Goal: Task Accomplishment & Management: Manage account settings

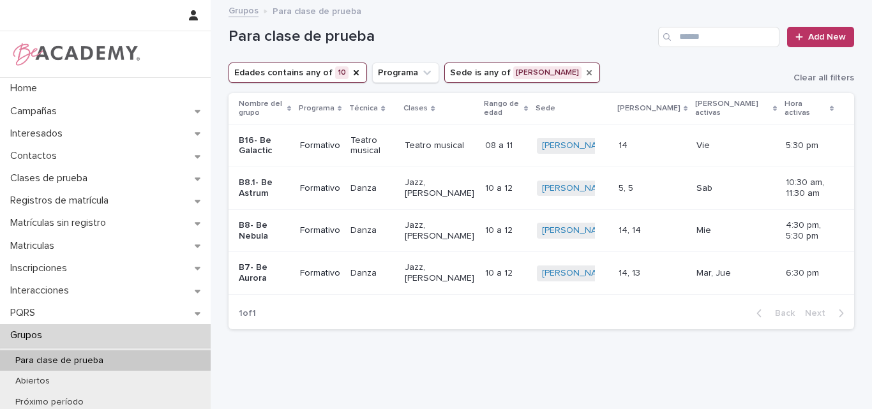
click at [587, 73] on icon "Sede" at bounding box center [589, 72] width 5 height 5
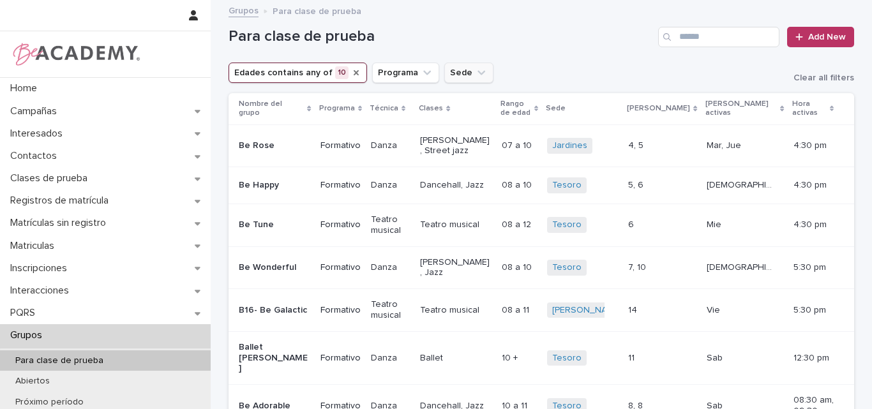
click at [351, 68] on icon "Edades" at bounding box center [356, 73] width 10 height 10
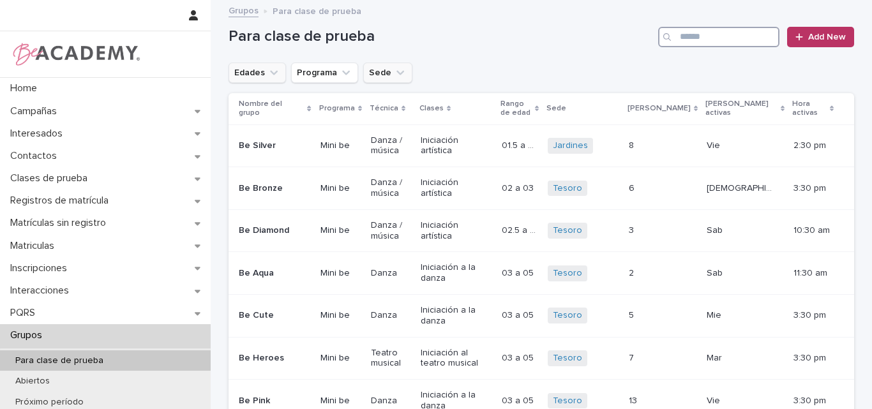
click at [691, 34] on input "Search" at bounding box center [718, 37] width 121 height 20
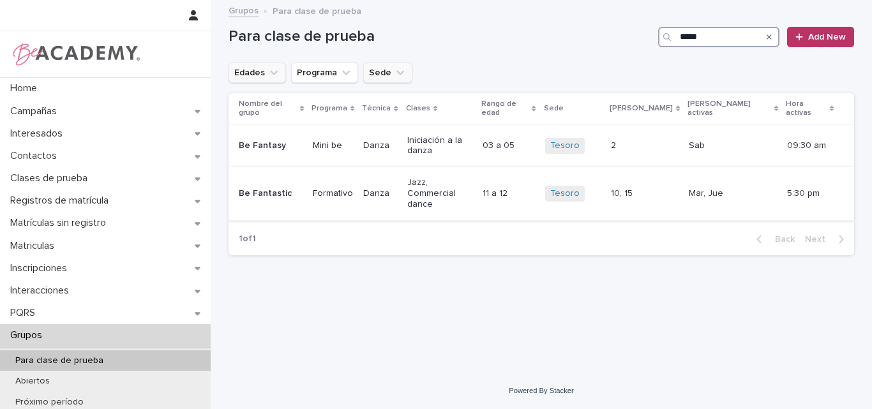
type input "*****"
click at [278, 188] on p "Be Fantastic" at bounding box center [271, 193] width 64 height 11
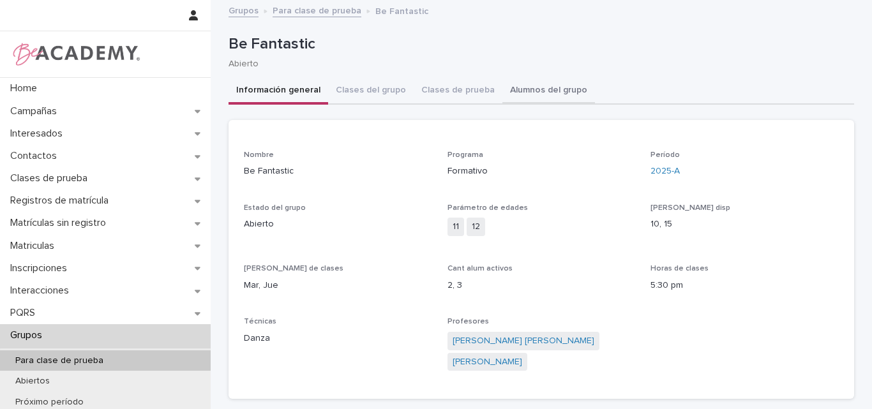
click at [531, 90] on button "Alumnos del grupo" at bounding box center [548, 91] width 93 height 27
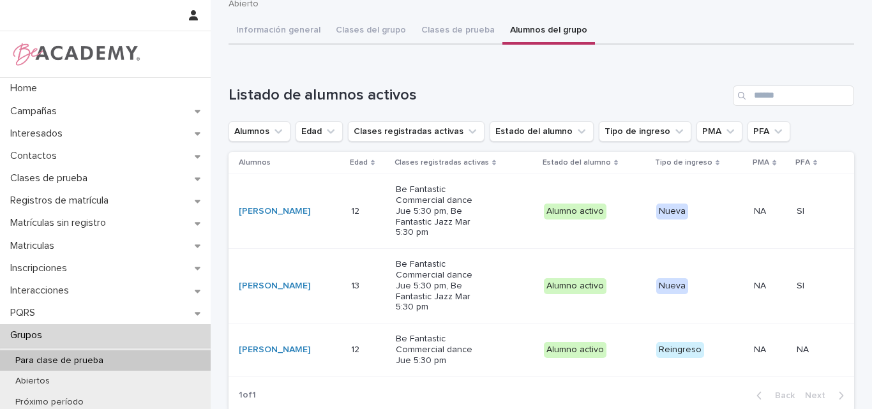
scroll to position [64, 0]
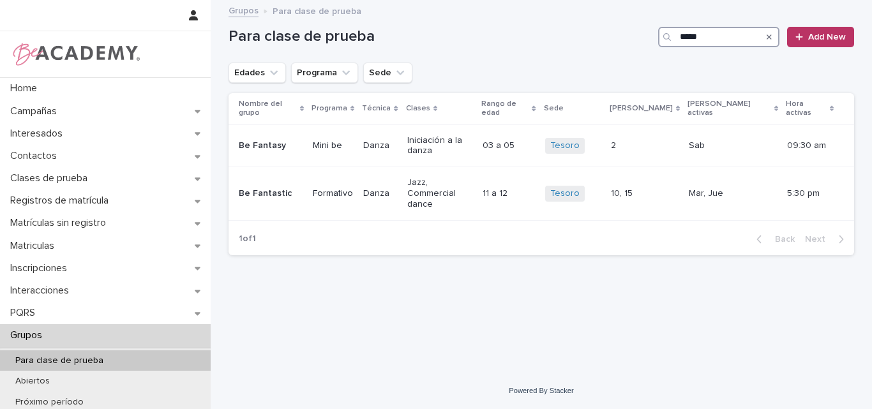
drag, startPoint x: 713, startPoint y: 34, endPoint x: 680, endPoint y: 40, distance: 33.7
click at [680, 40] on input "*****" at bounding box center [718, 37] width 121 height 20
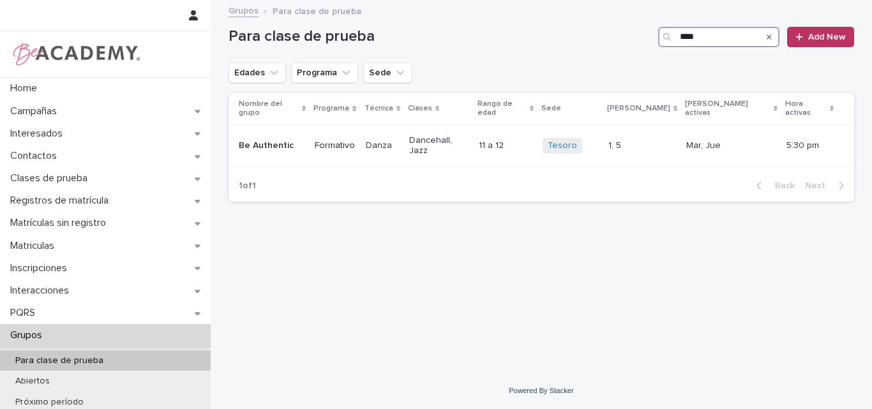
type input "****"
click at [767, 32] on button "Search" at bounding box center [769, 37] width 5 height 20
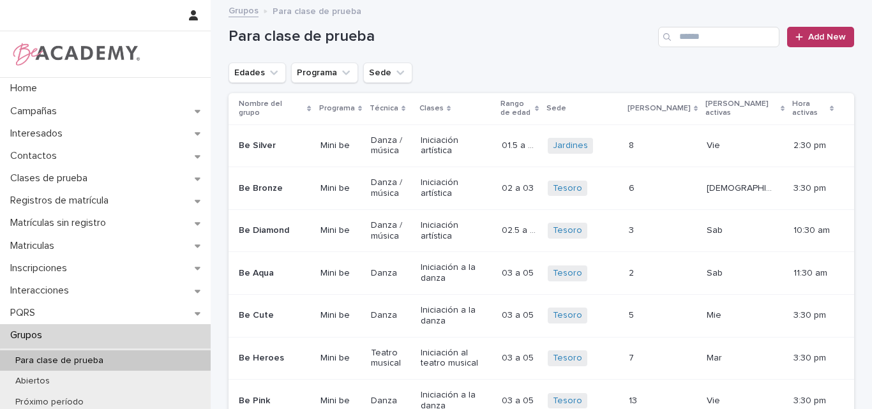
click at [580, 37] on h1 "Para clase de prueba" at bounding box center [441, 36] width 425 height 19
click at [708, 36] on input "Search" at bounding box center [718, 37] width 121 height 20
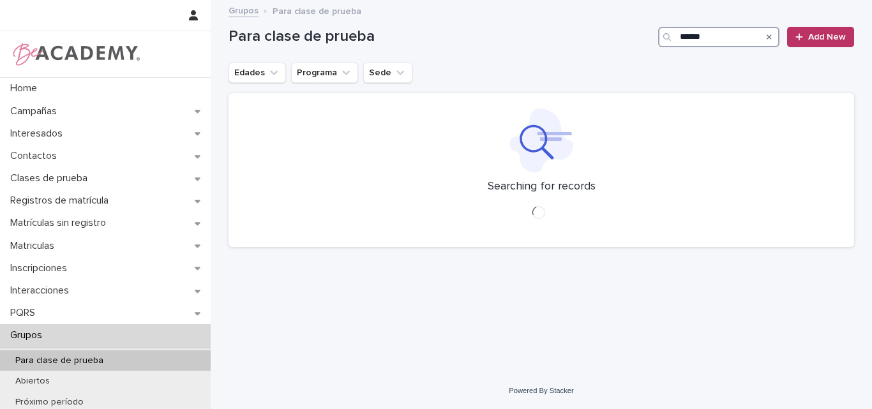
type input "******"
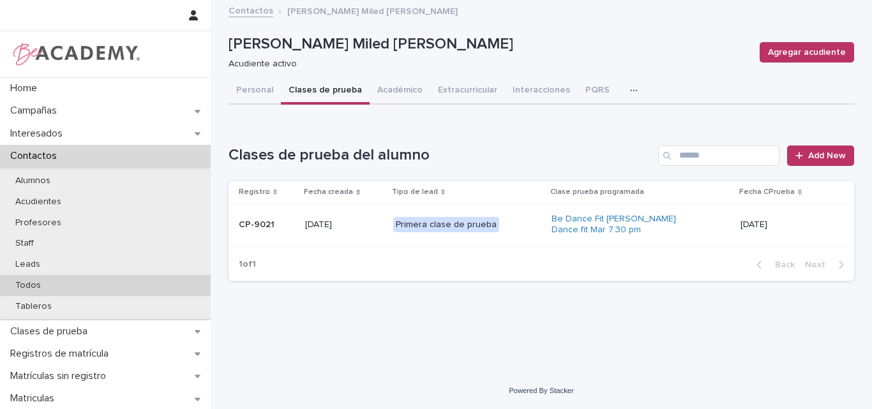
click at [22, 280] on div "Todos" at bounding box center [105, 285] width 211 height 21
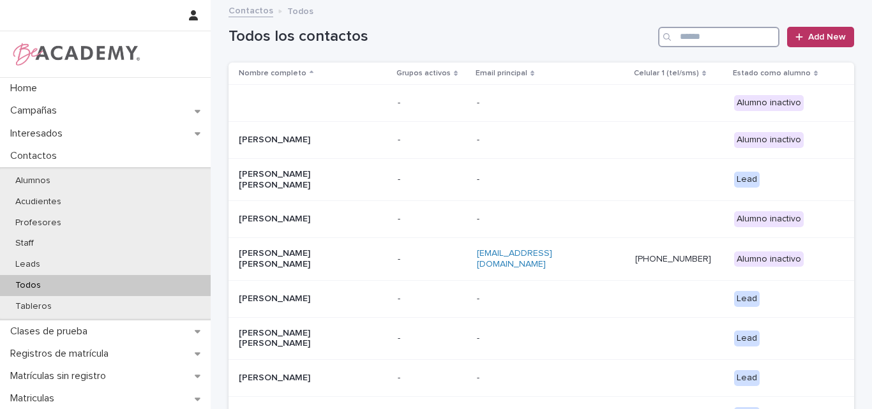
click at [730, 37] on input "Search" at bounding box center [718, 37] width 121 height 20
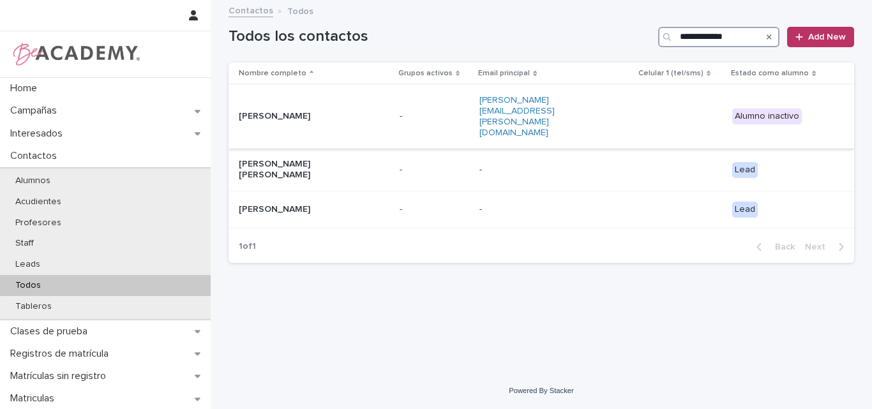
type input "**********"
click at [350, 111] on p "Luciana Correa Jimenez" at bounding box center [303, 116] width 128 height 11
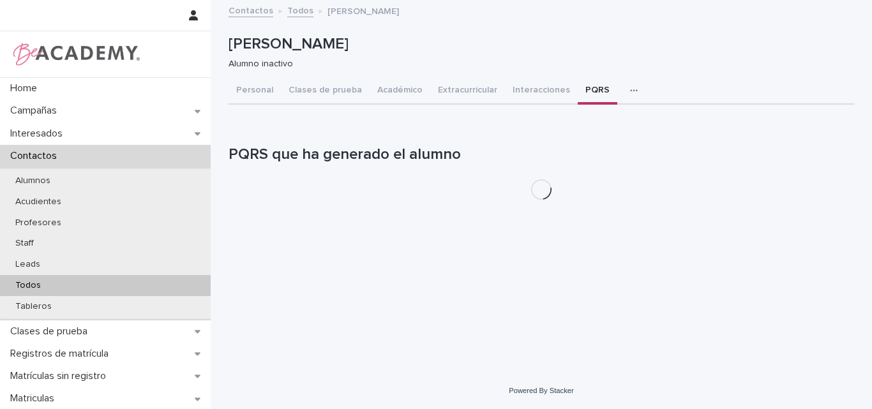
click at [583, 88] on button "PQRS" at bounding box center [598, 91] width 40 height 27
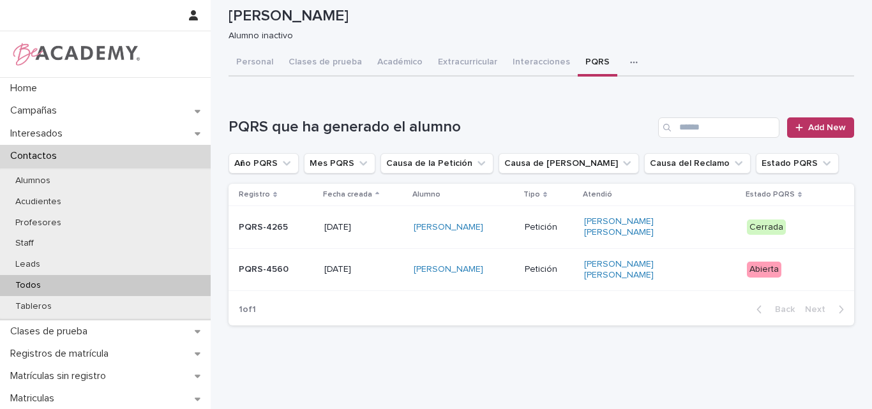
scroll to position [44, 0]
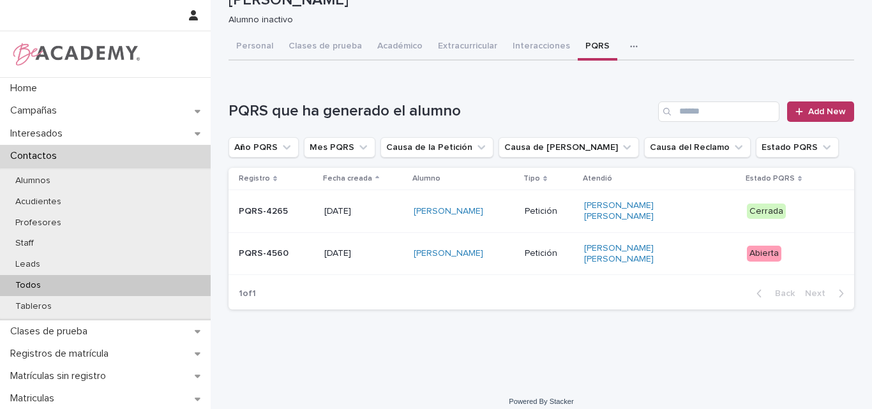
click at [294, 248] on p "PQRS-4560" at bounding box center [276, 253] width 75 height 11
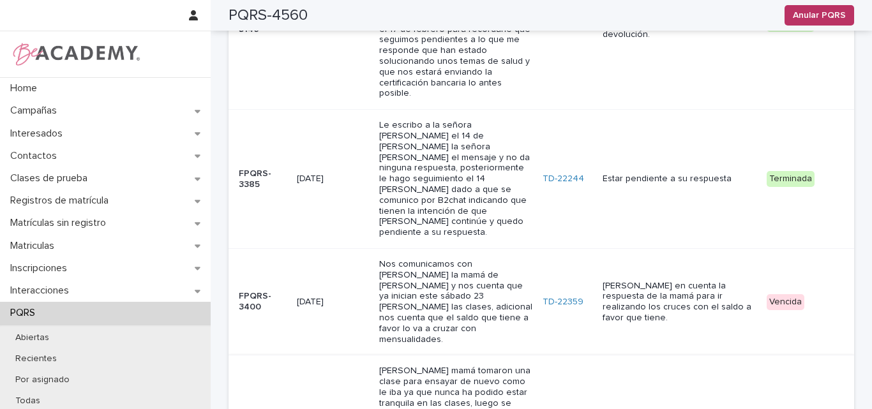
scroll to position [691, 0]
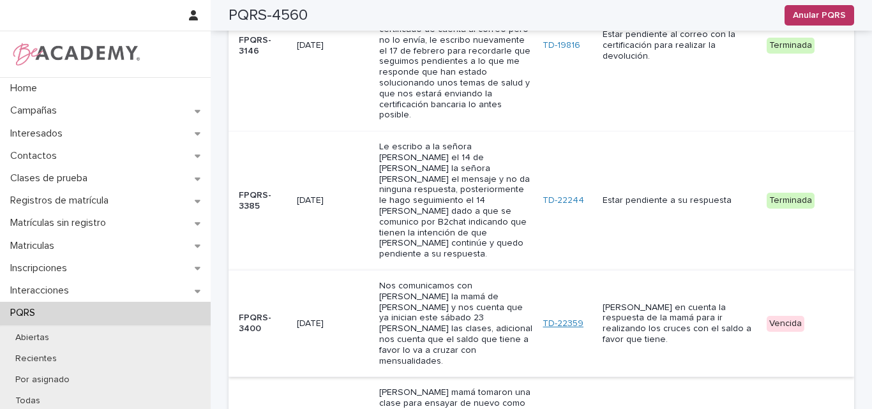
click at [559, 319] on link "TD-22359" at bounding box center [563, 324] width 41 height 11
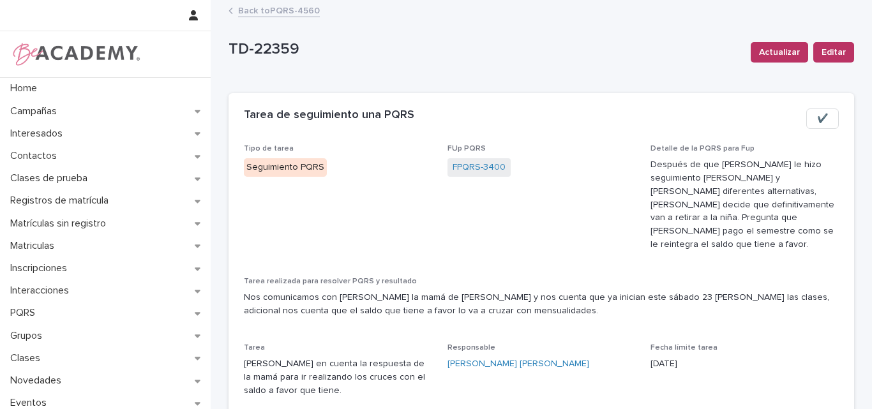
click at [817, 114] on span "✔️" at bounding box center [822, 118] width 11 height 13
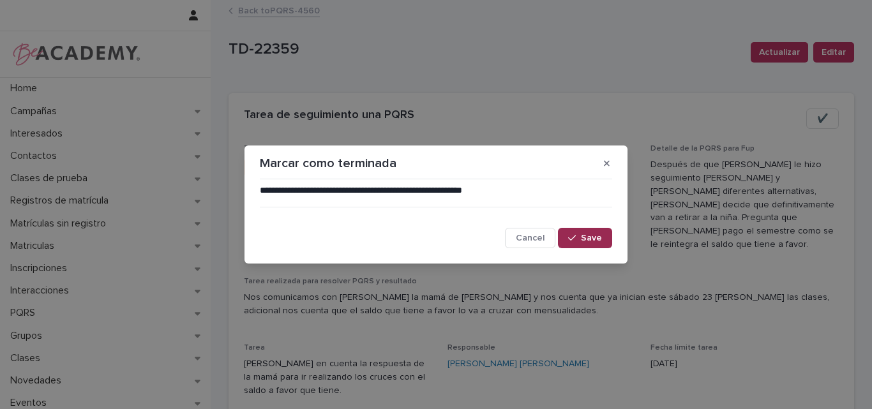
click at [588, 240] on span "Save" at bounding box center [591, 238] width 21 height 9
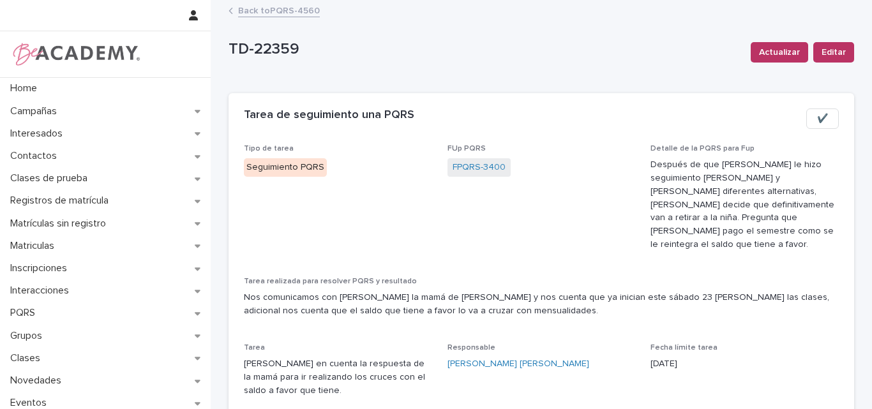
click at [283, 13] on link "Back to PQRS-4560" at bounding box center [279, 10] width 82 height 15
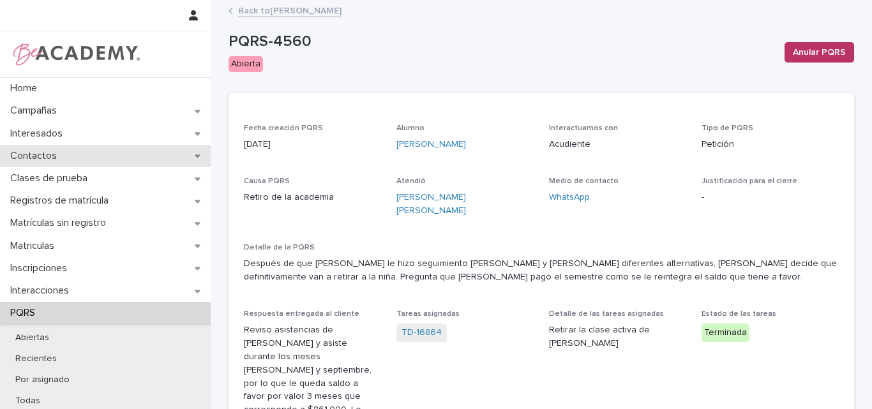
click at [50, 154] on p "Contactos" at bounding box center [36, 156] width 62 height 12
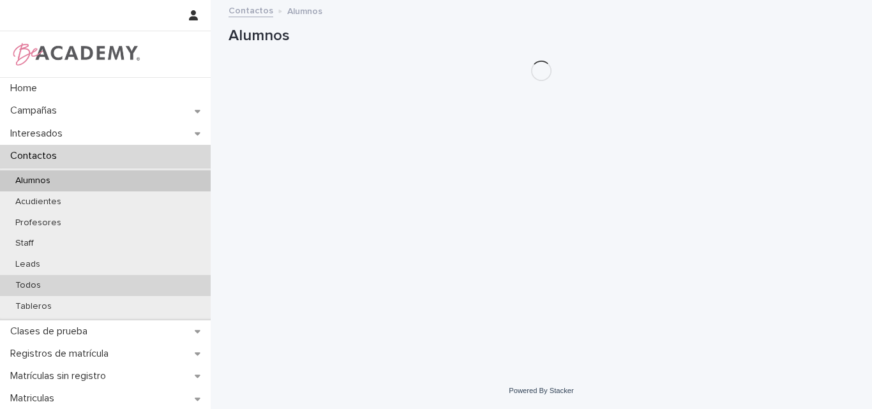
click at [41, 285] on p "Todos" at bounding box center [28, 285] width 46 height 11
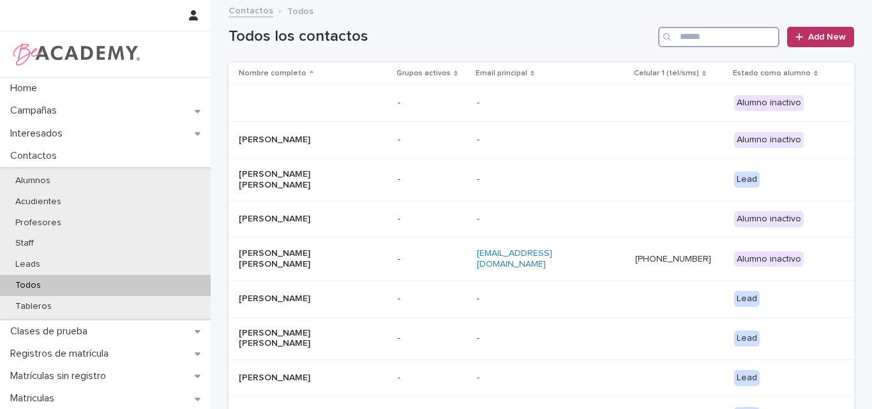
click at [722, 39] on input "Search" at bounding box center [718, 37] width 121 height 20
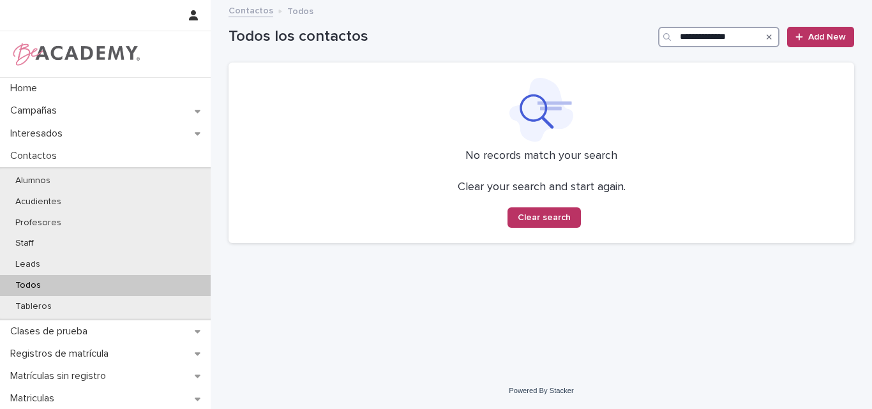
click at [705, 38] on input "**********" at bounding box center [718, 37] width 121 height 20
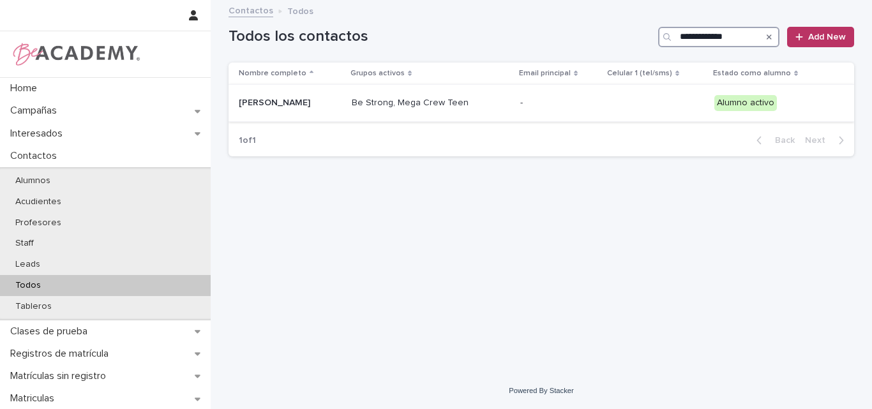
type input "**********"
click at [292, 107] on p "Isabela Londoño Rodriguez" at bounding box center [290, 103] width 103 height 11
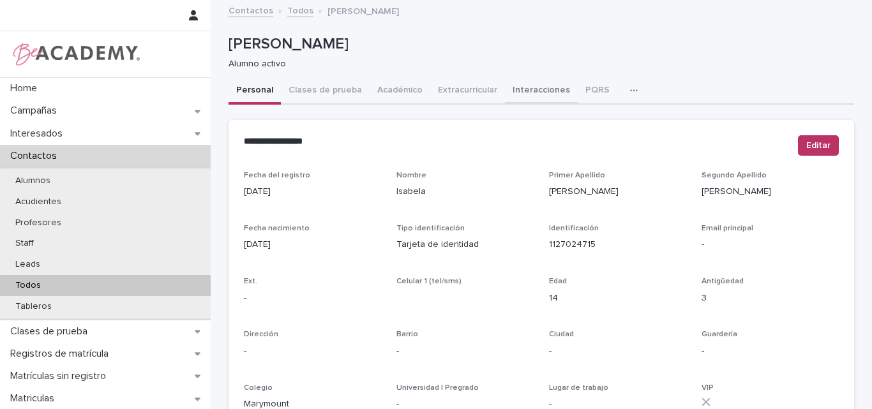
drag, startPoint x: 525, startPoint y: 90, endPoint x: 534, endPoint y: 102, distance: 15.5
click at [524, 91] on button "Interacciones" at bounding box center [541, 91] width 73 height 27
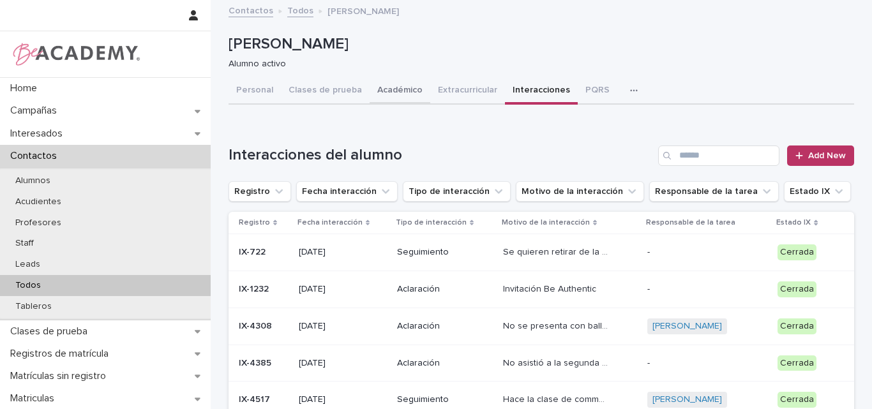
click at [373, 89] on button "Académico" at bounding box center [400, 91] width 61 height 27
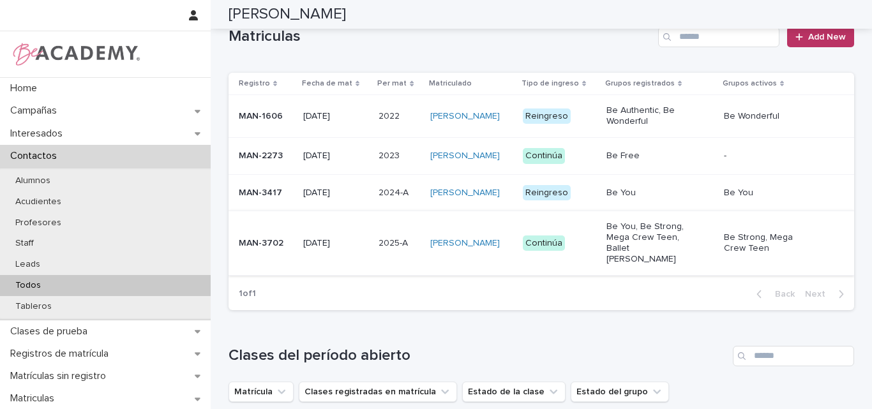
scroll to position [342, 0]
click at [248, 253] on div "MAN-3702" at bounding box center [266, 242] width 54 height 21
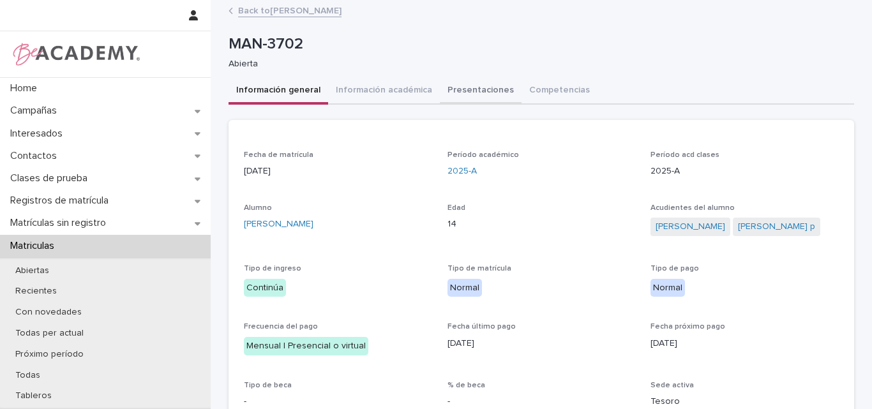
click at [450, 85] on button "Presentaciones" at bounding box center [481, 91] width 82 height 27
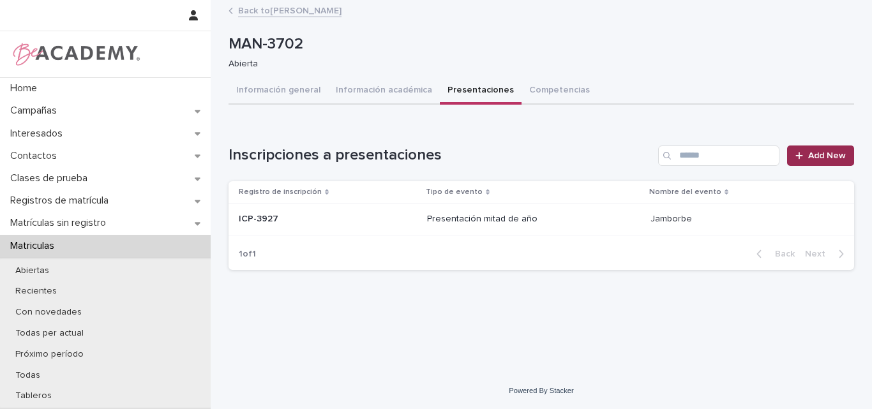
click at [835, 154] on span "Add New" at bounding box center [827, 155] width 38 height 9
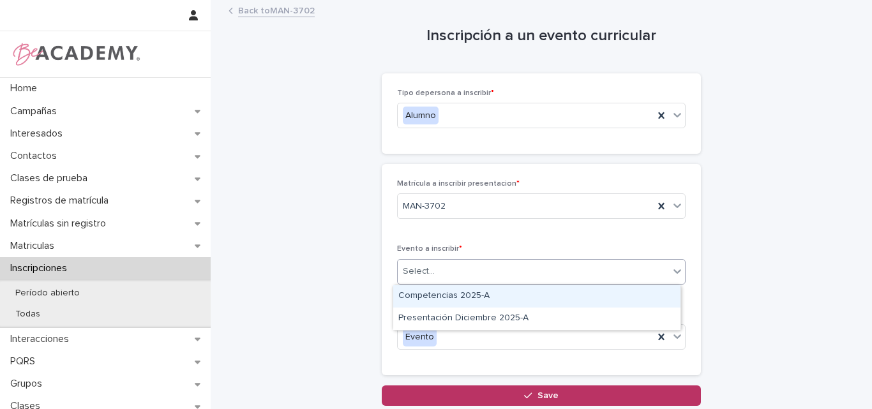
drag, startPoint x: 440, startPoint y: 269, endPoint x: 443, endPoint y: 275, distance: 6.6
click at [439, 269] on div "Select..." at bounding box center [533, 271] width 271 height 21
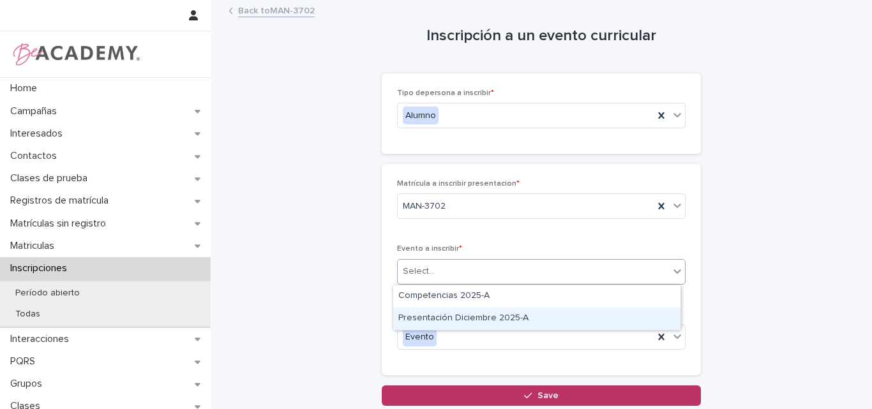
click at [461, 317] on div "Presentación Diciembre 2025-A" at bounding box center [536, 319] width 287 height 22
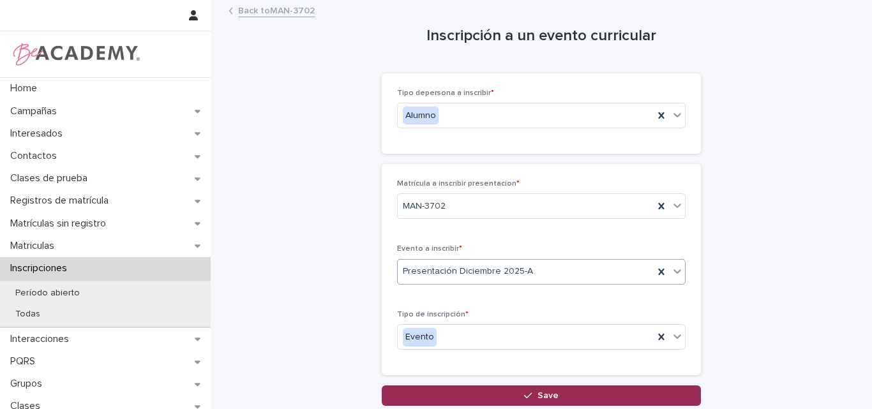
click at [533, 390] on button "Save" at bounding box center [541, 396] width 319 height 20
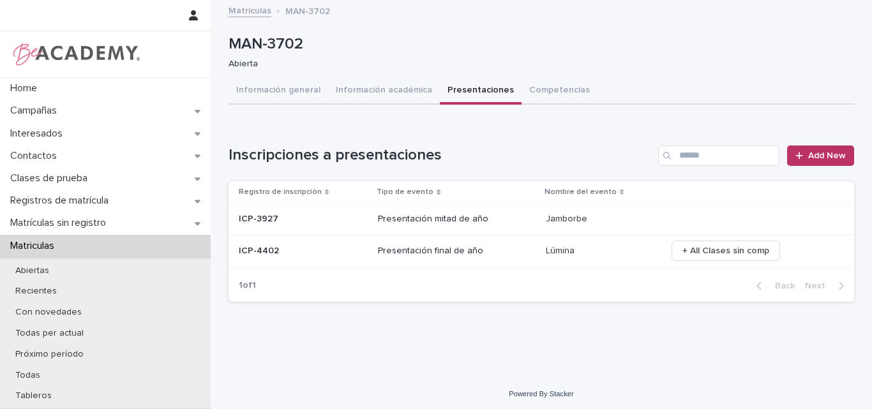
click at [319, 254] on p at bounding box center [303, 251] width 129 height 11
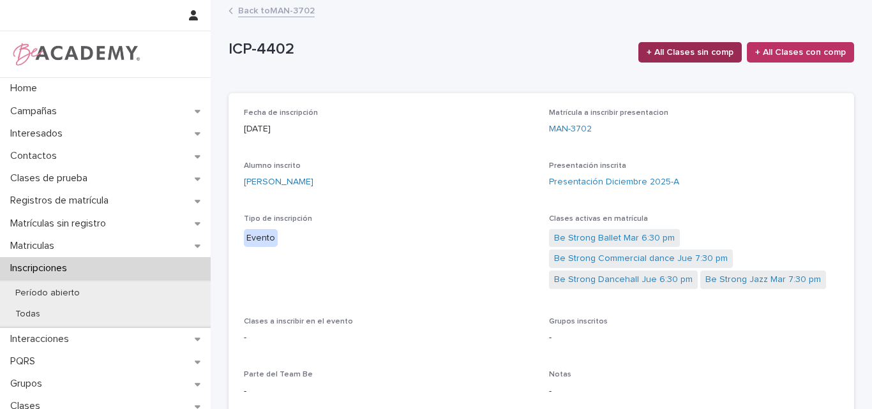
click at [688, 46] on span "+ All Clases sin comp" at bounding box center [690, 52] width 87 height 13
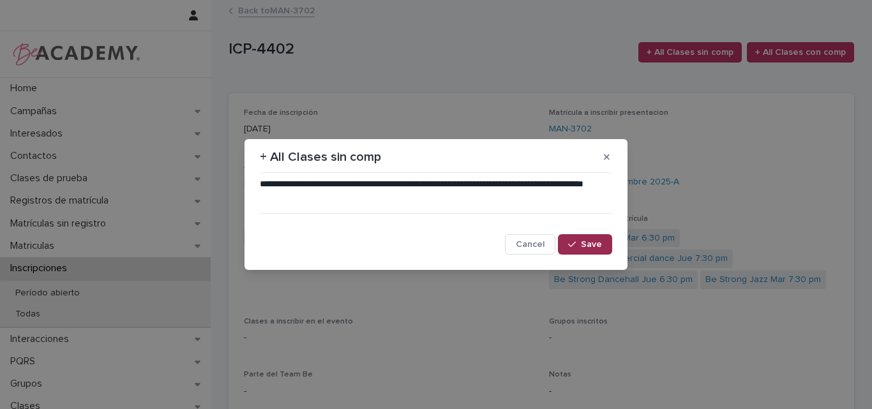
click at [587, 241] on span "Save" at bounding box center [591, 244] width 21 height 9
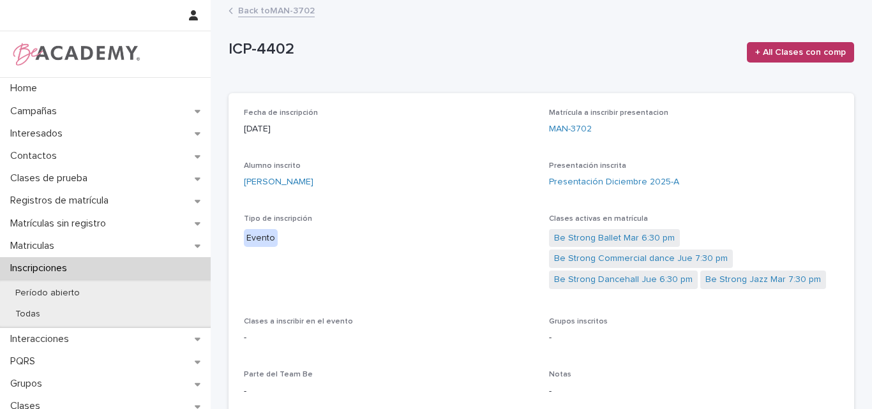
click at [277, 12] on link "Back to MAN-3702" at bounding box center [276, 10] width 77 height 15
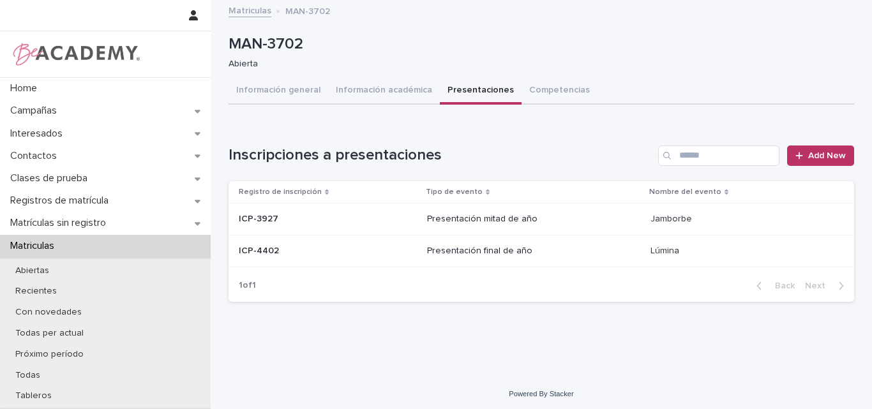
click at [282, 250] on p at bounding box center [328, 251] width 178 height 11
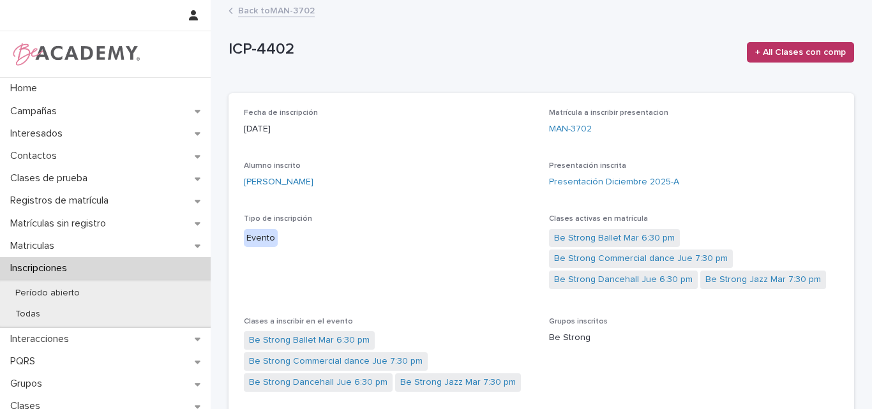
click at [267, 7] on link "Back to MAN-3702" at bounding box center [276, 10] width 77 height 15
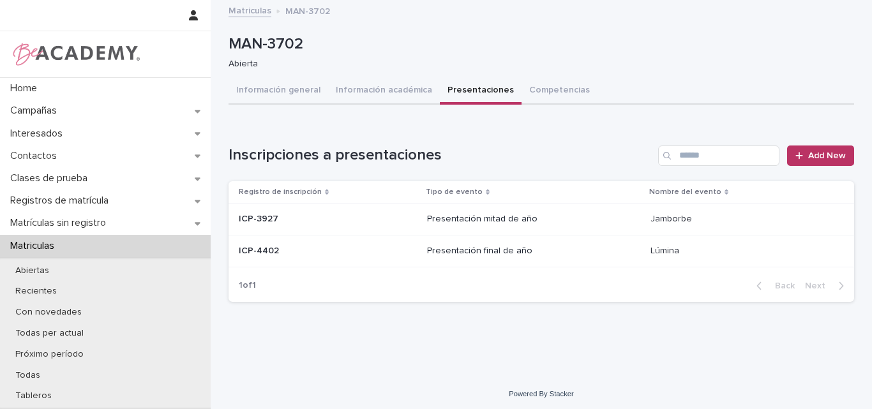
click at [301, 256] on p at bounding box center [328, 251] width 178 height 11
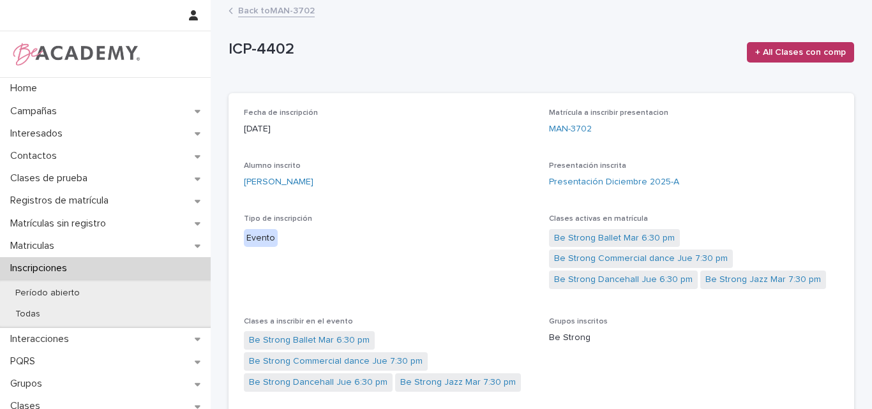
click at [272, 8] on link "Back to MAN-3702" at bounding box center [276, 10] width 77 height 15
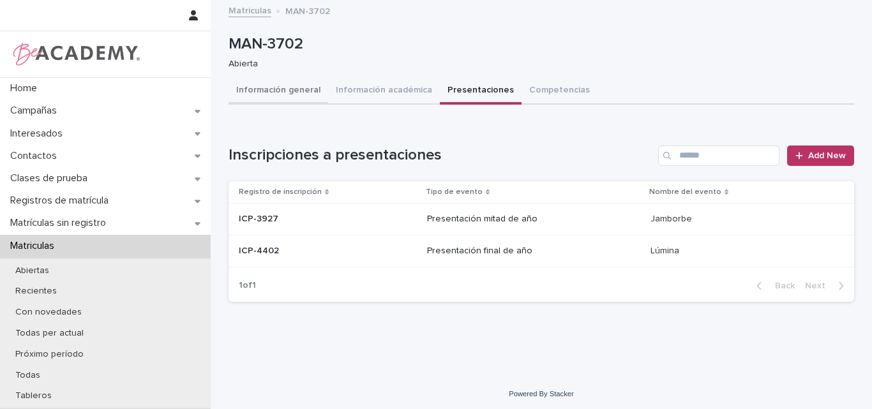
click at [273, 88] on button "Información general" at bounding box center [279, 91] width 100 height 27
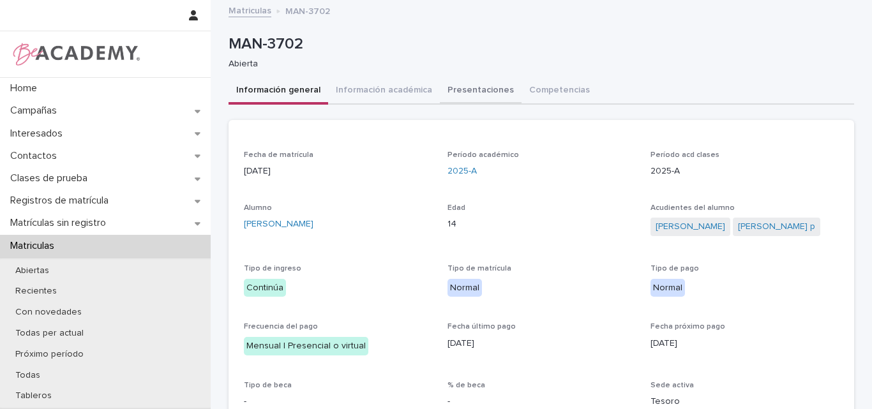
click at [450, 91] on button "Presentaciones" at bounding box center [481, 91] width 82 height 27
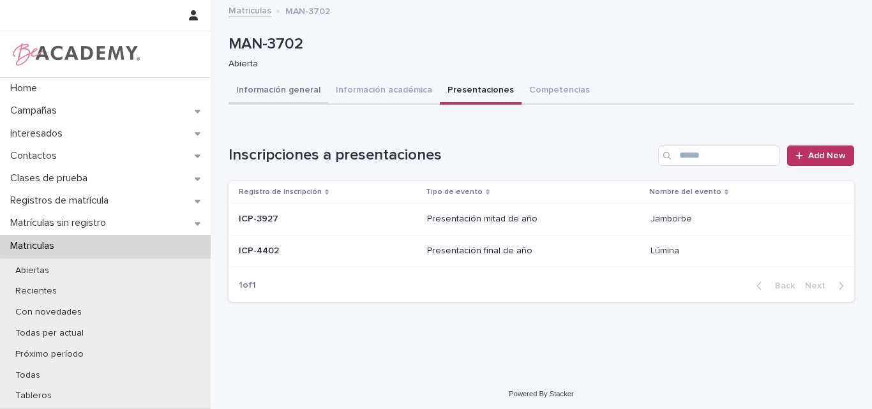
click at [262, 83] on button "Información general" at bounding box center [279, 91] width 100 height 27
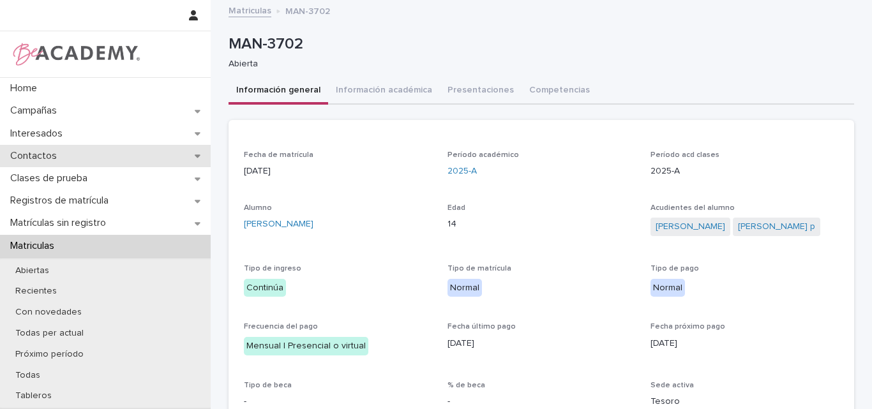
click at [33, 154] on p "Contactos" at bounding box center [36, 156] width 62 height 12
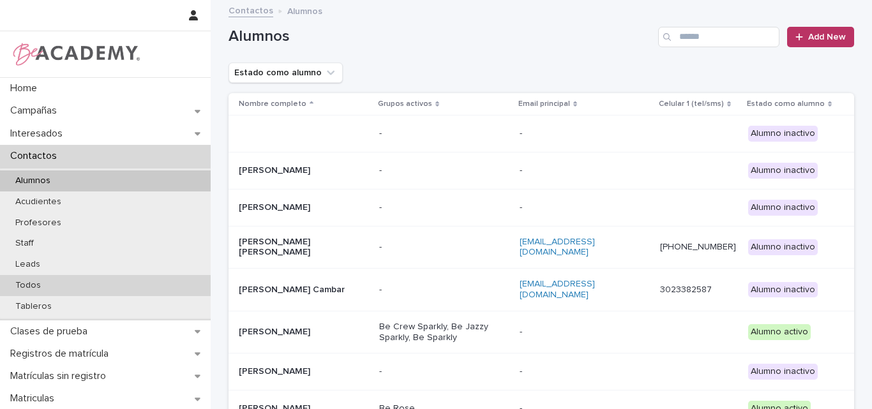
click at [31, 285] on p "Todos" at bounding box center [28, 285] width 46 height 11
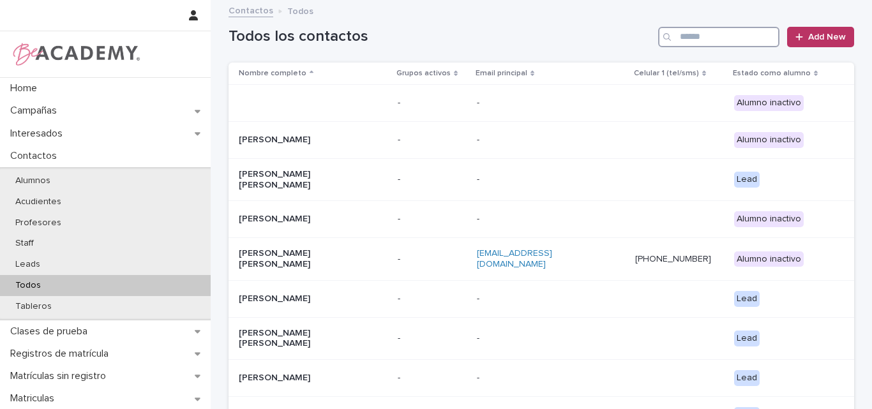
click at [713, 40] on input "Search" at bounding box center [718, 37] width 121 height 20
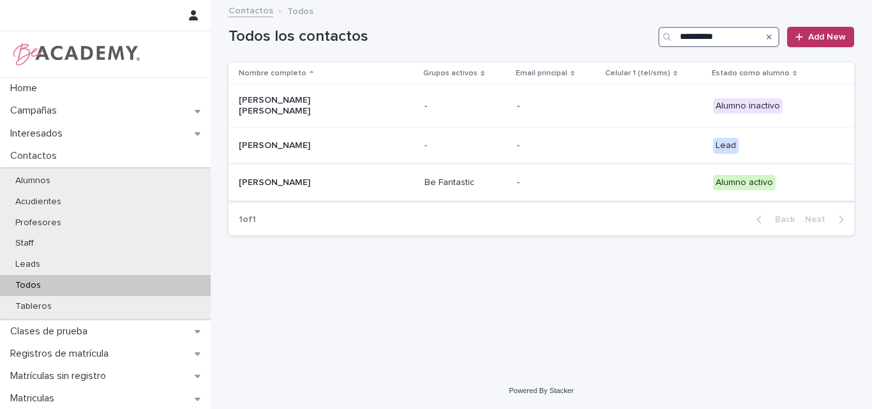
type input "**********"
click at [307, 184] on div "Valeria Ortiz Hurtado" at bounding box center [327, 182] width 176 height 21
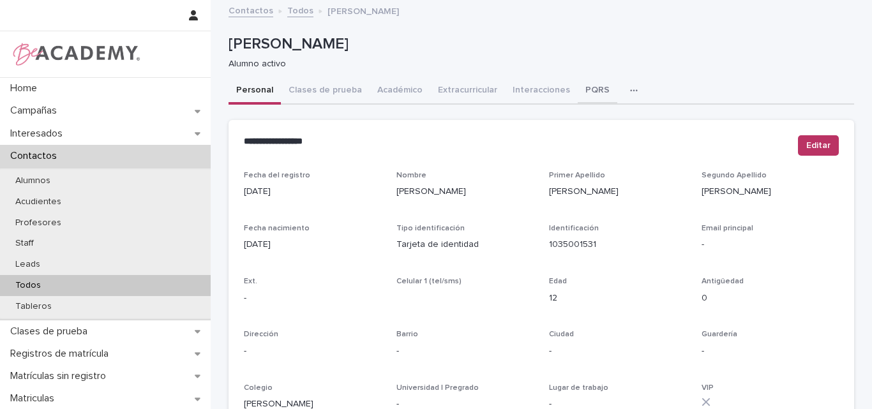
click at [582, 84] on button "PQRS" at bounding box center [598, 91] width 40 height 27
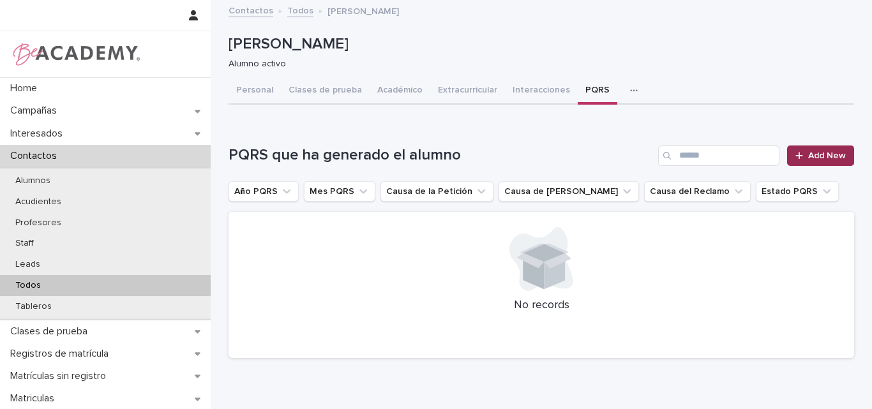
click at [832, 150] on link "Add New" at bounding box center [820, 156] width 67 height 20
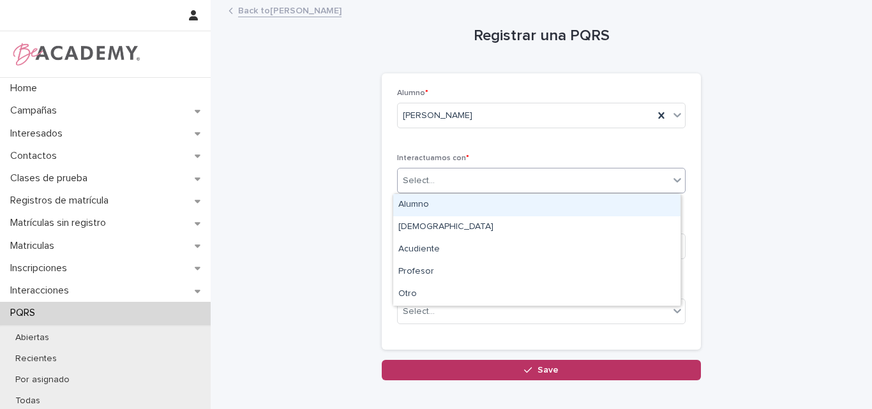
click at [499, 181] on div "Select..." at bounding box center [533, 180] width 271 height 21
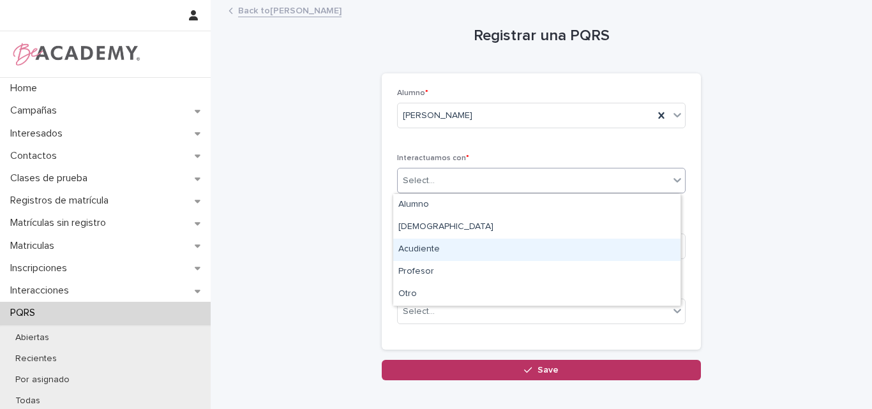
drag, startPoint x: 447, startPoint y: 247, endPoint x: 451, endPoint y: 253, distance: 7.3
click at [447, 248] on div "Acudiente" at bounding box center [536, 250] width 287 height 22
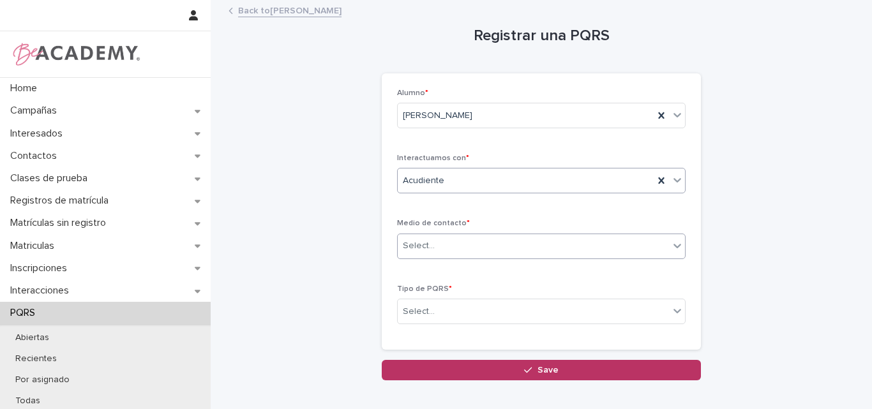
click at [490, 249] on div "Select..." at bounding box center [533, 246] width 271 height 21
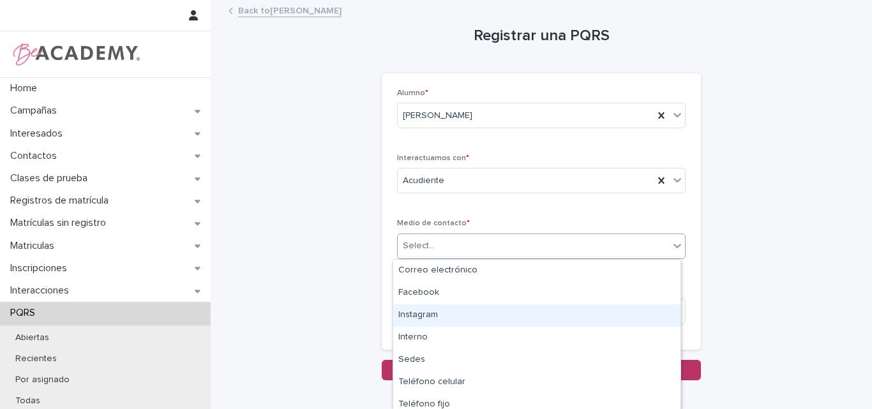
type input "*"
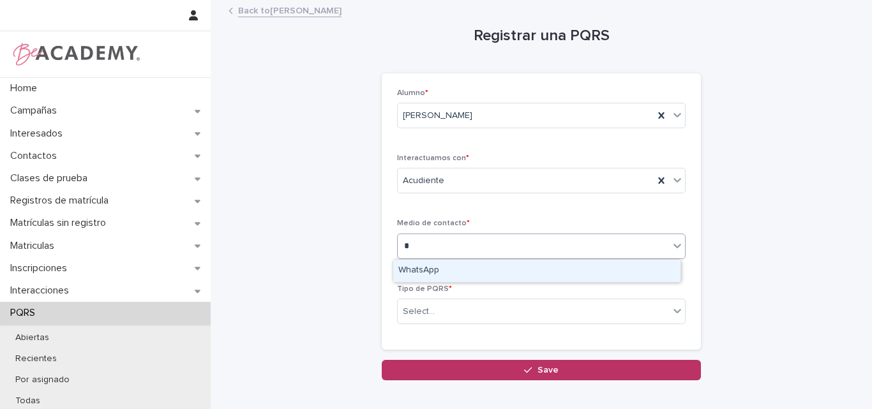
drag, startPoint x: 458, startPoint y: 267, endPoint x: 458, endPoint y: 288, distance: 21.1
click at [462, 267] on div "WhatsApp" at bounding box center [536, 271] width 287 height 22
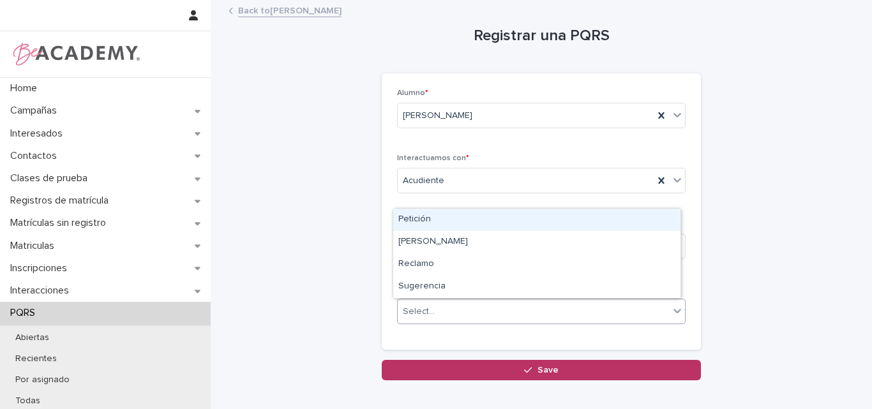
click at [457, 305] on div "Select..." at bounding box center [533, 311] width 271 height 21
click at [442, 216] on div "Petición" at bounding box center [536, 220] width 287 height 22
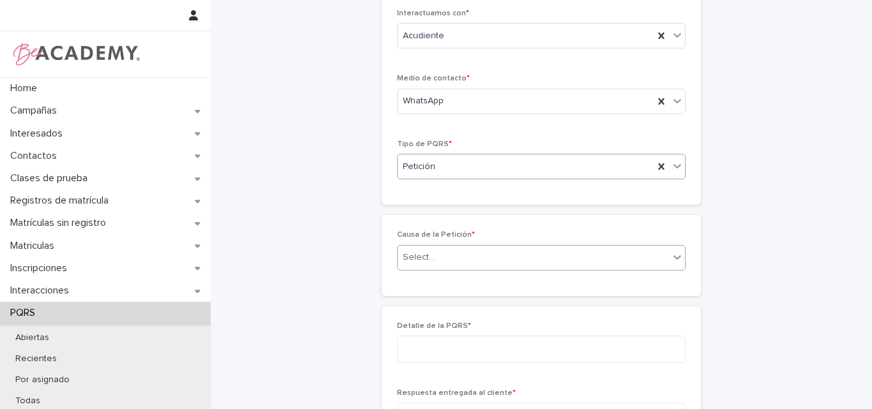
scroll to position [133, 0]
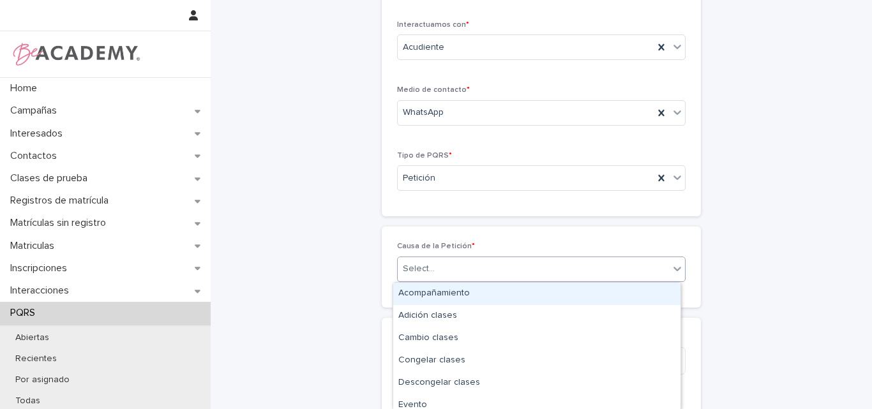
drag, startPoint x: 469, startPoint y: 265, endPoint x: 468, endPoint y: 281, distance: 16.0
click at [468, 265] on div "Select..." at bounding box center [533, 269] width 271 height 21
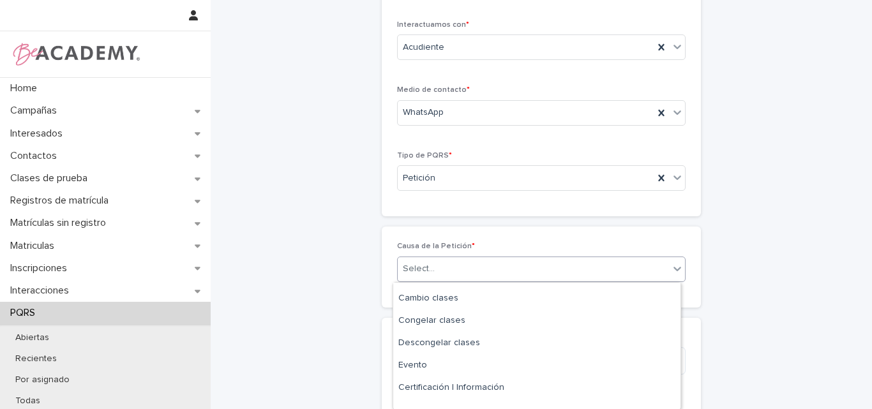
scroll to position [0, 0]
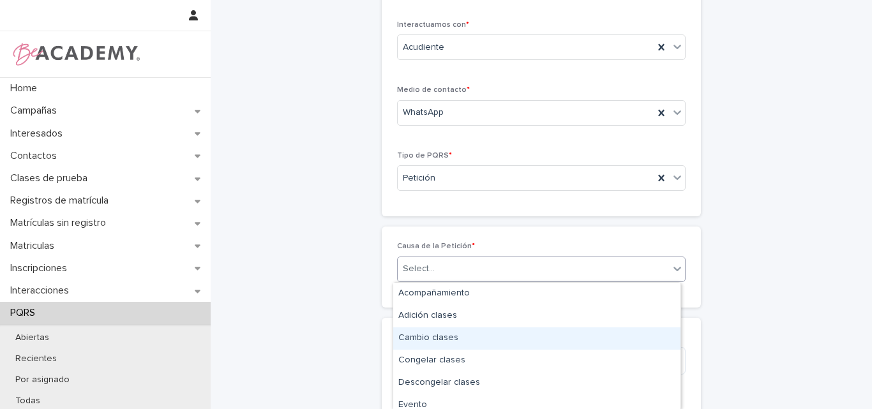
click at [445, 337] on div "Cambio clases" at bounding box center [536, 338] width 287 height 22
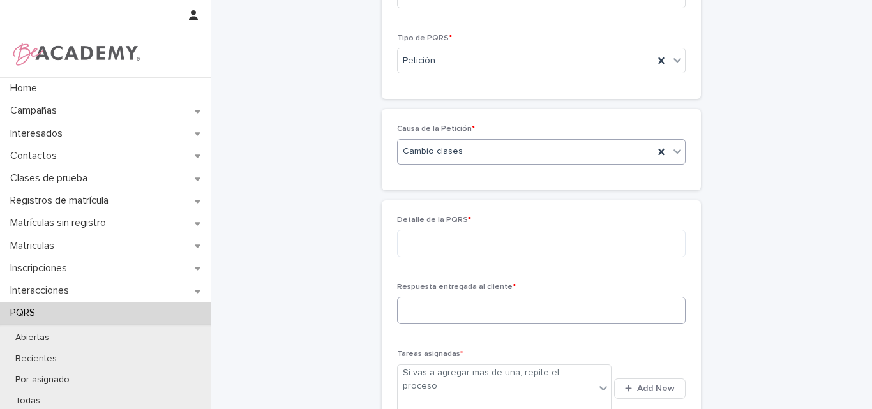
scroll to position [261, 0]
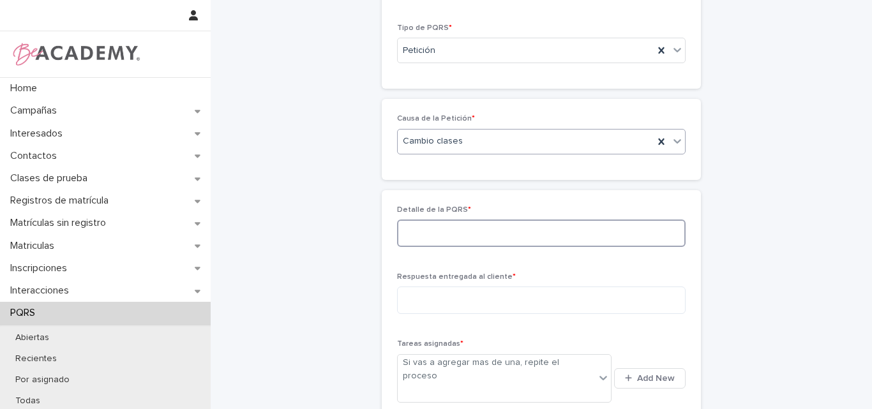
click at [449, 231] on textarea at bounding box center [541, 233] width 289 height 27
paste textarea "**********"
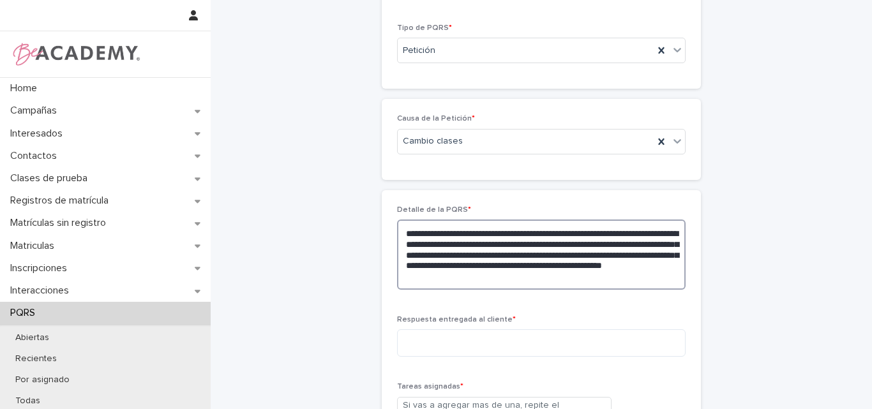
click at [529, 243] on textarea "**********" at bounding box center [541, 255] width 289 height 70
drag, startPoint x: 582, startPoint y: 246, endPoint x: 642, endPoint y: 245, distance: 60.0
click at [642, 245] on textarea "**********" at bounding box center [541, 255] width 289 height 70
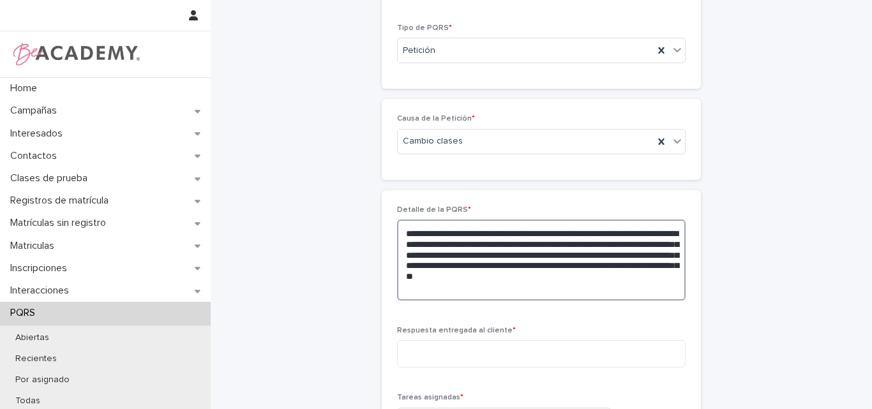
drag, startPoint x: 568, startPoint y: 255, endPoint x: 518, endPoint y: 257, distance: 49.8
click at [518, 257] on textarea "**********" at bounding box center [541, 260] width 289 height 81
drag, startPoint x: 588, startPoint y: 256, endPoint x: 545, endPoint y: 259, distance: 43.5
click at [545, 259] on textarea "**********" at bounding box center [541, 260] width 289 height 81
click at [460, 288] on textarea "**********" at bounding box center [541, 260] width 289 height 81
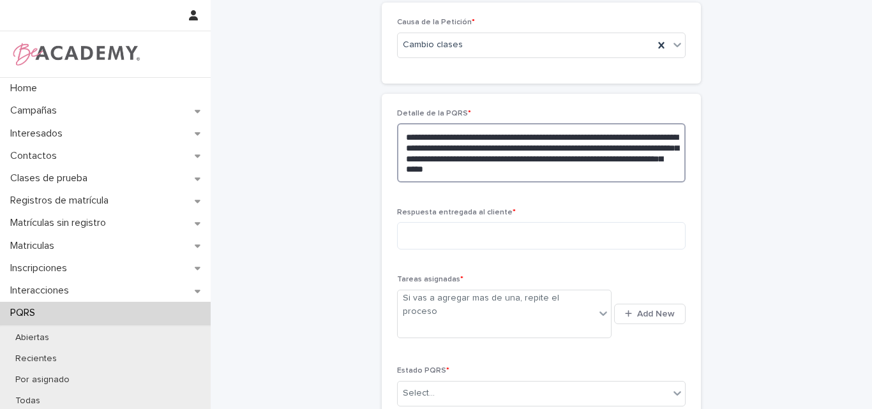
scroll to position [389, 0]
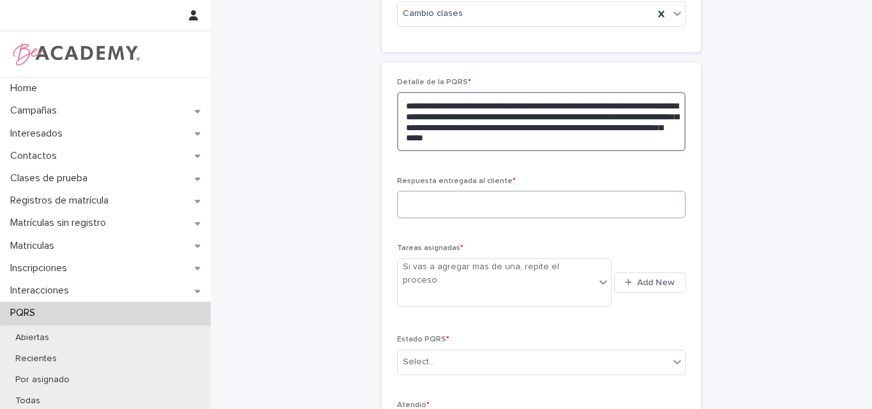
type textarea "**********"
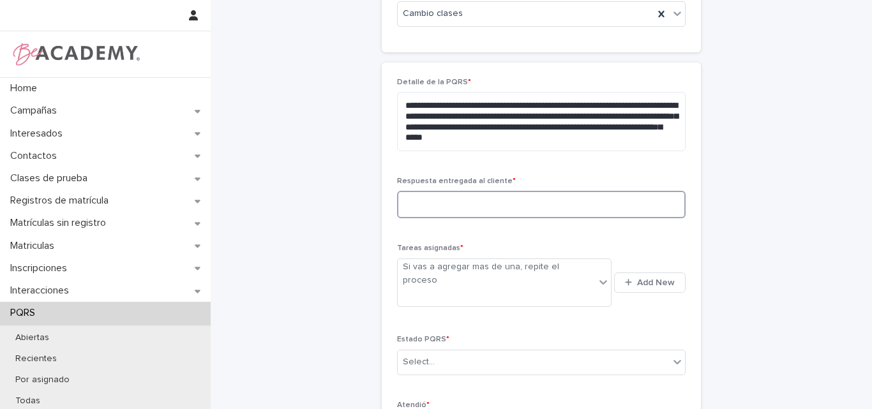
click at [490, 210] on textarea at bounding box center [541, 204] width 289 height 27
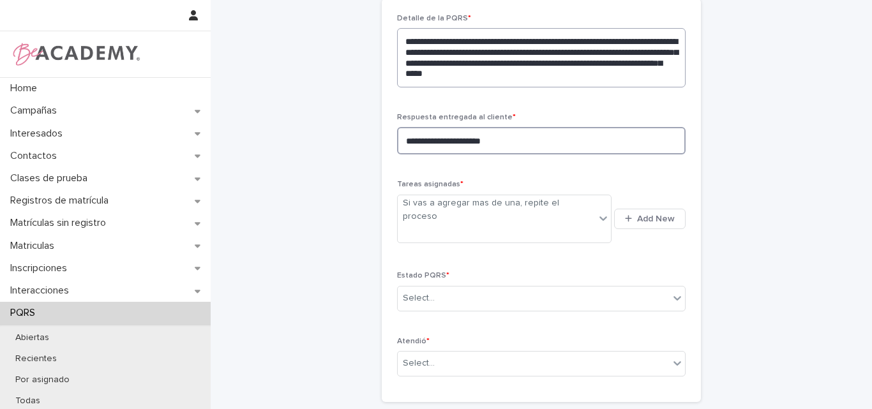
scroll to position [516, 0]
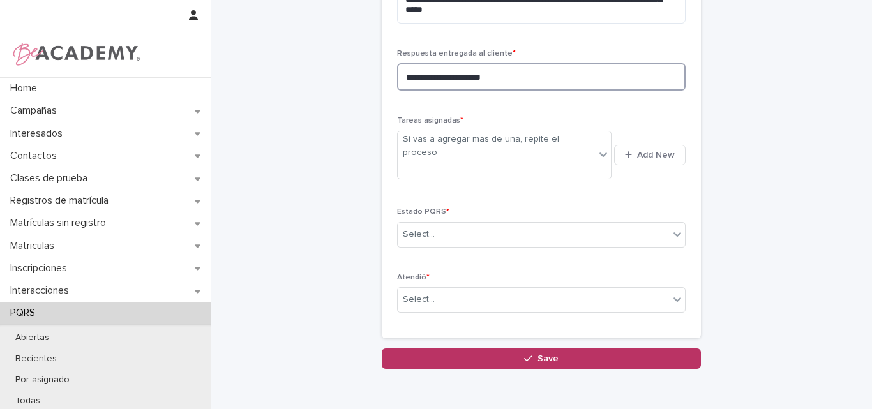
click at [402, 80] on textarea "**********" at bounding box center [541, 76] width 289 height 27
click at [407, 77] on textarea "**********" at bounding box center [541, 76] width 289 height 27
drag, startPoint x: 515, startPoint y: 81, endPoint x: 382, endPoint y: 89, distance: 132.4
click at [382, 89] on div "**********" at bounding box center [541, 136] width 319 height 403
type textarea "**********"
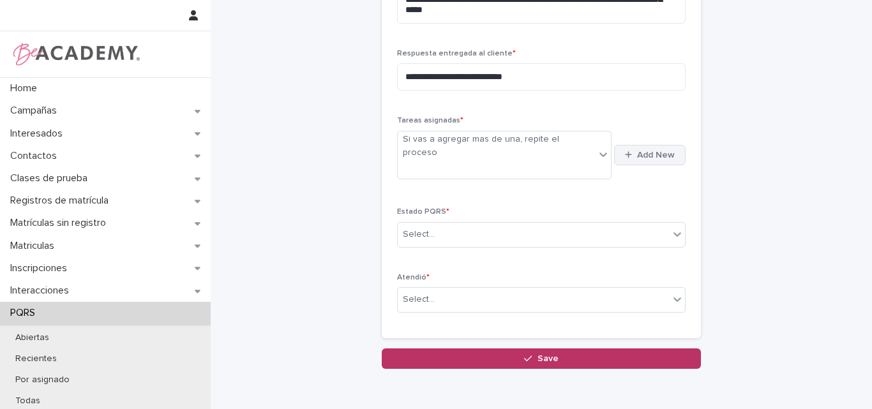
click at [626, 145] on button "Add New" at bounding box center [649, 155] width 71 height 20
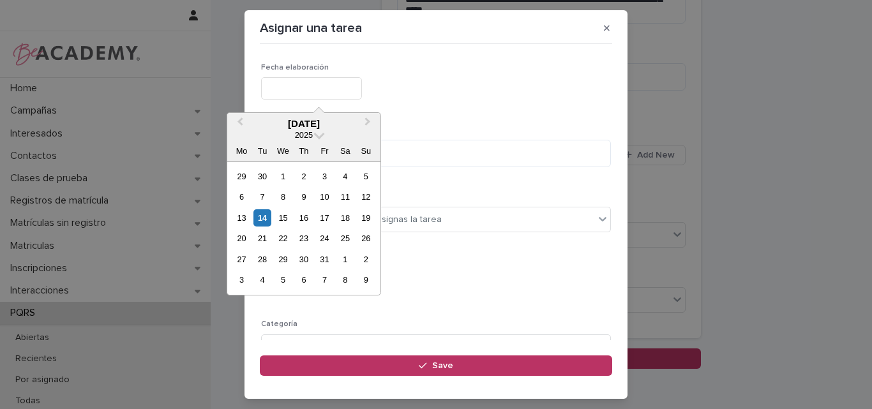
type input "**********"
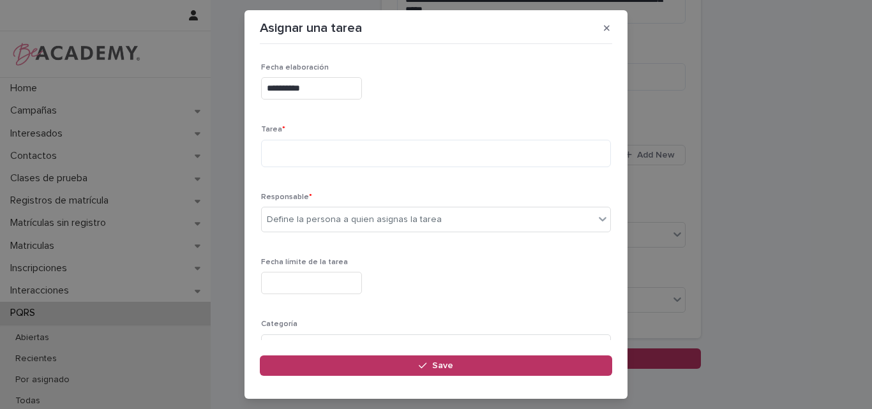
click at [340, 91] on input "**********" at bounding box center [311, 88] width 101 height 22
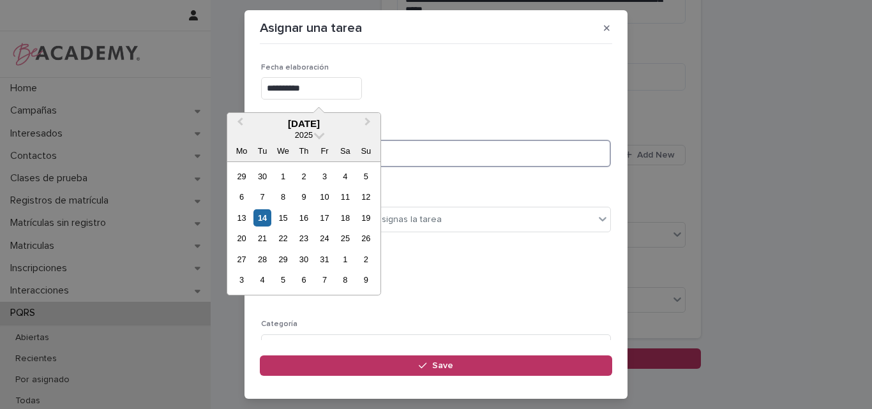
click at [411, 158] on textarea at bounding box center [436, 153] width 350 height 27
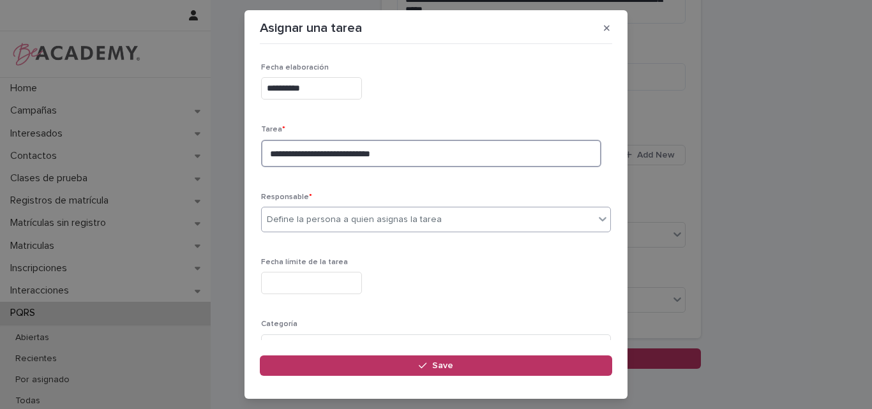
type textarea "**********"
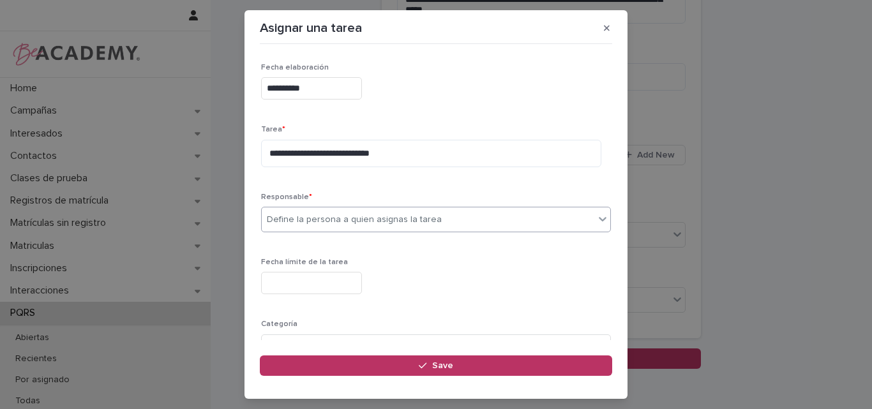
click at [460, 211] on div "Define la persona a quien asignas la tarea" at bounding box center [428, 219] width 333 height 21
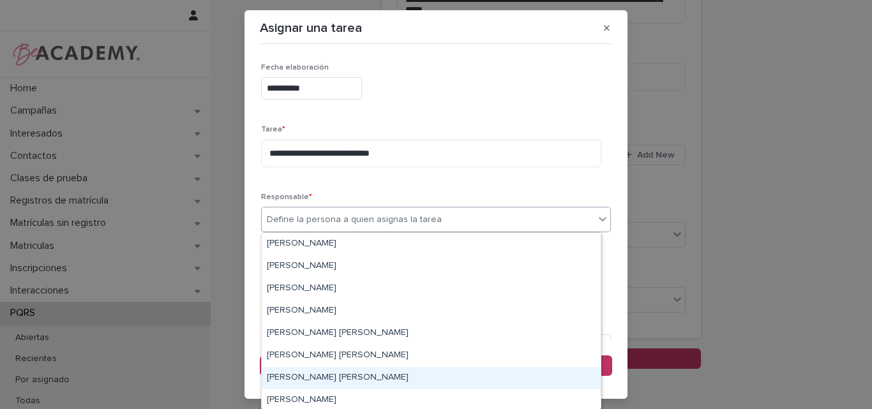
click at [309, 380] on div "Lina Rico Montoya" at bounding box center [431, 378] width 339 height 22
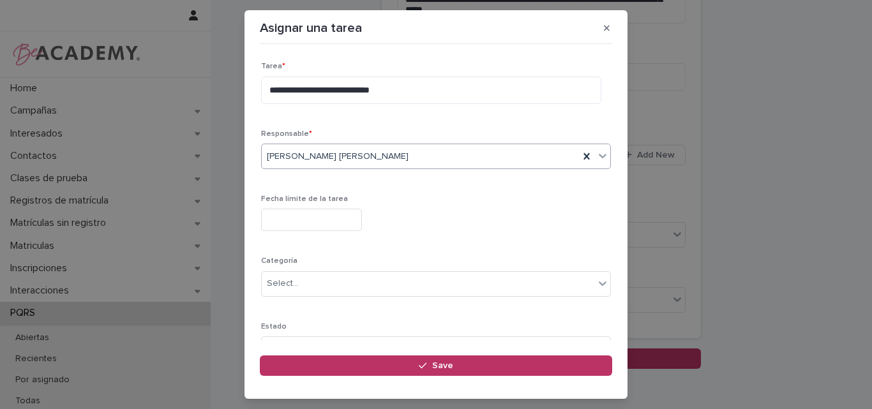
scroll to position [64, 0]
click at [338, 218] on input "text" at bounding box center [311, 219] width 101 height 22
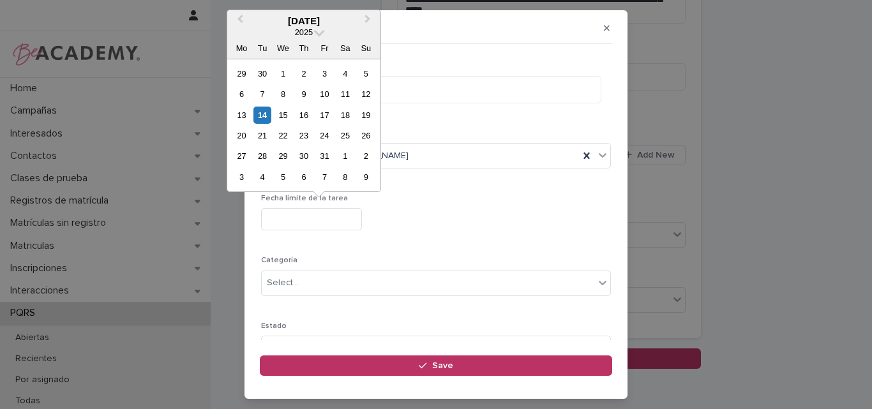
type input "**********"
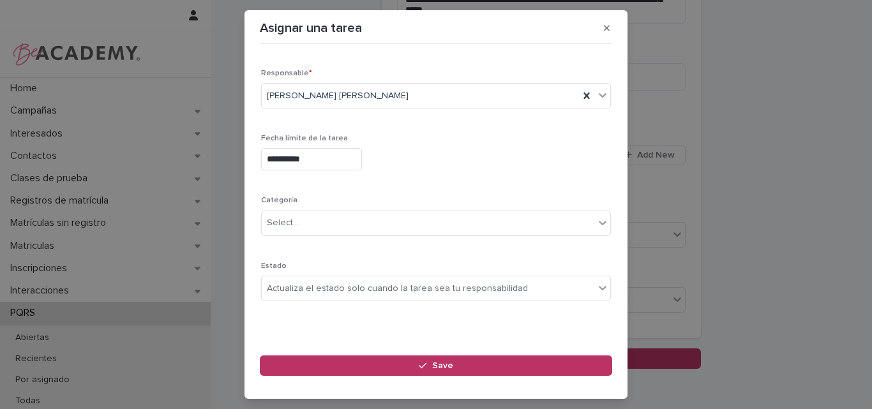
scroll to position [124, 0]
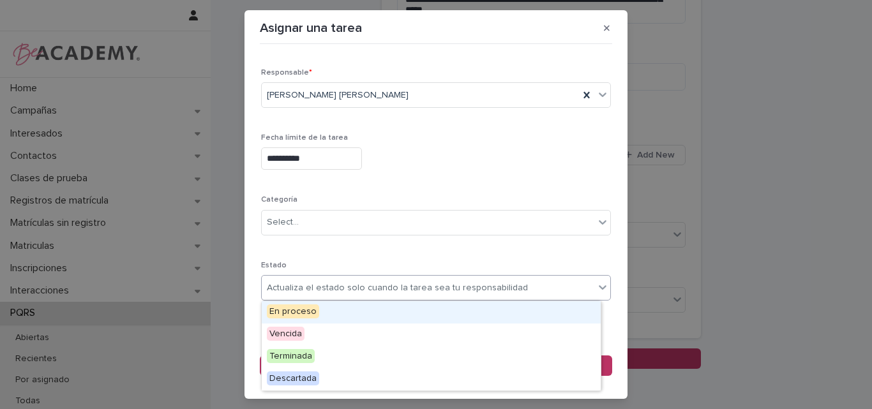
click at [307, 291] on div "Actualiza el estado solo cuando la tarea sea tu responsabilidad" at bounding box center [397, 288] width 261 height 13
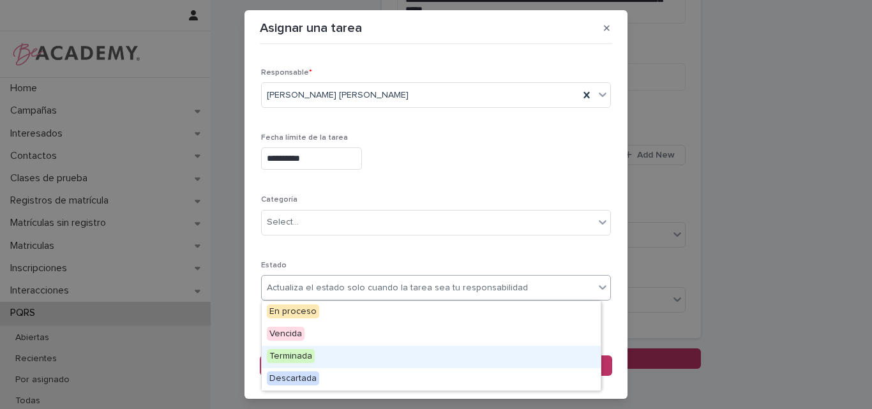
click at [305, 354] on span "Terminada" at bounding box center [291, 356] width 48 height 14
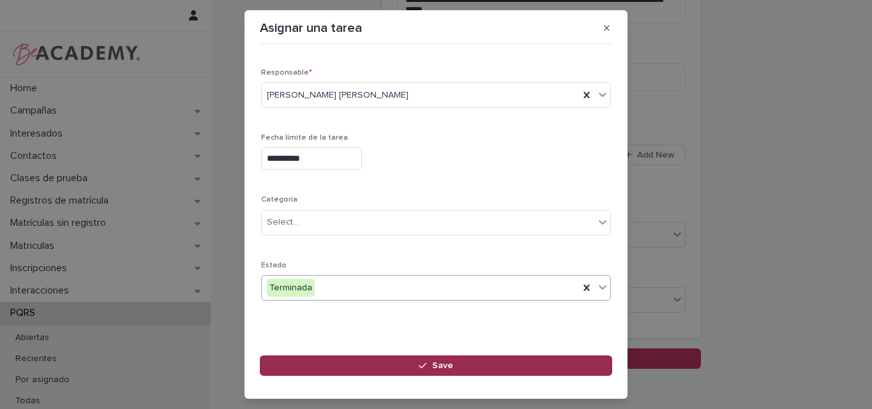
drag, startPoint x: 426, startPoint y: 365, endPoint x: 442, endPoint y: 355, distance: 18.9
click at [426, 365] on icon "button" at bounding box center [423, 365] width 8 height 9
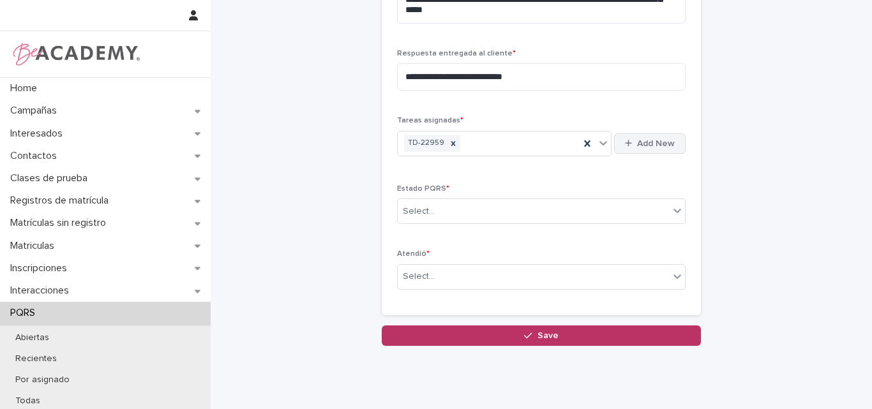
click at [629, 141] on div "button" at bounding box center [631, 143] width 12 height 8
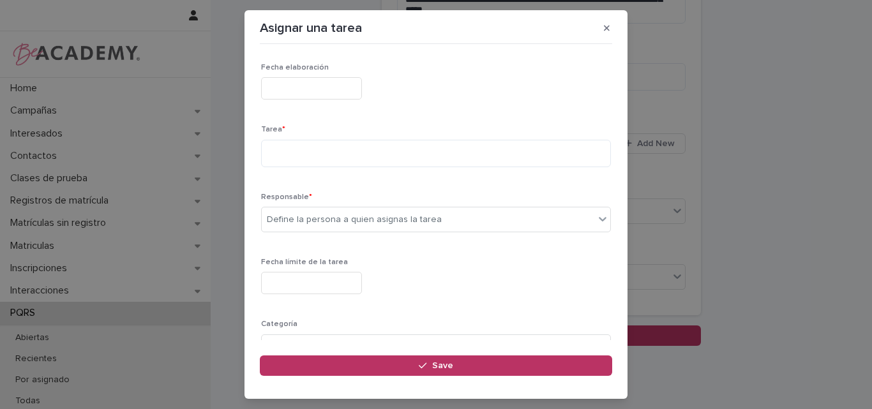
click at [337, 94] on input "text" at bounding box center [311, 88] width 101 height 22
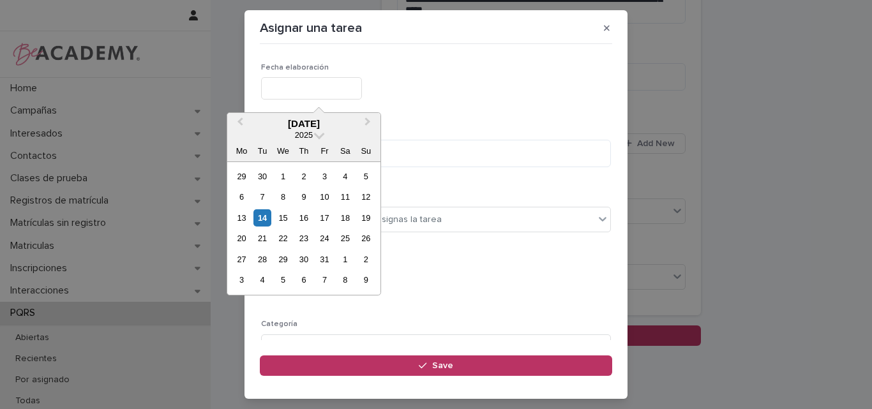
type input "**********"
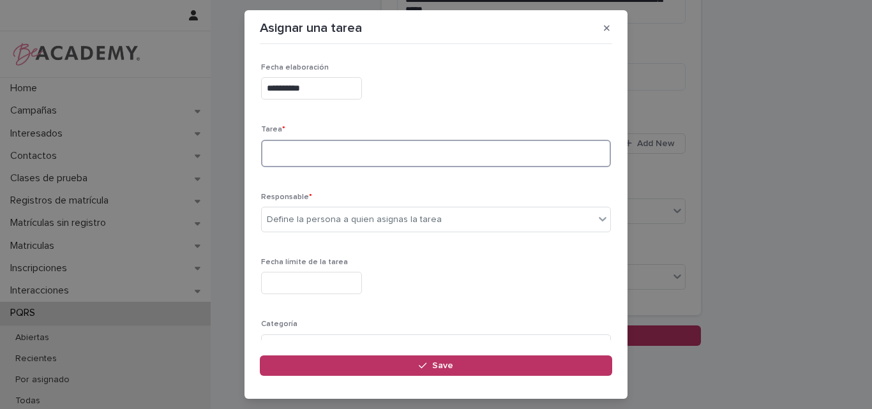
click at [290, 155] on textarea at bounding box center [436, 153] width 350 height 27
paste textarea "**********"
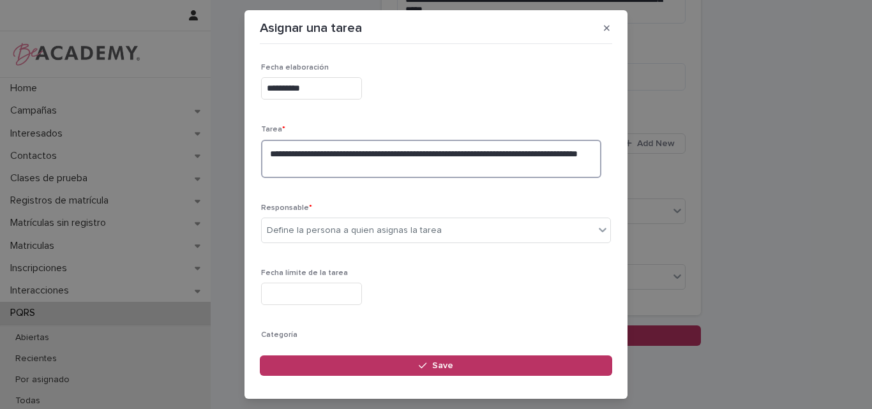
click at [493, 153] on textarea "**********" at bounding box center [431, 159] width 340 height 38
click at [299, 163] on textarea "**********" at bounding box center [431, 159] width 340 height 38
click at [339, 167] on textarea "**********" at bounding box center [431, 159] width 340 height 38
click at [327, 165] on textarea "**********" at bounding box center [431, 159] width 340 height 38
click at [376, 167] on textarea "**********" at bounding box center [431, 159] width 340 height 38
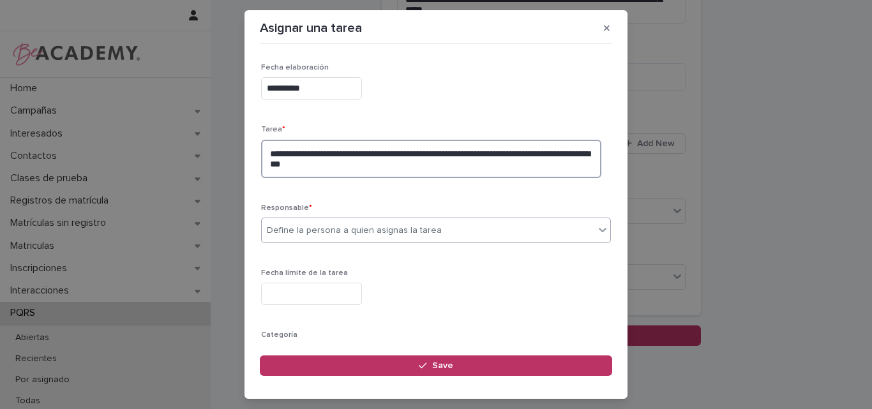
type textarea "**********"
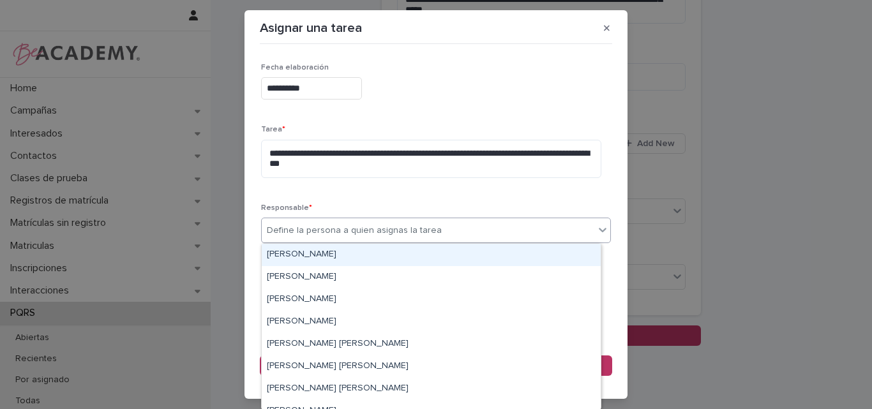
click at [596, 229] on icon at bounding box center [602, 229] width 13 height 13
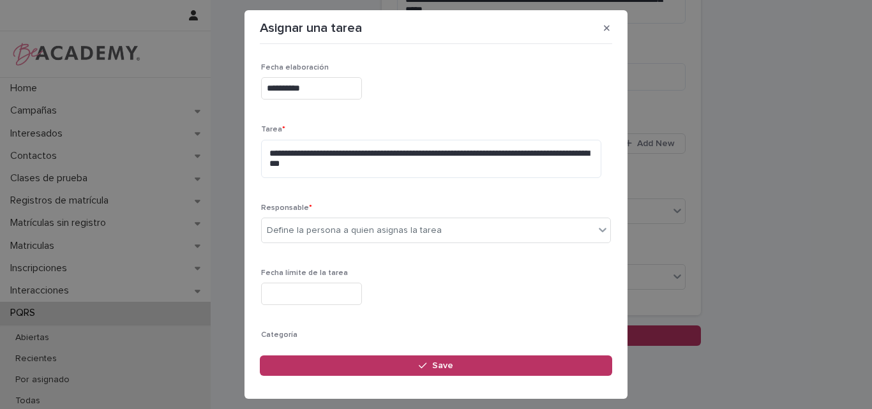
click at [514, 194] on div "**********" at bounding box center [436, 254] width 350 height 383
click at [551, 228] on div "Define la persona a quien asignas la tarea" at bounding box center [428, 230] width 333 height 21
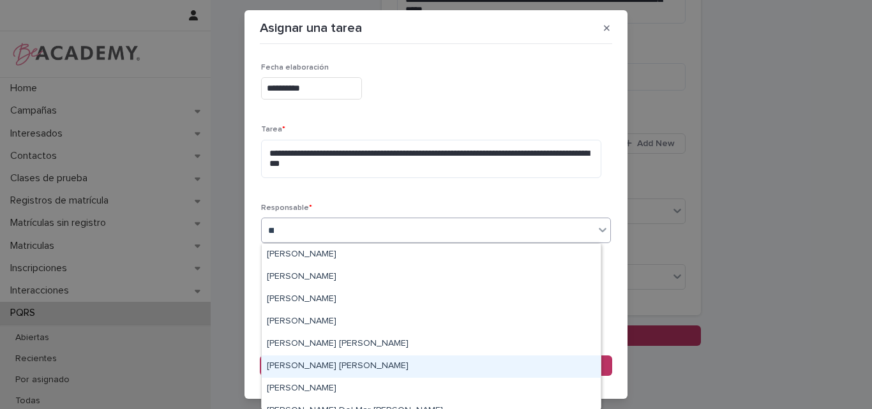
type input "****"
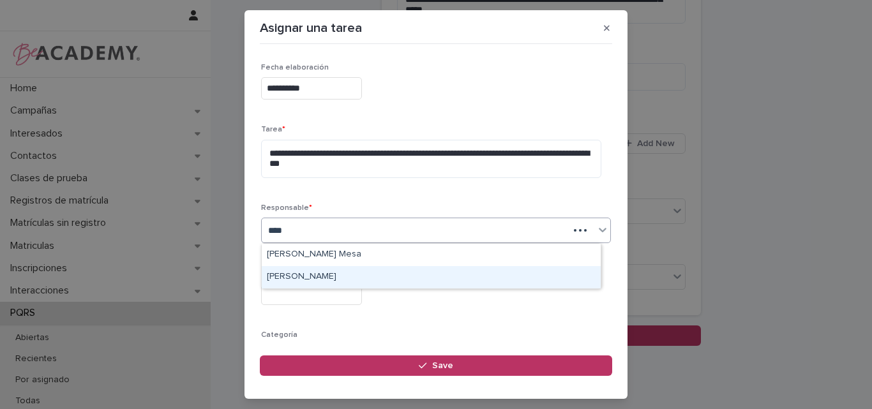
click at [315, 275] on div "Sara Velez Henao" at bounding box center [431, 277] width 339 height 22
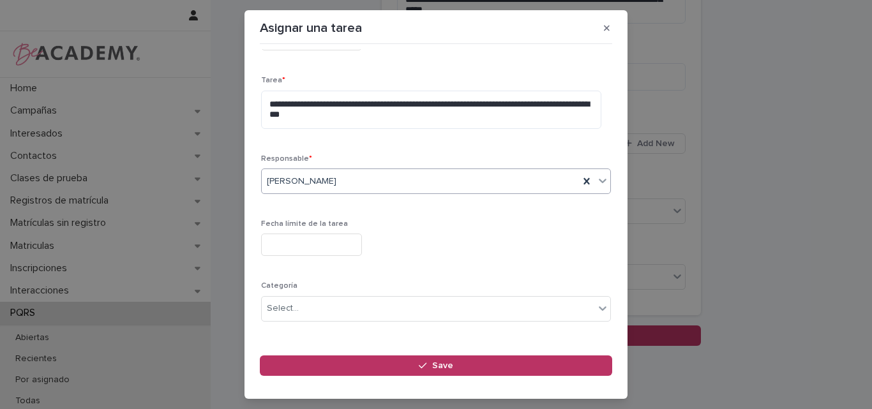
scroll to position [64, 0]
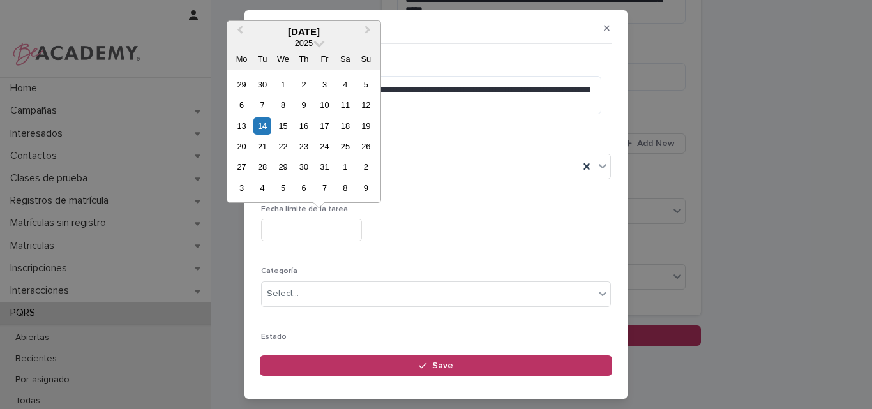
click at [332, 226] on input "text" at bounding box center [311, 230] width 101 height 22
click at [285, 119] on div "15" at bounding box center [283, 125] width 17 height 17
type input "**********"
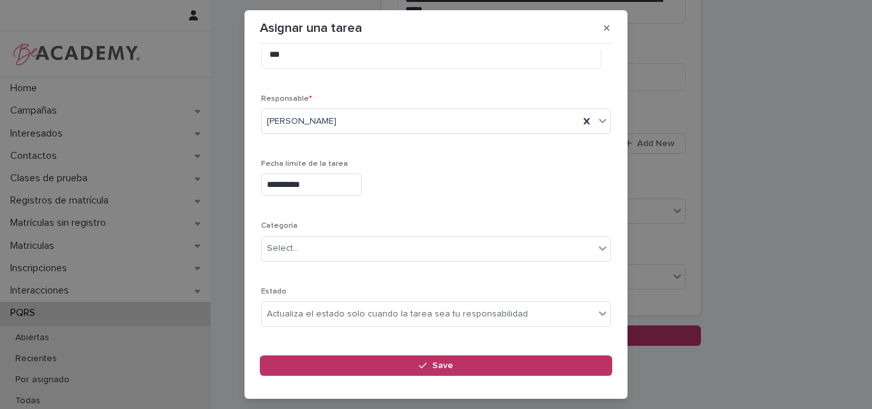
scroll to position [135, 0]
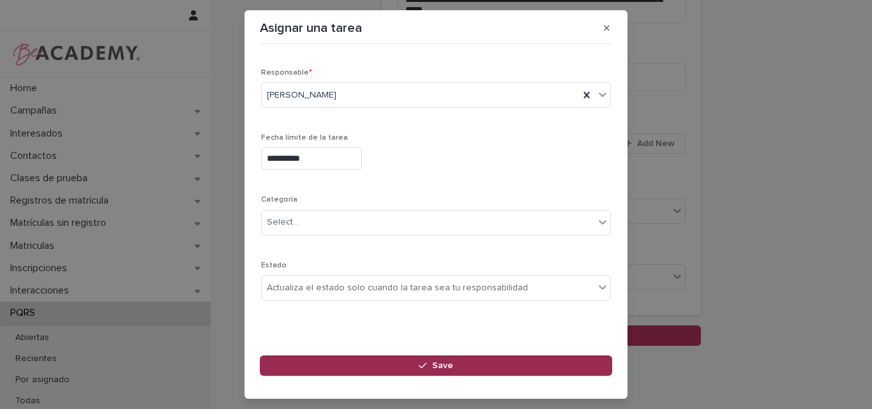
click at [440, 363] on span "Save" at bounding box center [442, 365] width 21 height 9
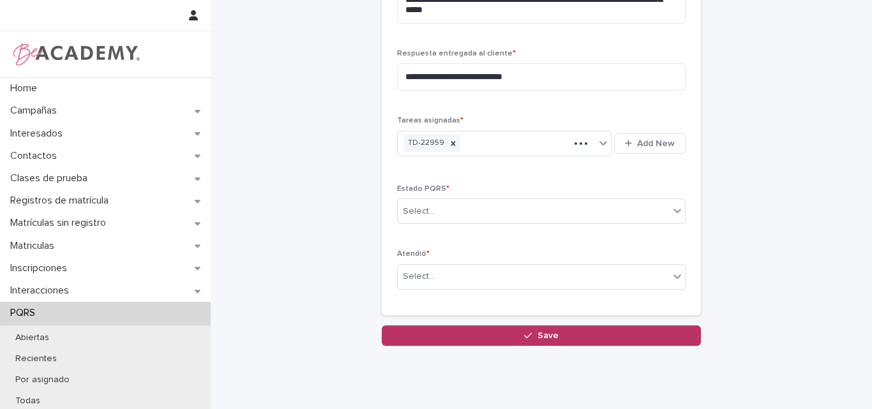
scroll to position [0, 0]
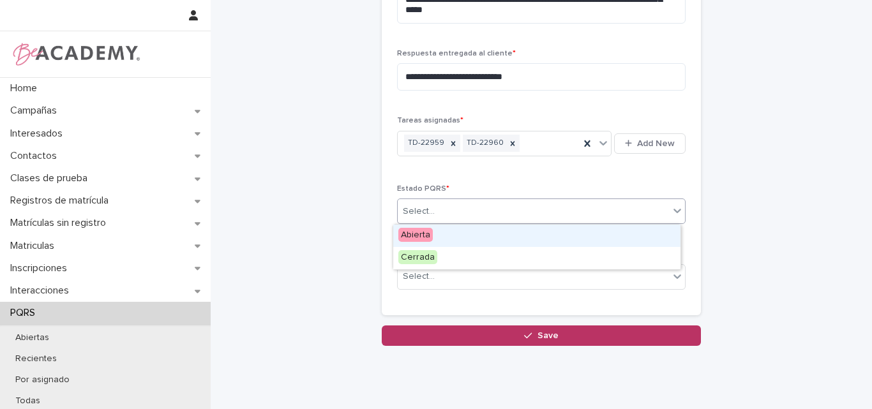
click at [644, 204] on div "Select..." at bounding box center [533, 211] width 271 height 21
click at [433, 234] on div "Abierta" at bounding box center [536, 236] width 287 height 22
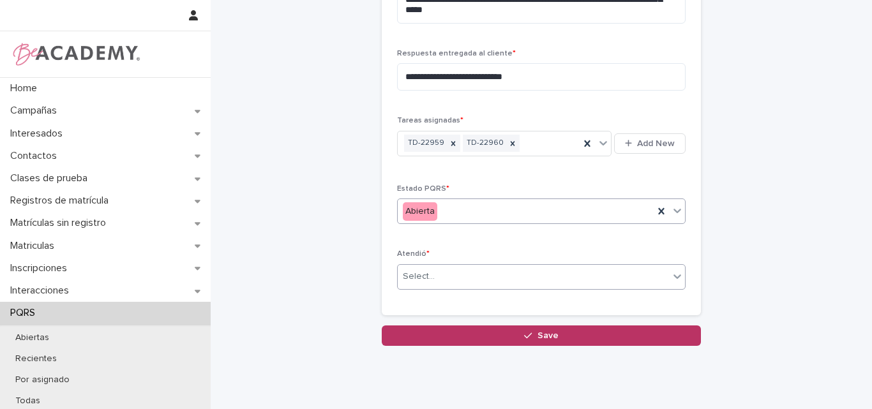
click at [456, 279] on div "Select..." at bounding box center [533, 276] width 271 height 21
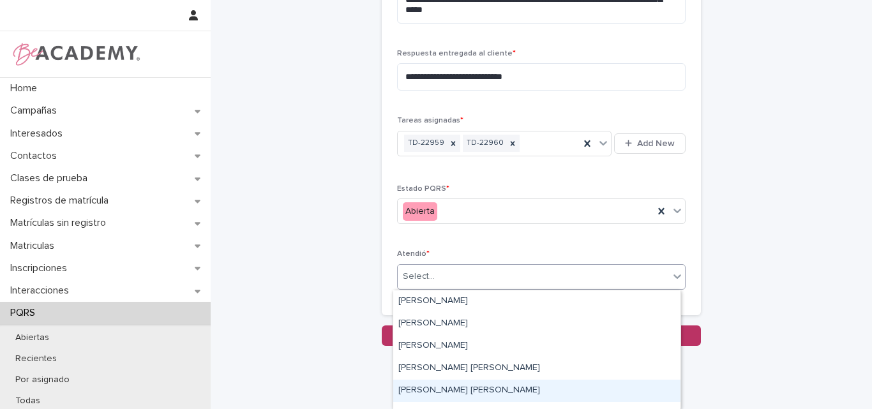
click at [423, 391] on div "Lina Rico Montoya" at bounding box center [536, 391] width 287 height 22
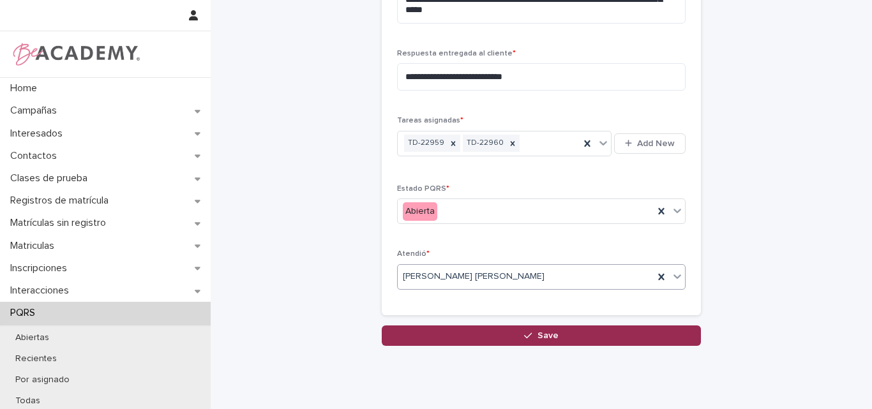
click at [527, 335] on icon "button" at bounding box center [528, 335] width 8 height 9
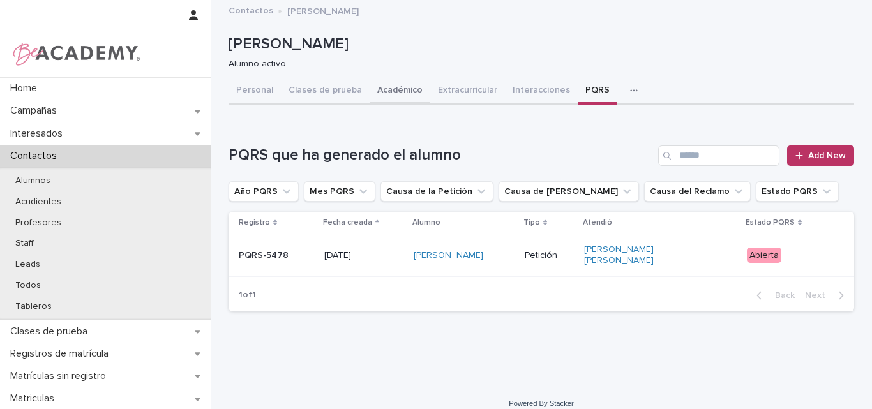
click at [392, 91] on button "Académico" at bounding box center [400, 91] width 61 height 27
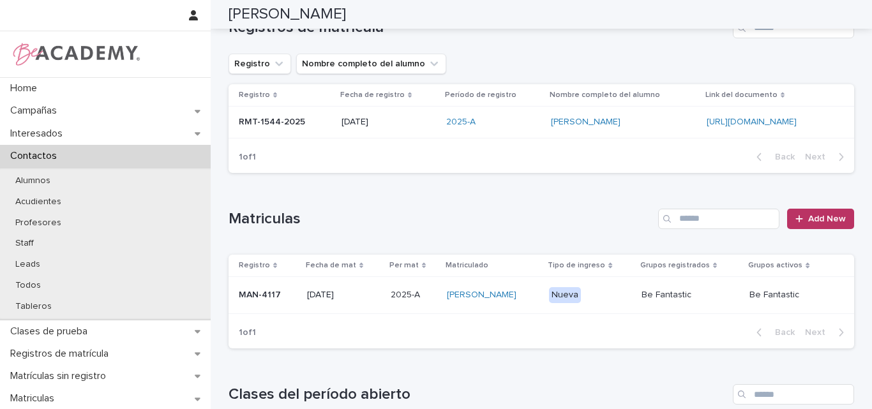
scroll to position [192, 0]
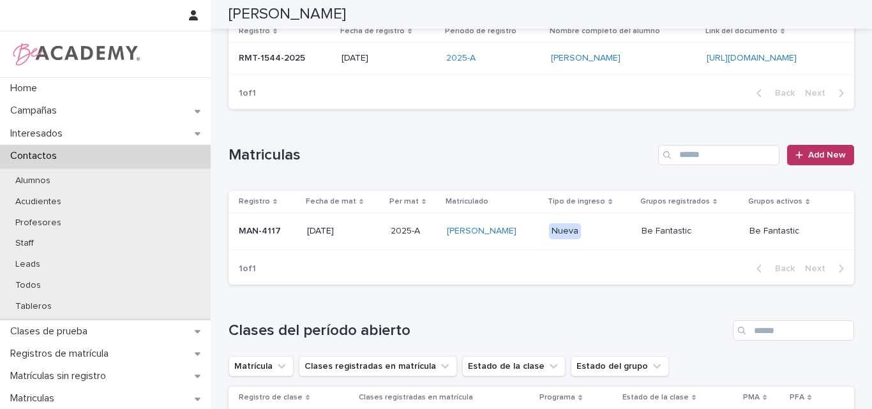
click at [262, 239] on div "MAN-4117" at bounding box center [268, 231] width 58 height 21
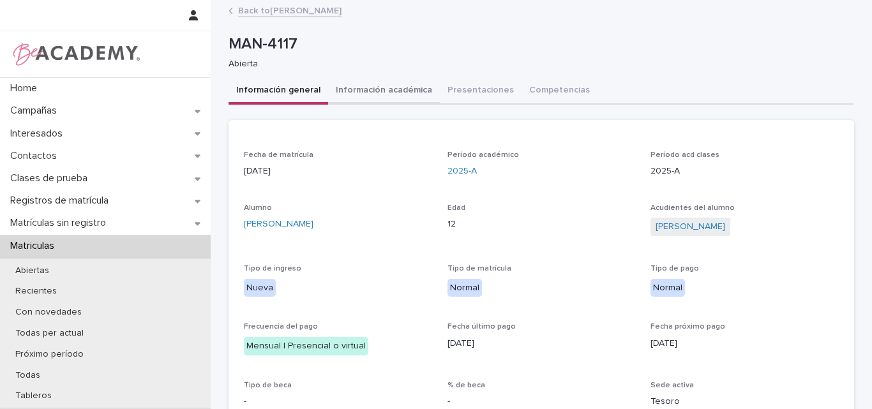
click at [398, 92] on button "Información académica" at bounding box center [384, 91] width 112 height 27
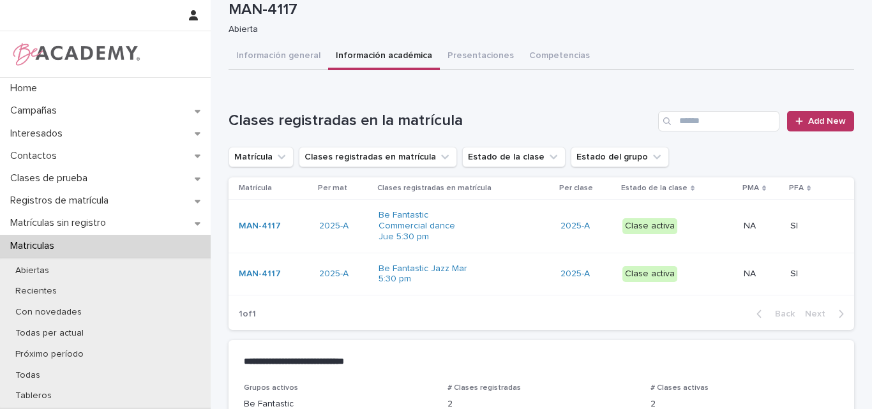
scroll to position [64, 0]
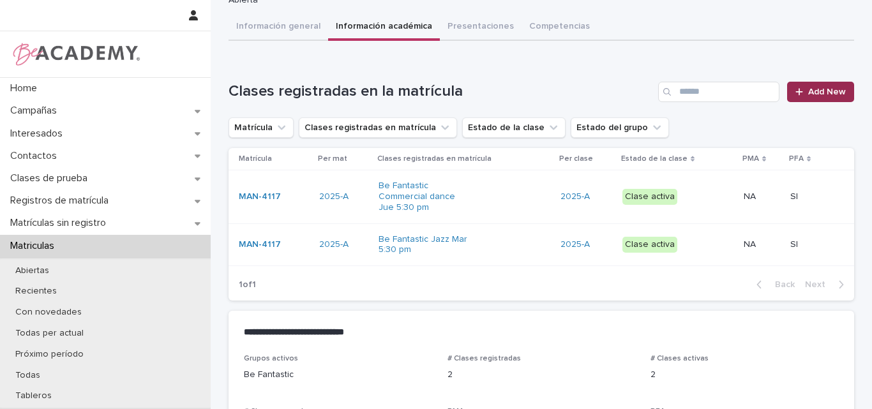
click at [808, 98] on link "Add New" at bounding box center [820, 92] width 67 height 20
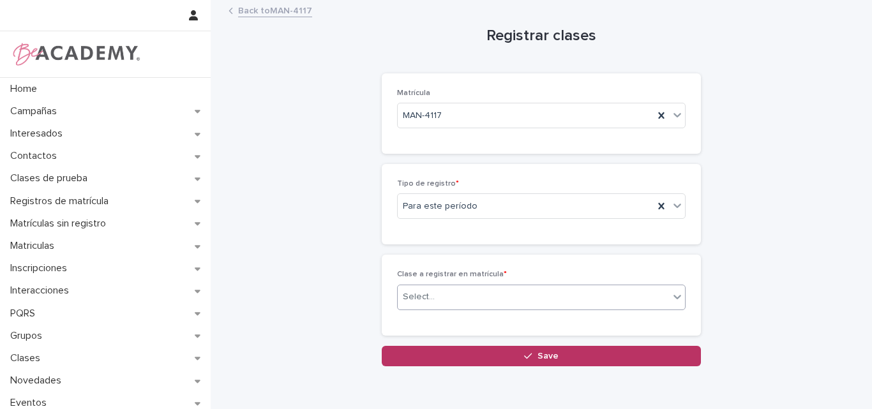
click at [460, 292] on div "Select..." at bounding box center [533, 297] width 271 height 21
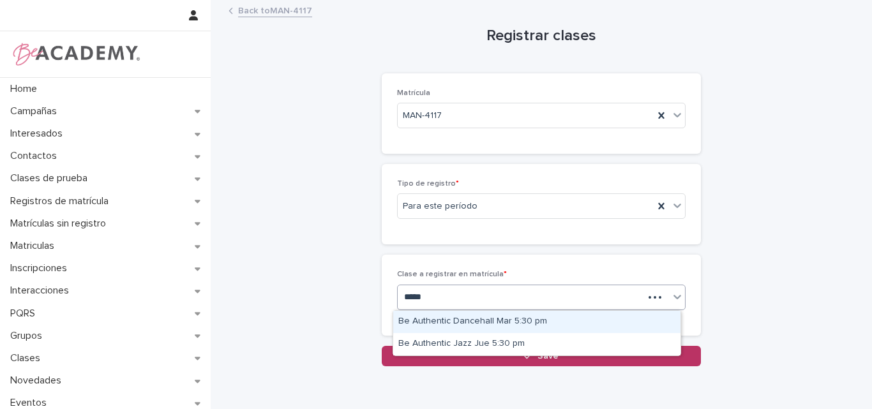
type input "******"
click at [477, 320] on div "Be Authentic Dancehall Mar 5:30 pm" at bounding box center [536, 322] width 287 height 22
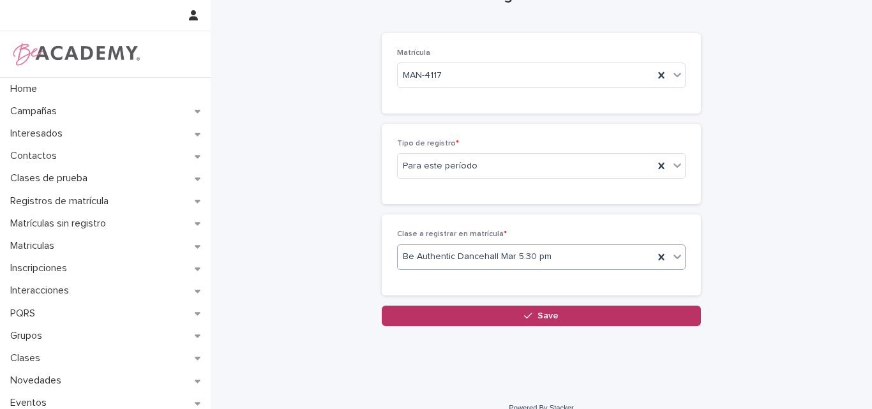
scroll to position [57, 0]
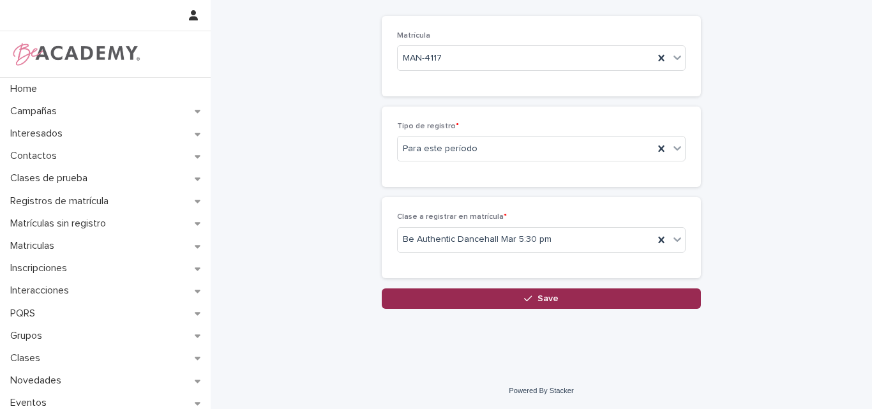
click at [545, 298] on span "Save" at bounding box center [548, 298] width 21 height 9
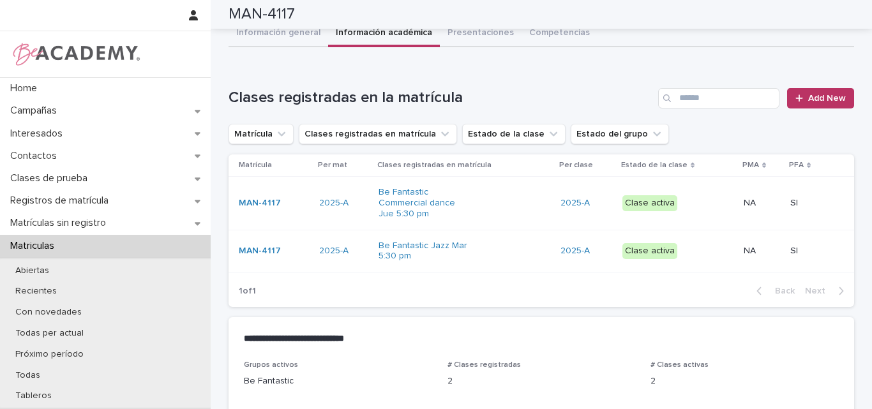
scroll to position [59, 0]
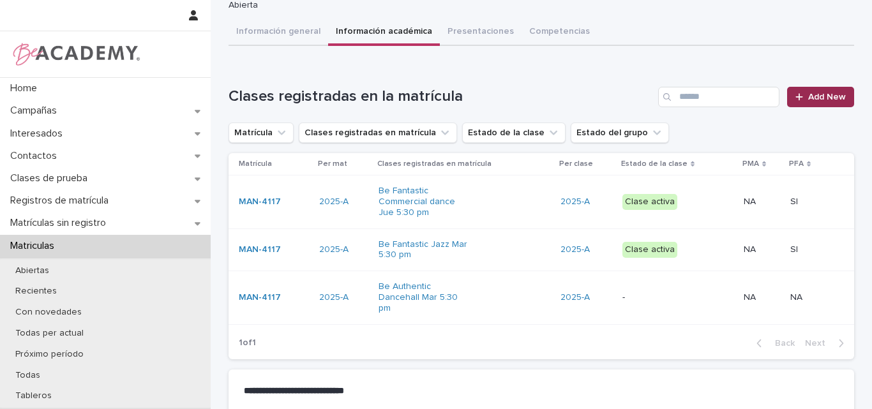
click at [811, 98] on span "Add New" at bounding box center [827, 97] width 38 height 9
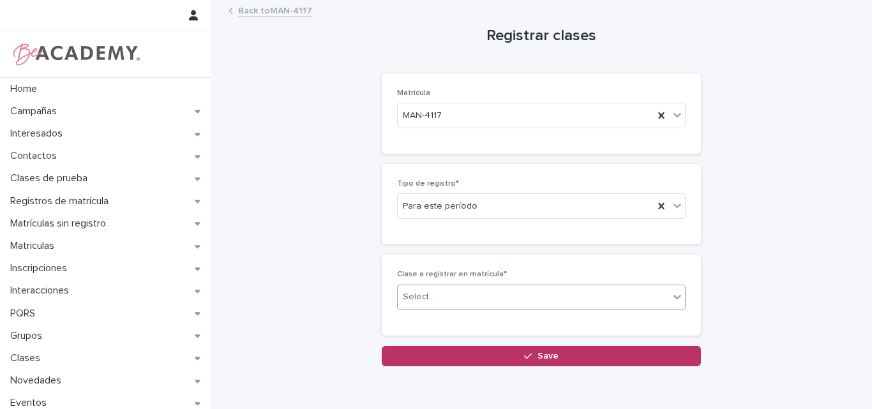
click at [502, 294] on div "Select..." at bounding box center [533, 297] width 271 height 21
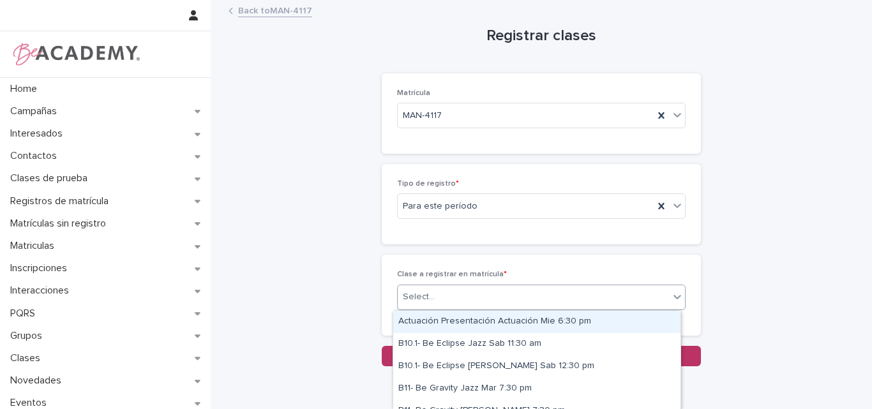
type input "*"
type input "***"
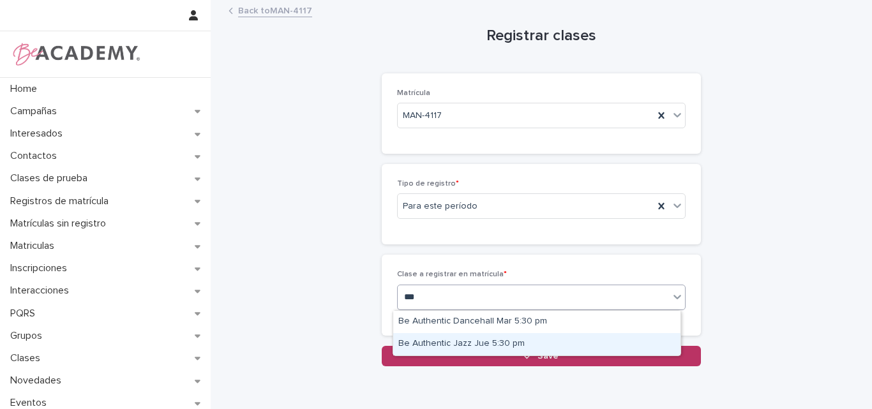
click at [501, 345] on div "Be Authentic Jazz Jue 5:30 pm" at bounding box center [536, 344] width 287 height 22
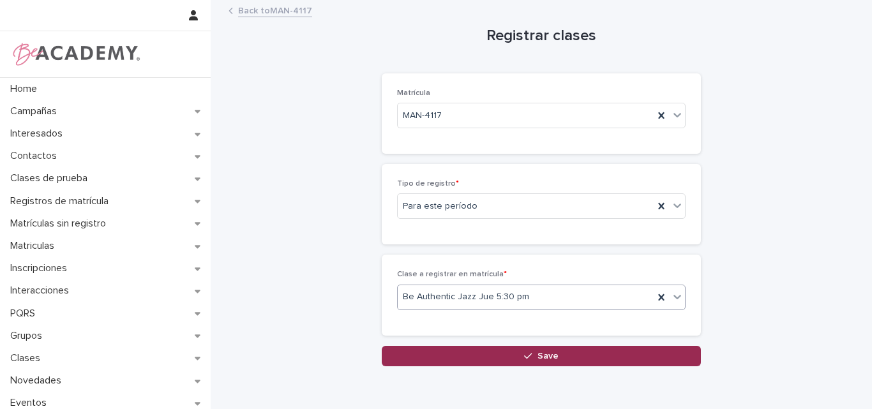
click at [538, 356] on span "Save" at bounding box center [548, 356] width 21 height 9
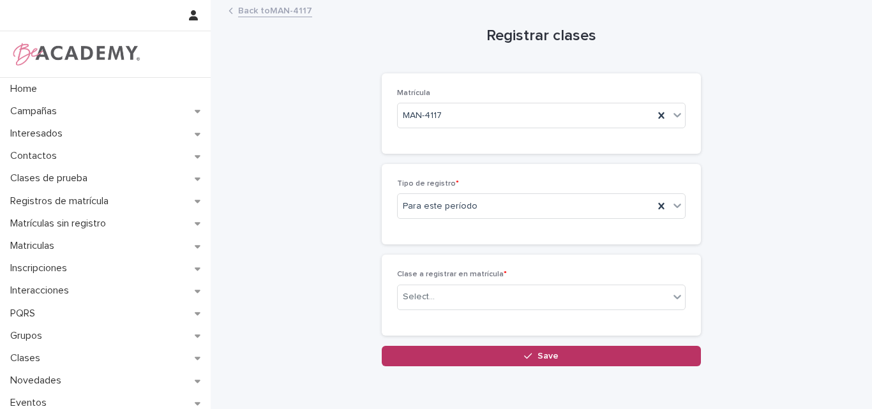
click at [256, 8] on link "Back to MAN-4117" at bounding box center [275, 10] width 74 height 15
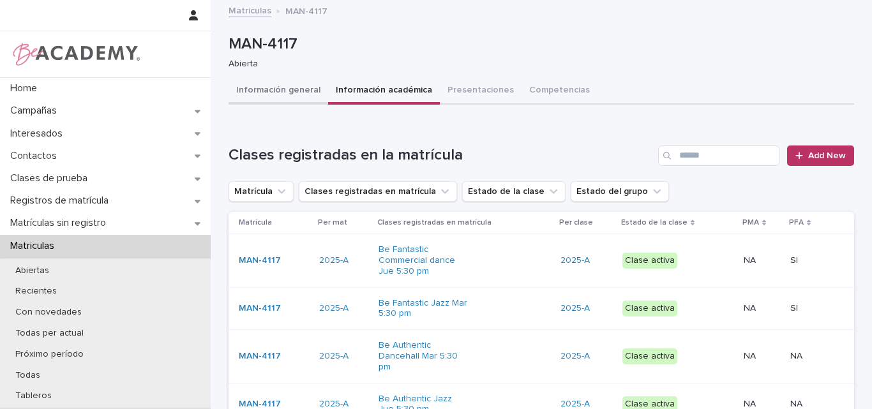
click at [266, 95] on button "Información general" at bounding box center [279, 91] width 100 height 27
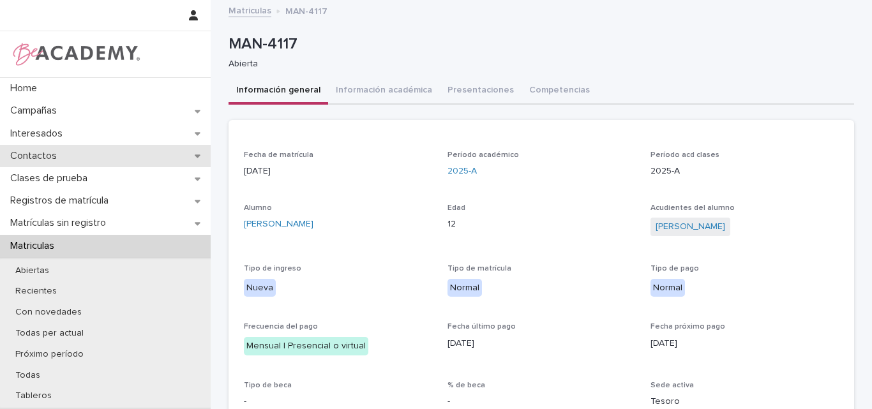
click at [64, 151] on p "Contactos" at bounding box center [36, 156] width 62 height 12
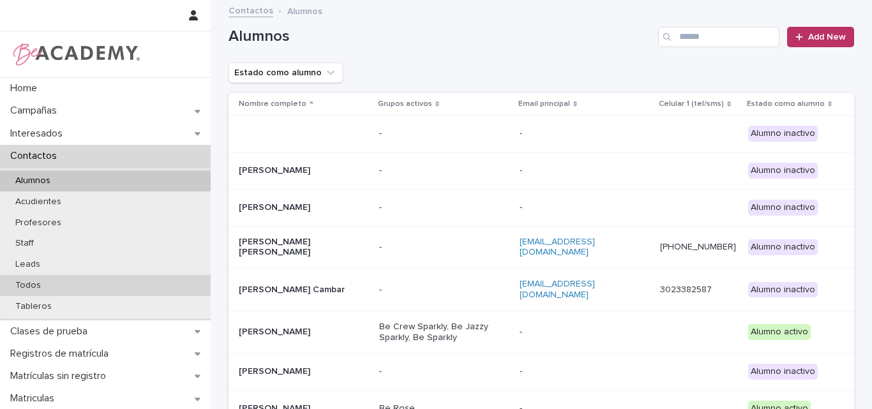
click at [47, 289] on p "Todos" at bounding box center [28, 285] width 46 height 11
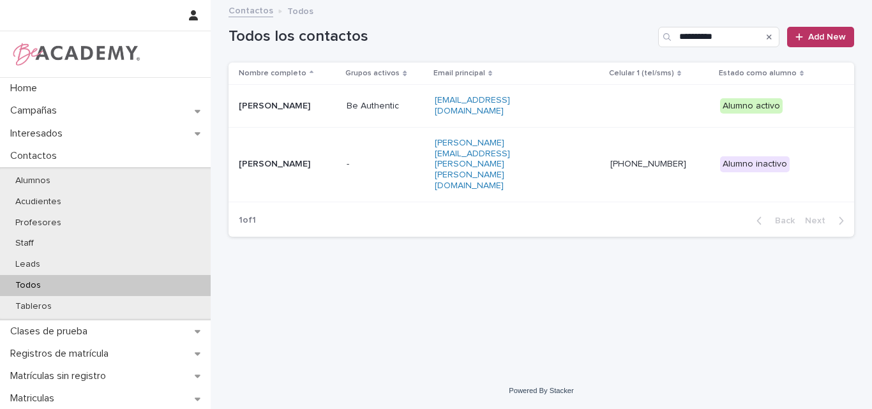
type input "**********"
click at [768, 38] on icon "Search" at bounding box center [769, 37] width 5 height 8
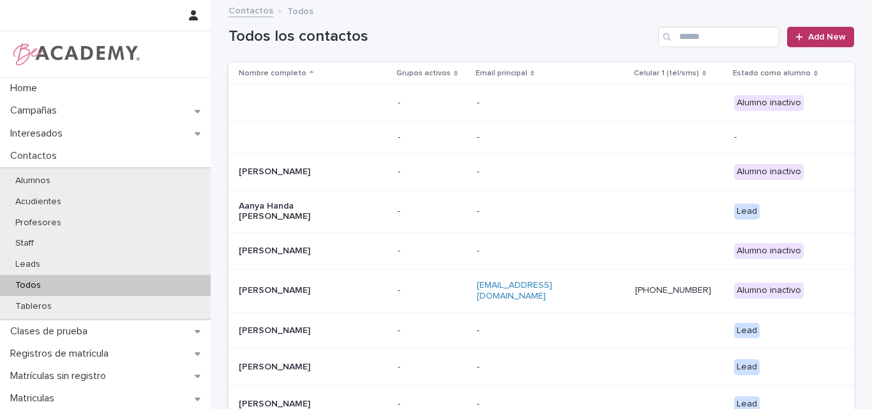
click at [609, 10] on div "Contactos Todos" at bounding box center [541, 12] width 638 height 18
click at [690, 36] on input "Search" at bounding box center [718, 37] width 121 height 20
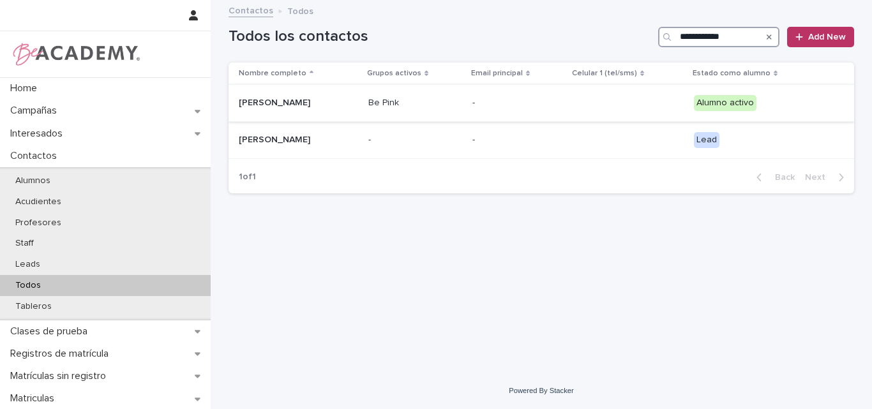
type input "**********"
click at [303, 103] on p "Valeria Yepes Marin" at bounding box center [298, 103] width 119 height 11
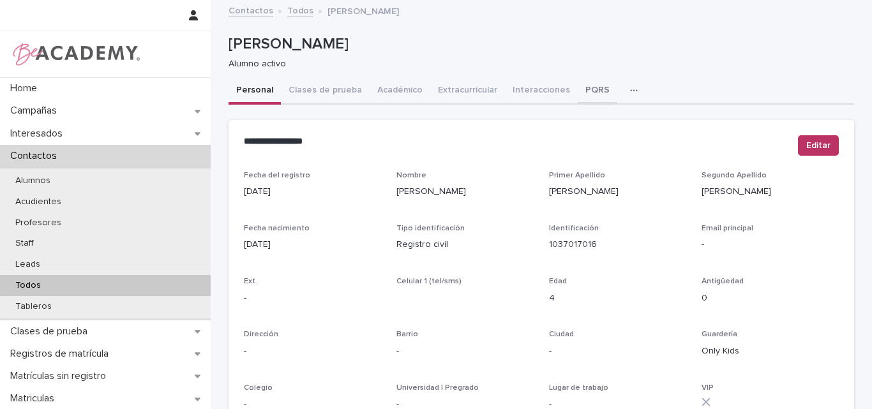
click at [582, 86] on button "PQRS" at bounding box center [598, 91] width 40 height 27
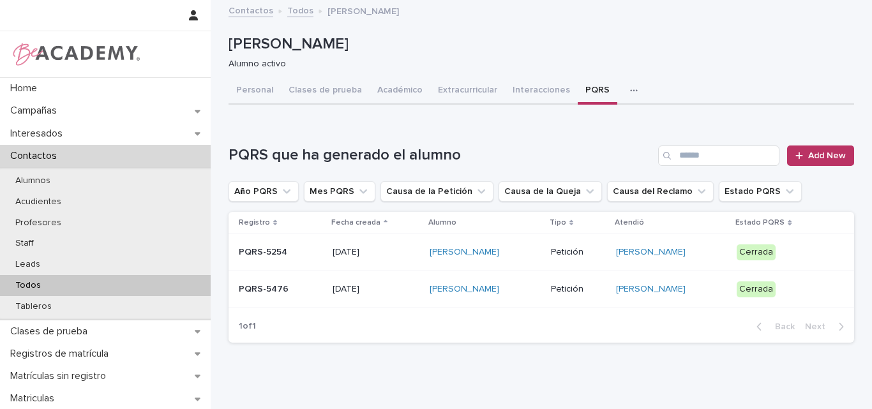
click at [280, 294] on p "PQRS-5476" at bounding box center [281, 289] width 84 height 11
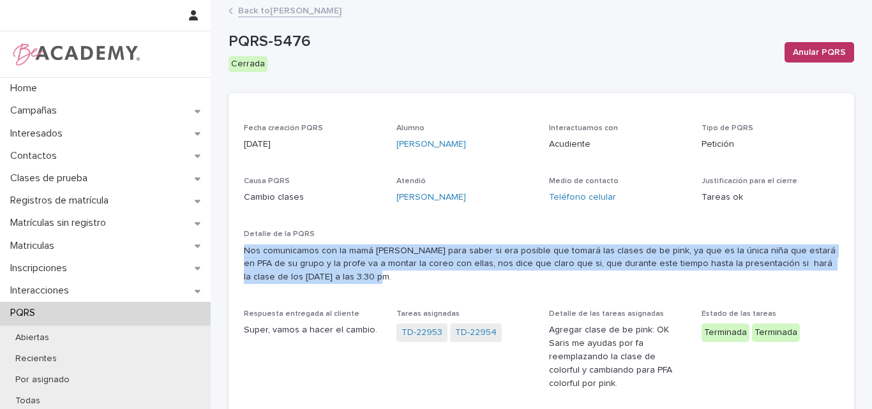
drag, startPoint x: 301, startPoint y: 281, endPoint x: 232, endPoint y: 253, distance: 74.4
click at [232, 253] on div "Fecha creación PQRS 14/10/2025 Alumno Valeria Yepes Marin Interactuamos con Acu…" at bounding box center [542, 270] width 626 height 292
copy p "Nos comunicamos con la mamá de Valeria para saber si era posible que tomará las…"
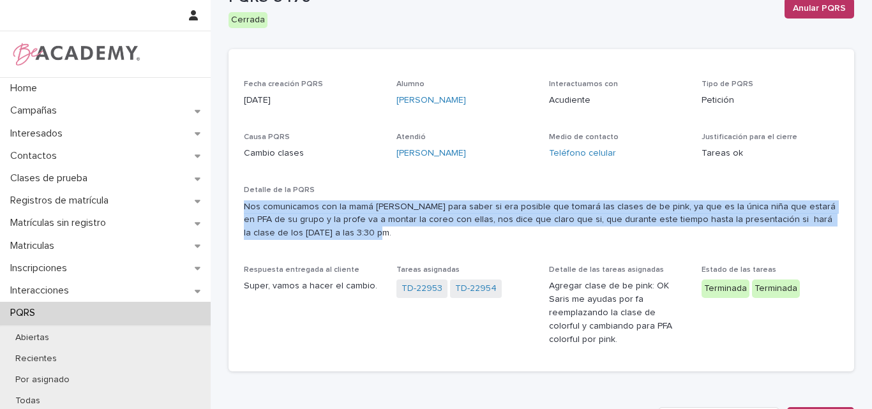
scroll to position [64, 0]
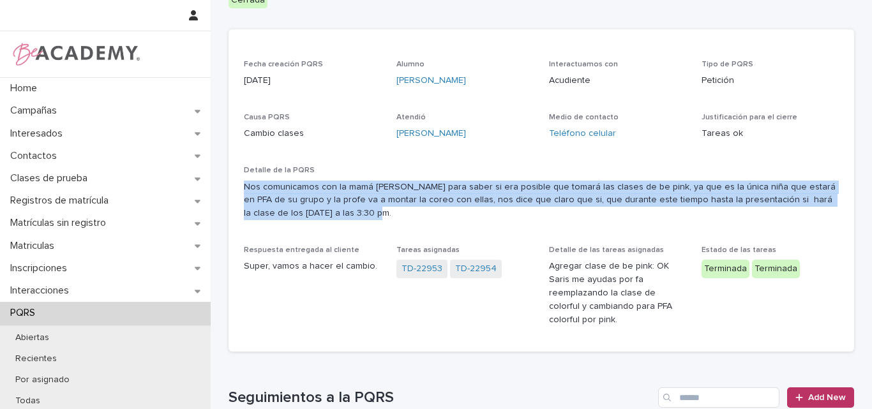
click at [495, 234] on div "Fecha creación PQRS 14/10/2025 Alumno Valeria Yepes Marin Interactuamos con Acu…" at bounding box center [541, 198] width 595 height 277
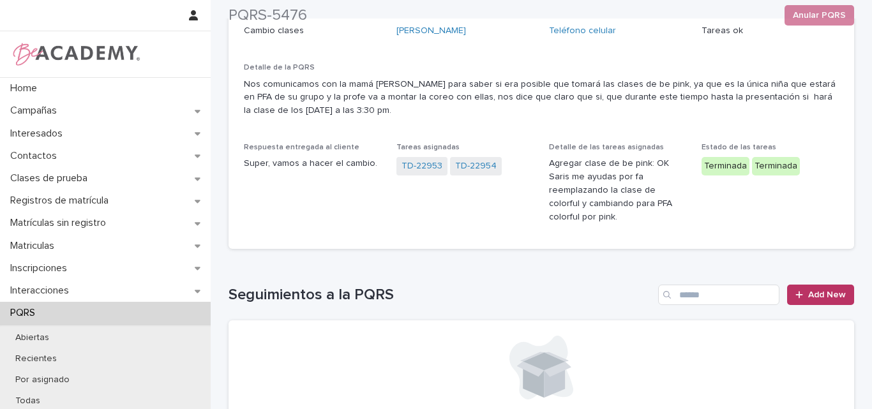
scroll to position [192, 0]
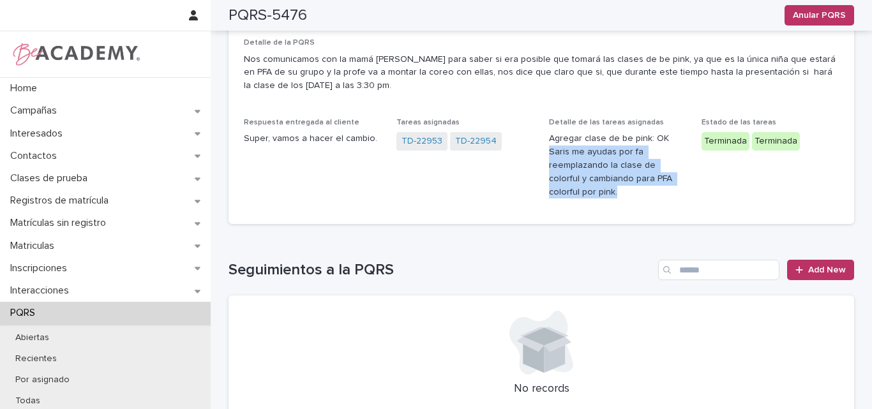
drag, startPoint x: 567, startPoint y: 199, endPoint x: 538, endPoint y: 154, distance: 54.0
click at [538, 154] on div "Fecha creación PQRS 14/10/2025 Alumno Valeria Yepes Marin Interactuamos con Acu…" at bounding box center [541, 70] width 595 height 277
copy p "Saris me ayudas por fa reemplazando la clase de colorful y cambiando para PFA c…"
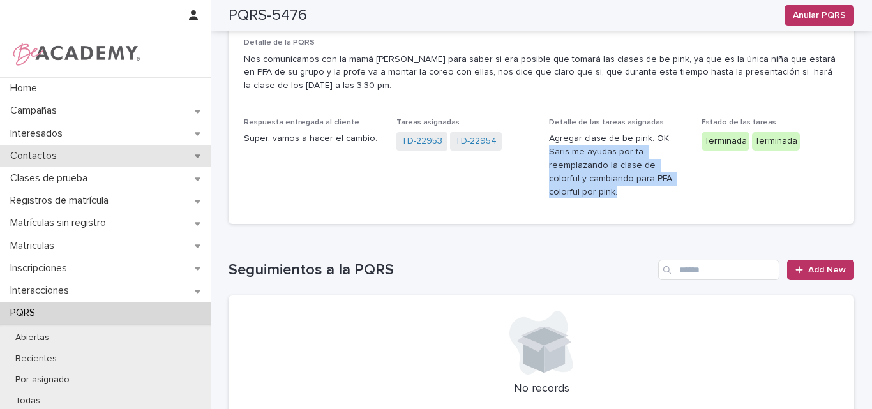
click at [57, 163] on div "Contactos" at bounding box center [105, 156] width 211 height 22
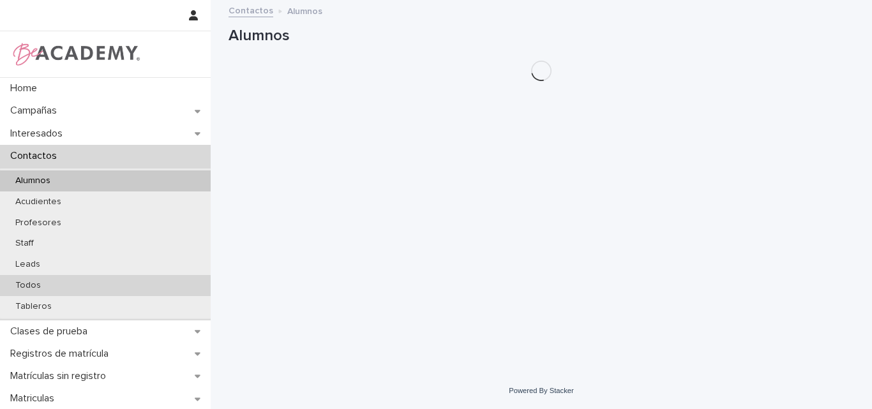
click at [43, 292] on div "Todos" at bounding box center [105, 285] width 211 height 21
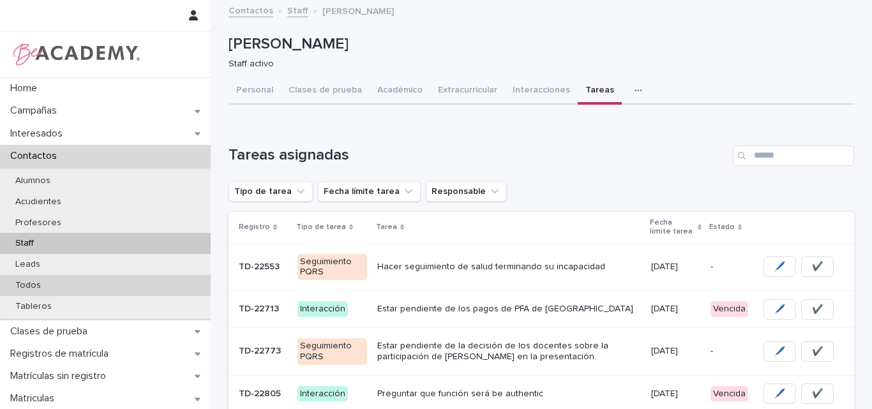
click at [41, 280] on p "Todos" at bounding box center [28, 285] width 46 height 11
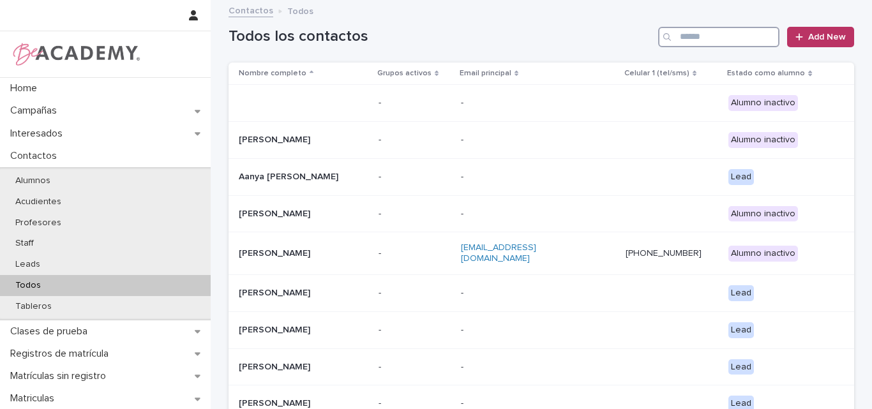
click at [732, 40] on input "Search" at bounding box center [718, 37] width 121 height 20
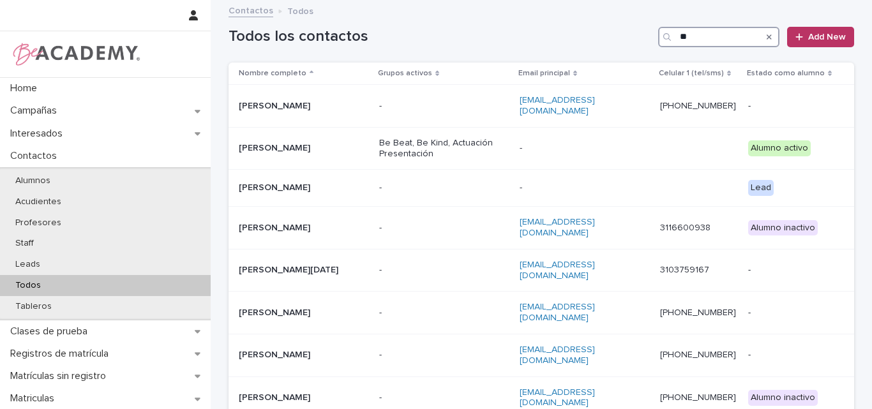
type input "*"
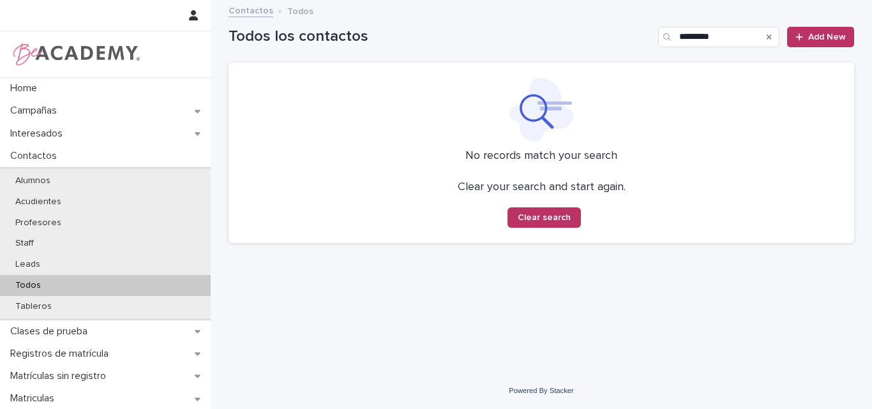
click at [487, 37] on h1 "Todos los contactos" at bounding box center [441, 36] width 425 height 19
click at [732, 38] on input "*********" at bounding box center [718, 37] width 121 height 20
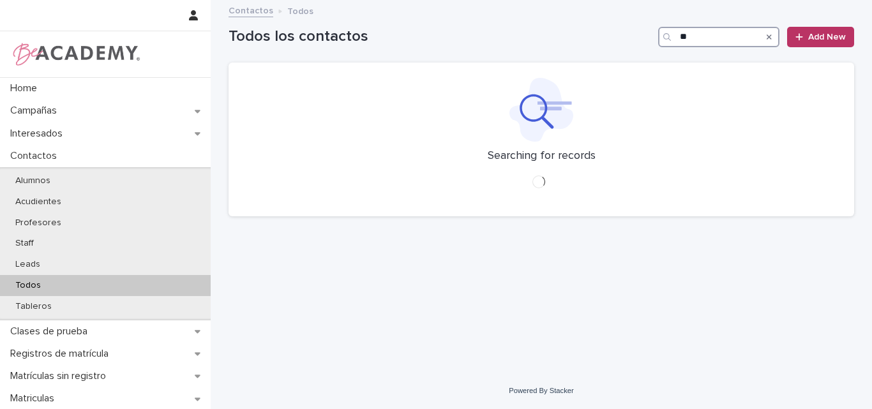
type input "*"
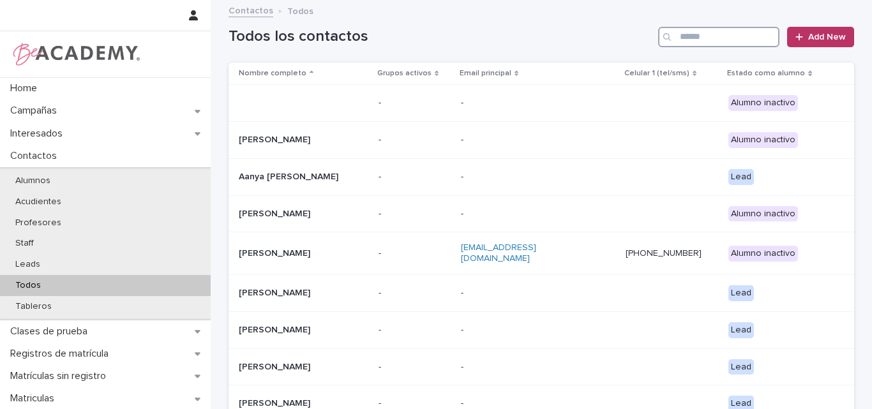
click at [737, 39] on input "Search" at bounding box center [718, 37] width 121 height 20
click at [740, 37] on input "Search" at bounding box center [718, 37] width 121 height 20
click at [734, 35] on input "Search" at bounding box center [718, 37] width 121 height 20
click at [504, 42] on h1 "Todos los contactos" at bounding box center [441, 36] width 425 height 19
click at [744, 38] on input "Search" at bounding box center [718, 37] width 121 height 20
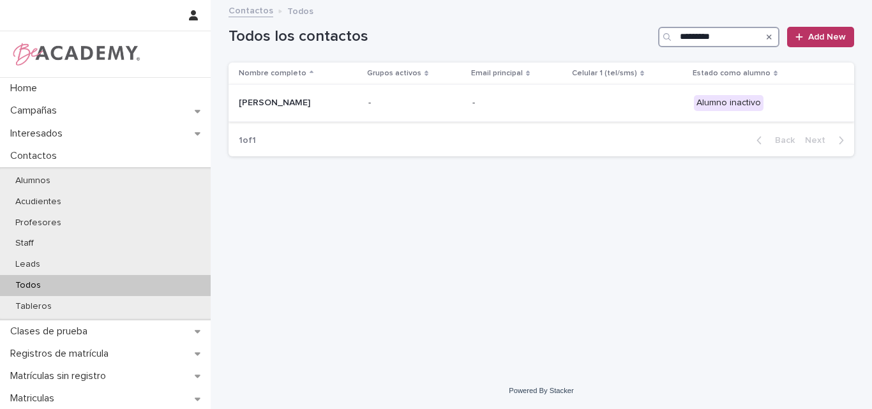
type input "*********"
click at [334, 105] on p "Isabella Balbin Torres" at bounding box center [298, 103] width 119 height 11
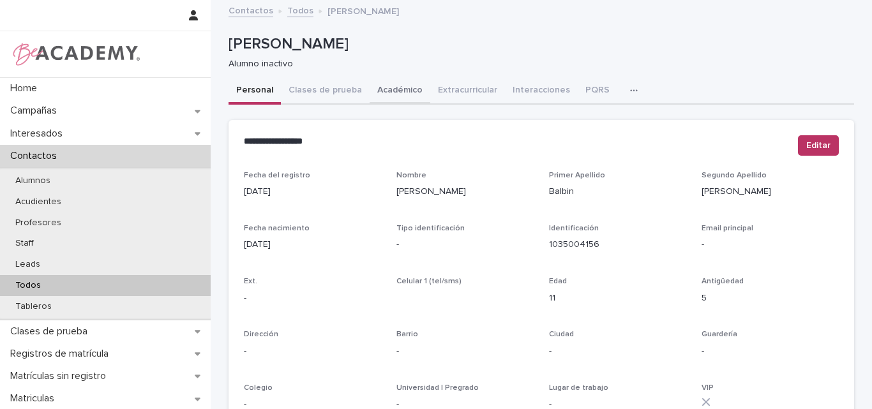
click at [384, 90] on button "Académico" at bounding box center [400, 91] width 61 height 27
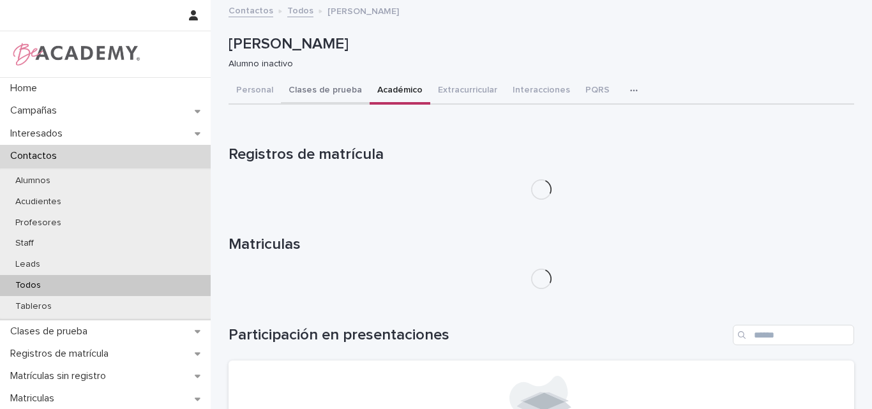
click at [317, 89] on button "Clases de prueba" at bounding box center [325, 91] width 89 height 27
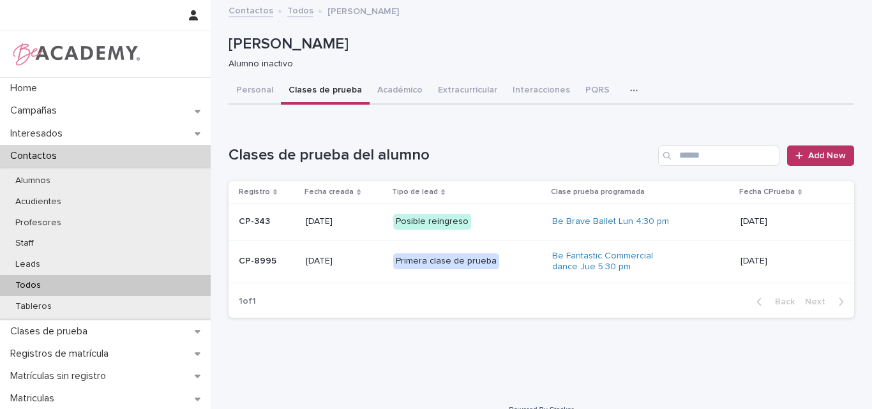
click at [275, 259] on p "CP-8995" at bounding box center [267, 261] width 57 height 11
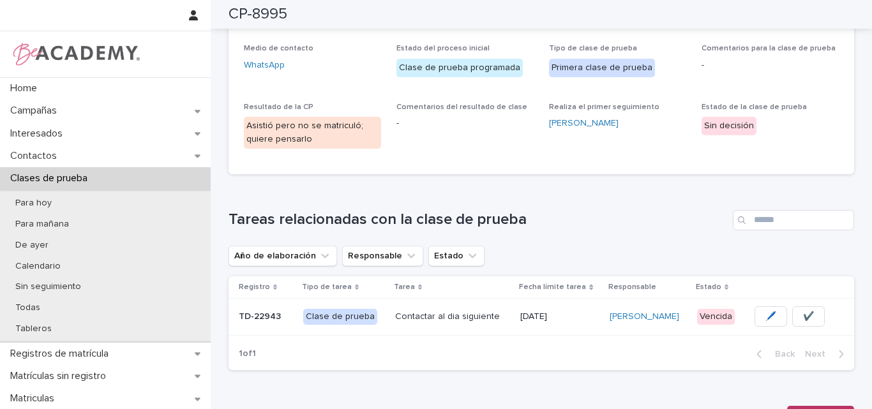
scroll to position [181, 0]
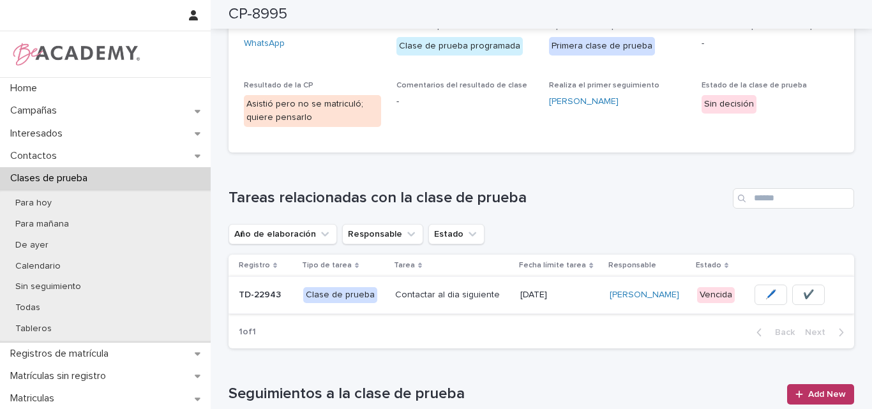
click at [803, 292] on span "✔️" at bounding box center [808, 295] width 11 height 13
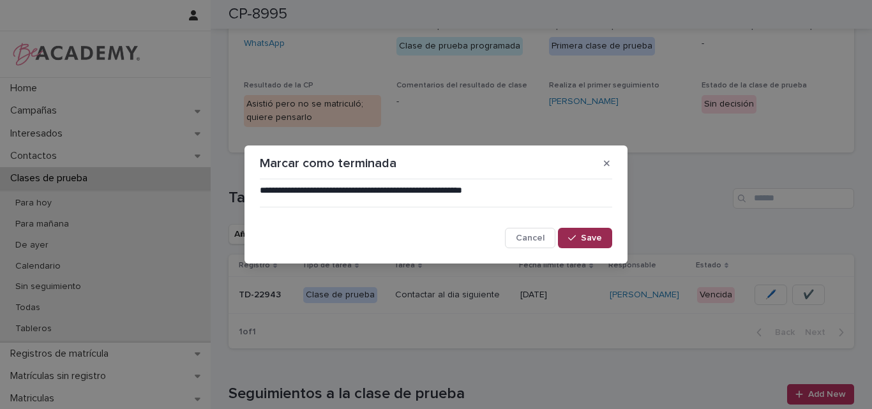
click at [580, 237] on div "button" at bounding box center [574, 238] width 13 height 9
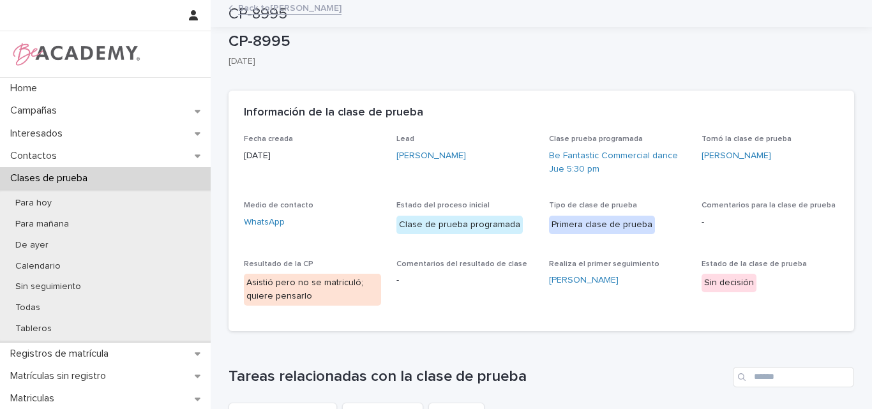
scroll to position [0, 0]
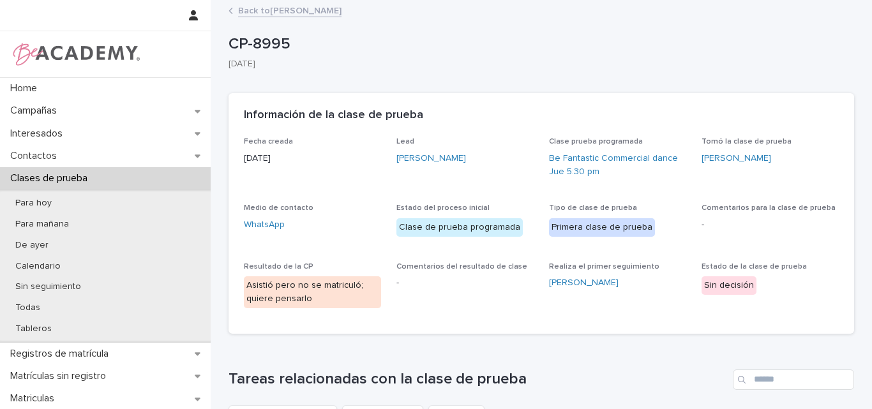
click at [315, 6] on link "Back to Isabella Balbin Torres" at bounding box center [289, 10] width 103 height 15
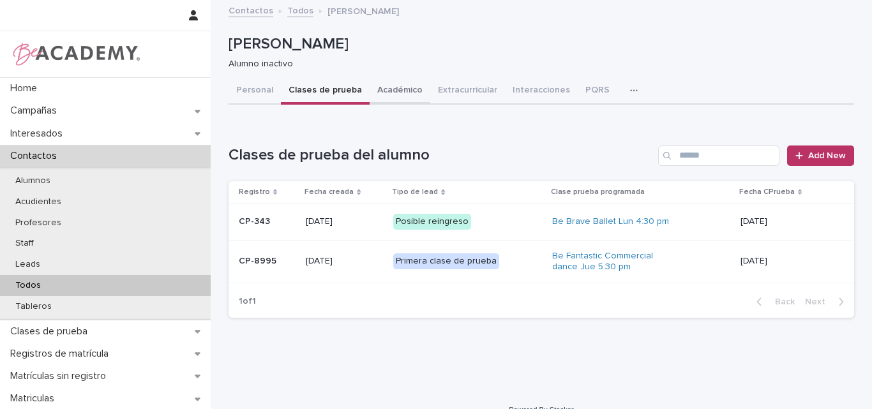
click at [396, 90] on button "Académico" at bounding box center [400, 91] width 61 height 27
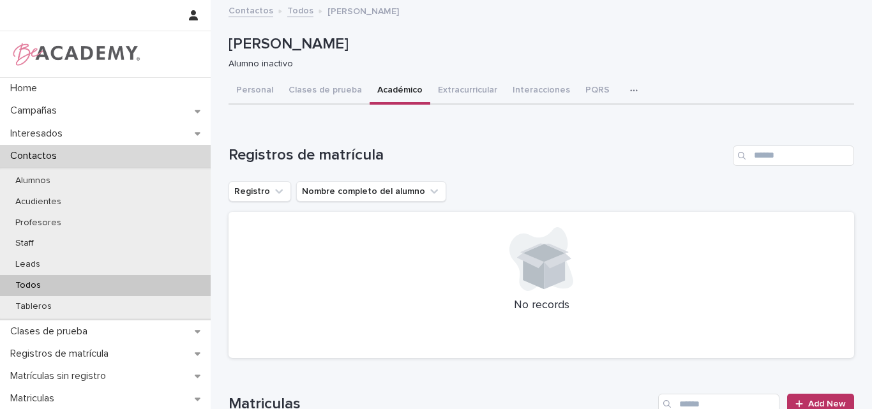
drag, startPoint x: 390, startPoint y: 86, endPoint x: 317, endPoint y: 94, distance: 73.3
click at [390, 85] on button "Académico" at bounding box center [400, 91] width 61 height 27
click at [241, 86] on button "Personal" at bounding box center [255, 91] width 52 height 27
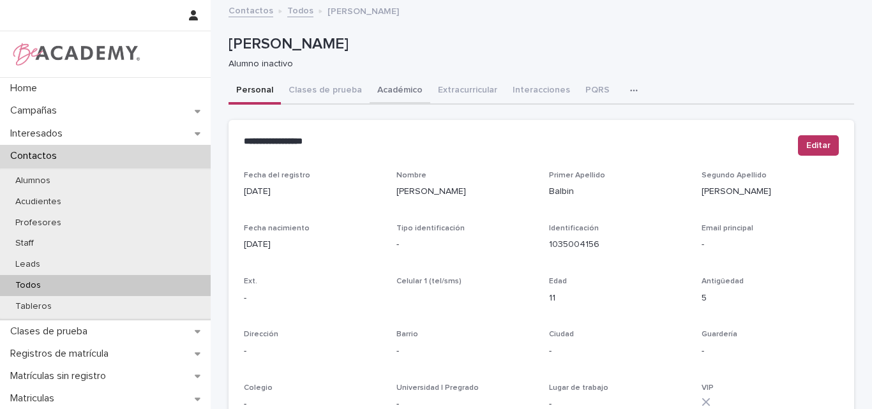
click at [382, 84] on button "Académico" at bounding box center [400, 91] width 61 height 27
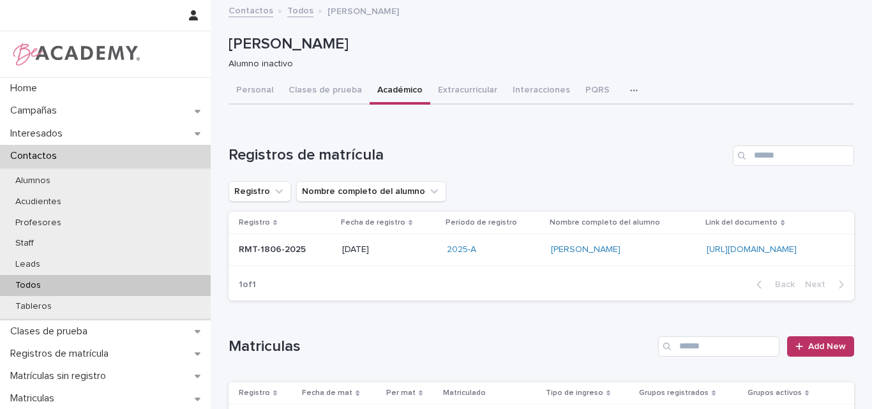
drag, startPoint x: 0, startPoint y: 0, endPoint x: 442, endPoint y: 28, distance: 442.7
click at [441, 28] on div "Isabella Balbin Torres Alumno inactivo" at bounding box center [542, 52] width 626 height 51
click at [707, 248] on link "[URL][DOMAIN_NAME]" at bounding box center [752, 249] width 90 height 9
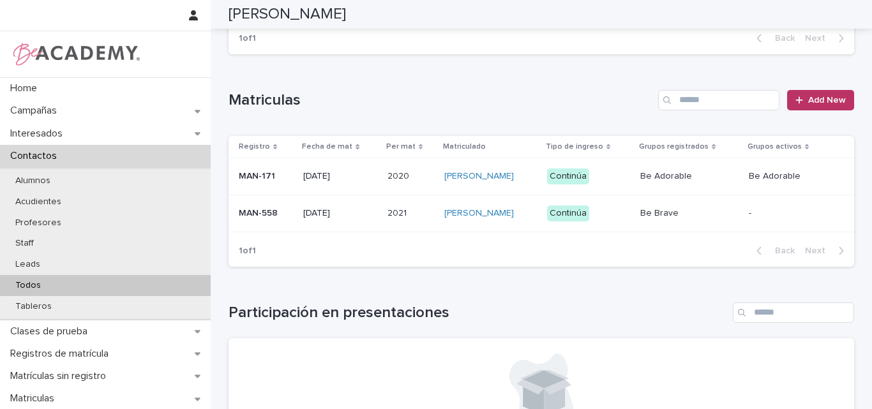
scroll to position [192, 0]
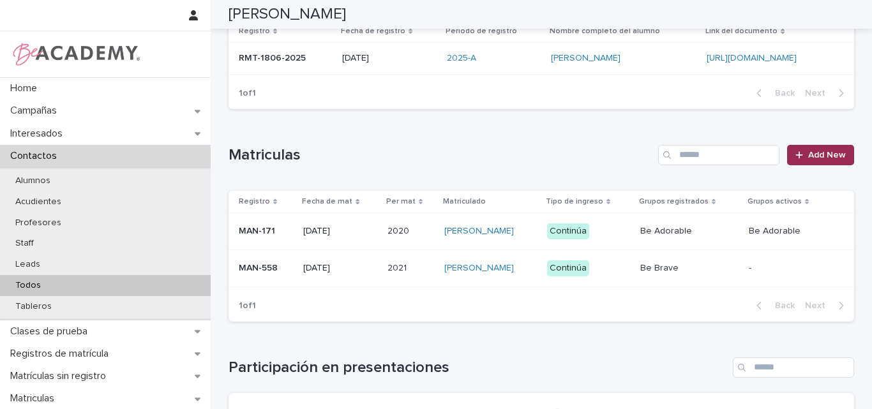
click at [815, 149] on link "Add New" at bounding box center [820, 155] width 67 height 20
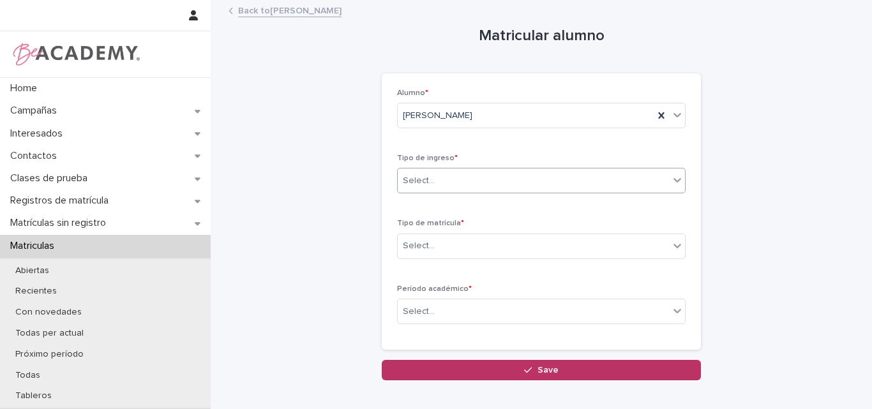
click at [612, 178] on div "Select..." at bounding box center [533, 180] width 271 height 21
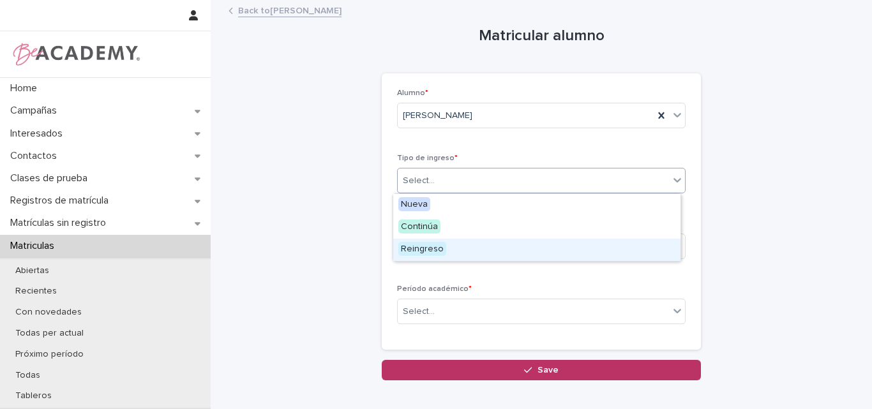
click at [456, 247] on div "Reingreso" at bounding box center [536, 250] width 287 height 22
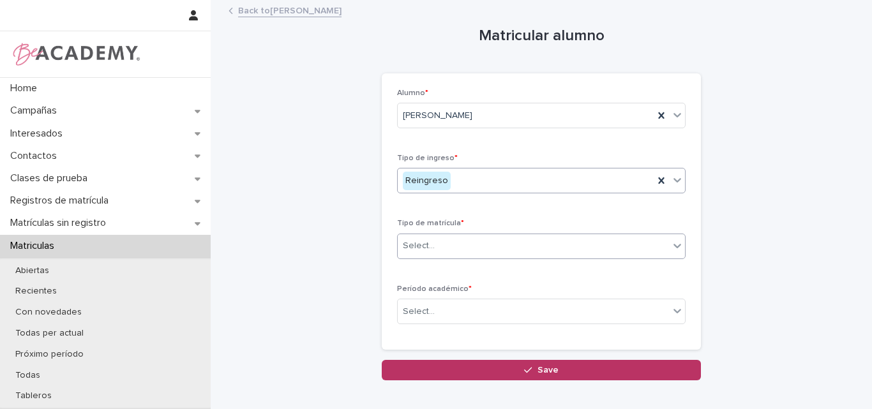
click at [486, 248] on div "Select..." at bounding box center [533, 246] width 271 height 21
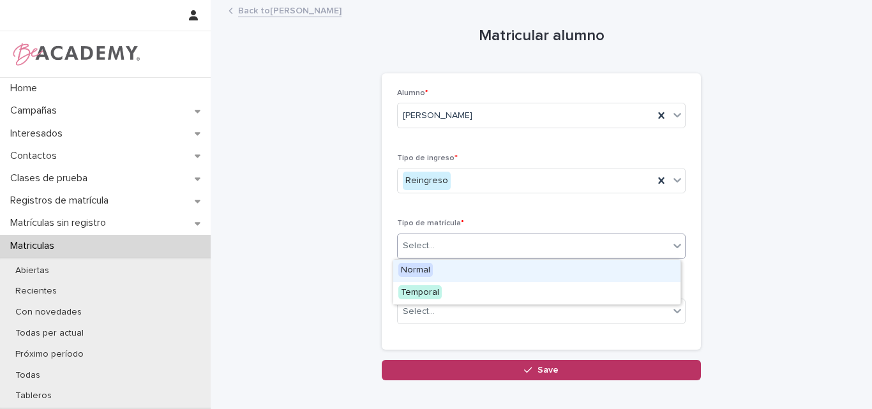
click at [473, 274] on div "Normal" at bounding box center [536, 271] width 287 height 22
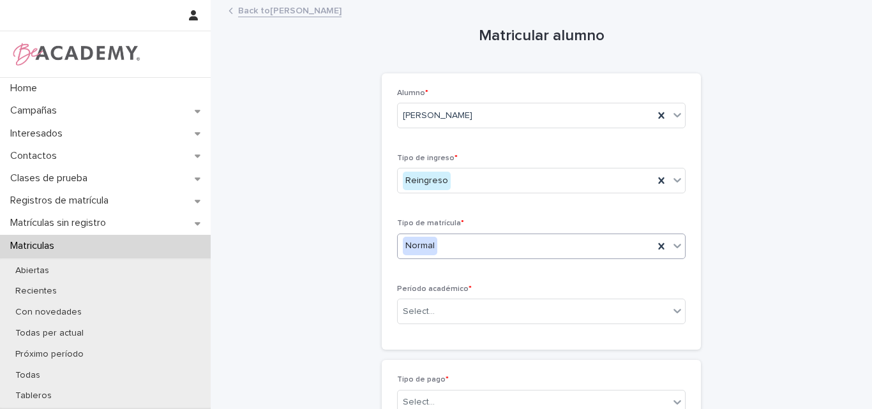
scroll to position [64, 0]
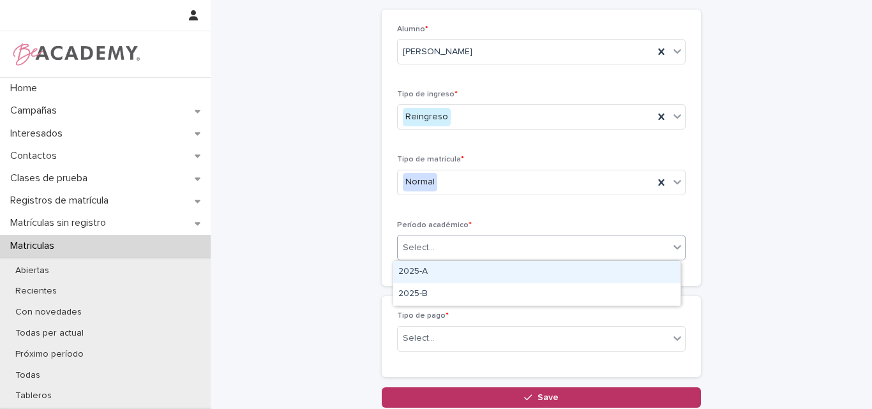
click at [504, 247] on div "Select..." at bounding box center [533, 247] width 271 height 21
click at [454, 274] on div "2025-A" at bounding box center [536, 272] width 287 height 22
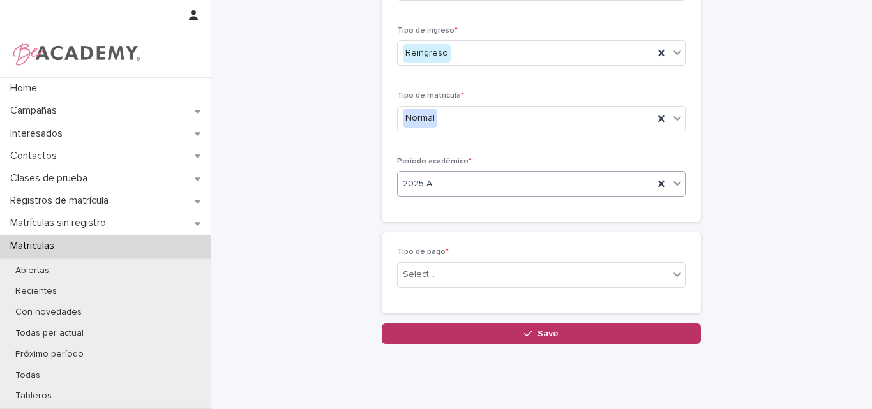
scroll to position [162, 0]
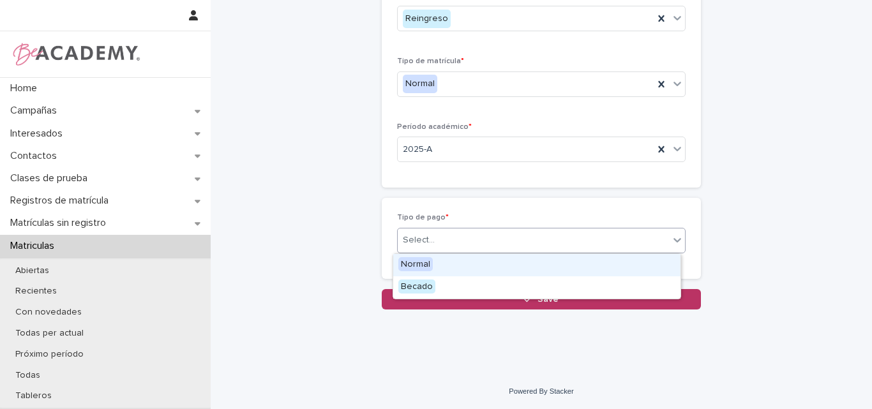
click at [479, 236] on div "Select..." at bounding box center [533, 240] width 271 height 21
click at [440, 263] on div "Normal" at bounding box center [536, 265] width 287 height 22
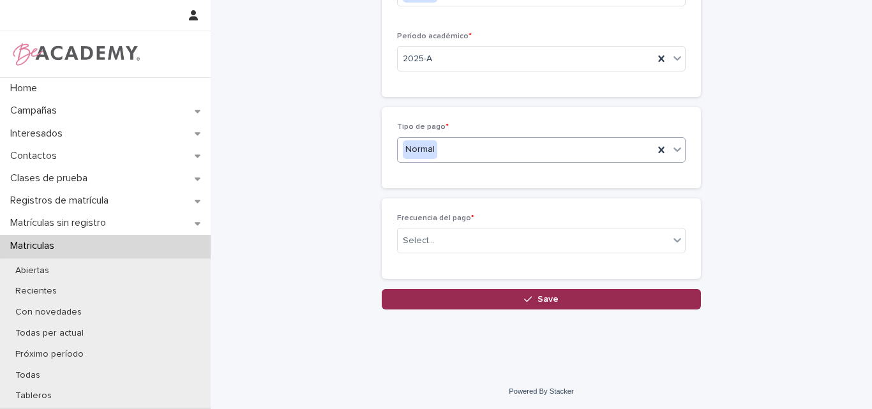
scroll to position [253, 0]
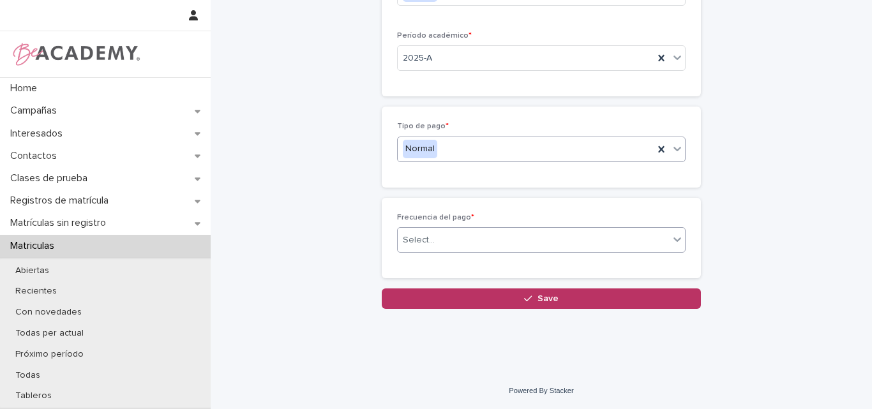
click at [475, 240] on div "Select..." at bounding box center [533, 240] width 271 height 21
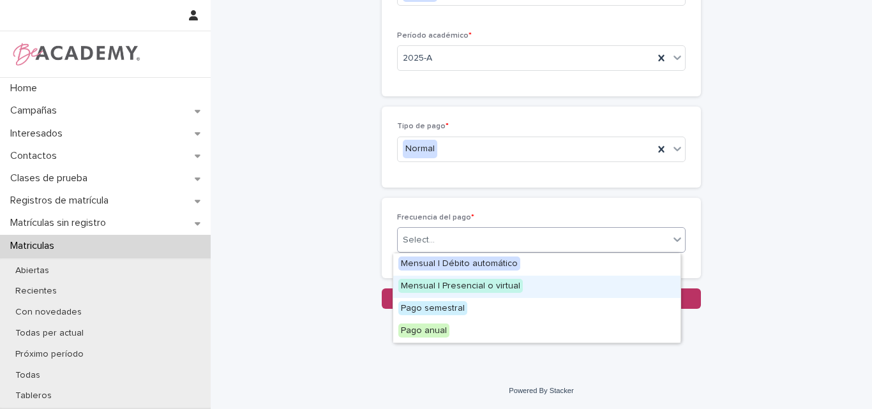
click at [471, 284] on span "Mensual | Presencial o virtual" at bounding box center [460, 286] width 124 height 14
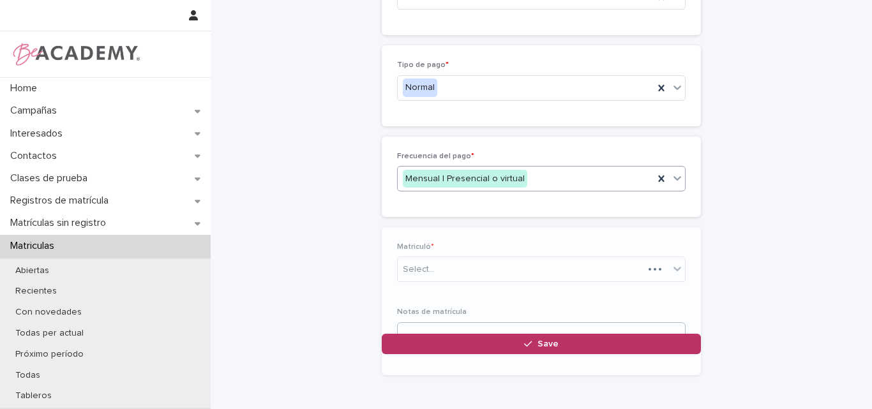
scroll to position [333, 0]
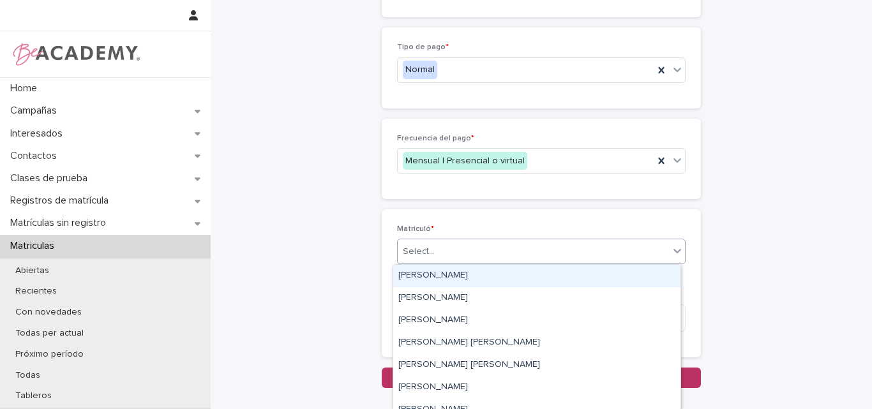
drag, startPoint x: 465, startPoint y: 246, endPoint x: 463, endPoint y: 264, distance: 18.0
click at [464, 246] on div "Select..." at bounding box center [533, 251] width 271 height 21
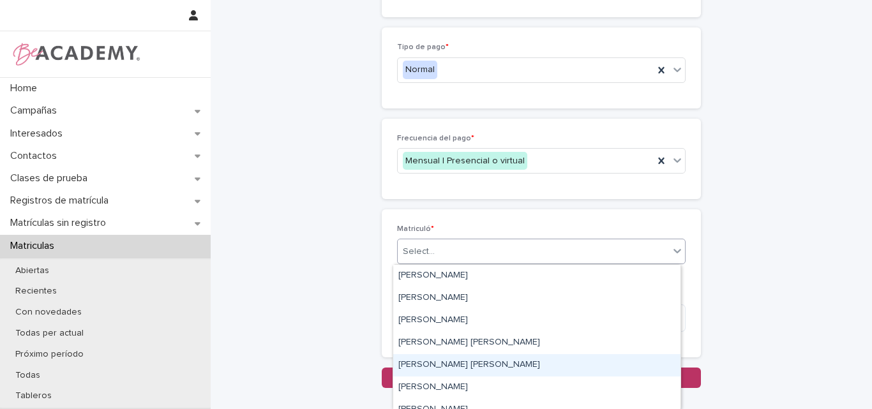
click at [455, 367] on div "Lina Rico Montoya" at bounding box center [536, 365] width 287 height 22
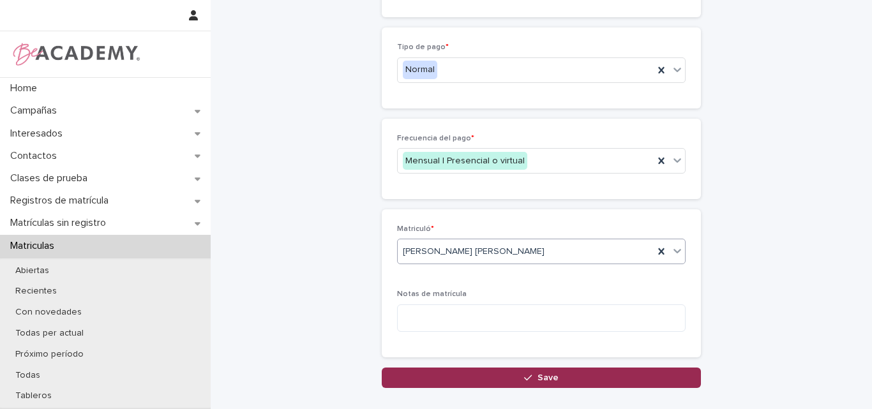
click at [543, 377] on span "Save" at bounding box center [548, 377] width 21 height 9
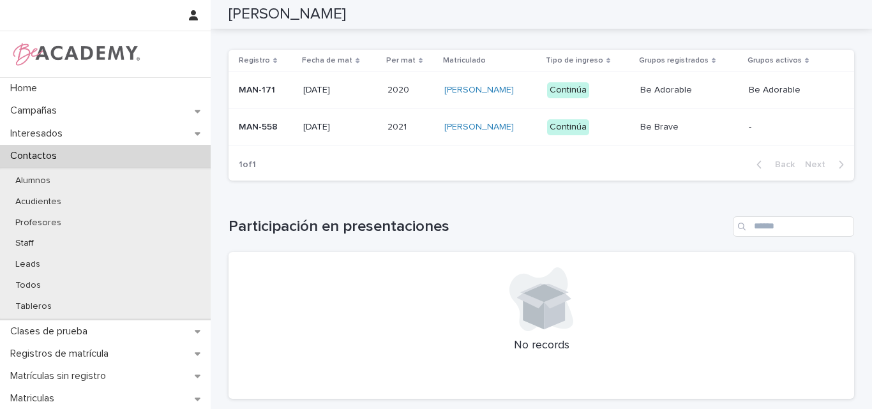
scroll to position [334, 0]
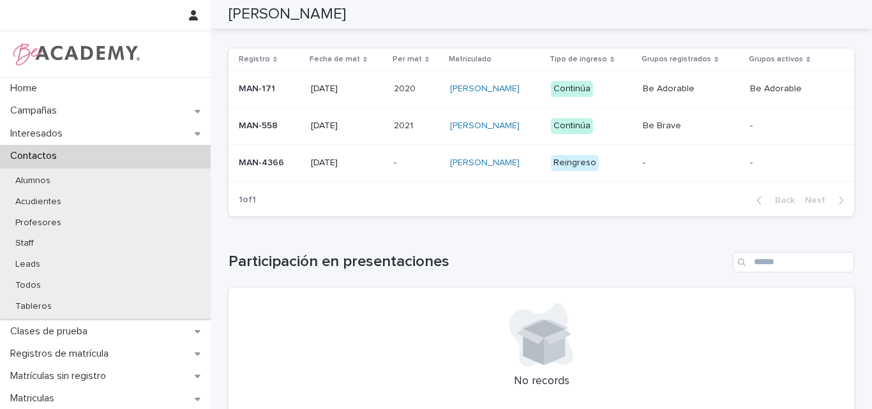
click at [259, 168] on p "MAN-4366" at bounding box center [270, 163] width 62 height 11
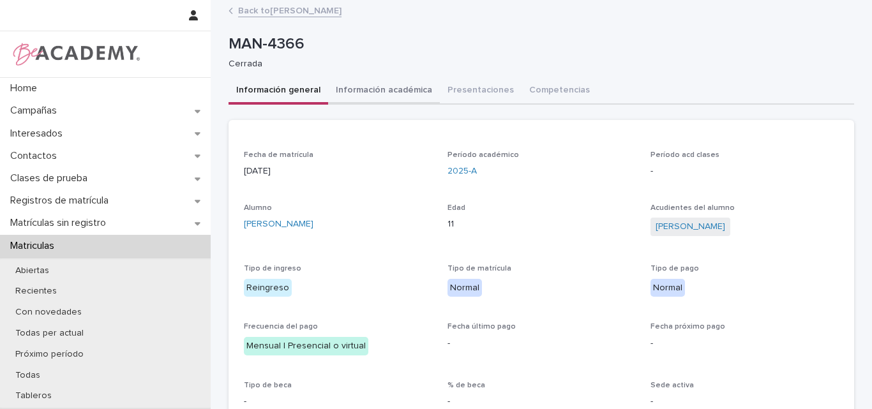
click at [401, 89] on button "Información académica" at bounding box center [384, 91] width 112 height 27
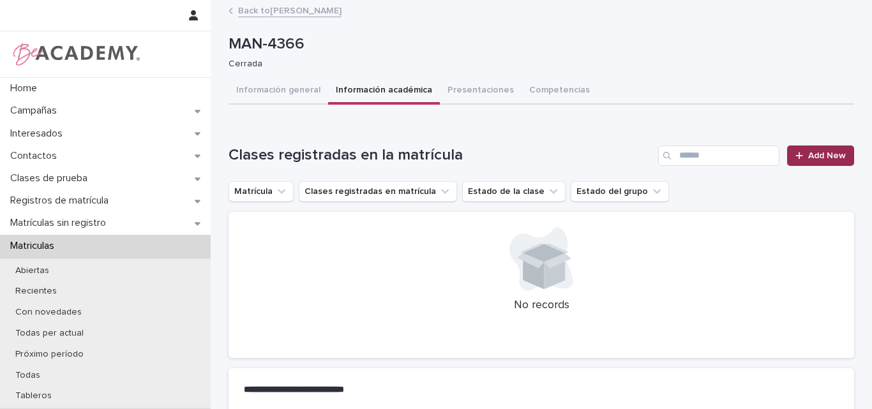
click at [803, 153] on div at bounding box center [801, 155] width 13 height 9
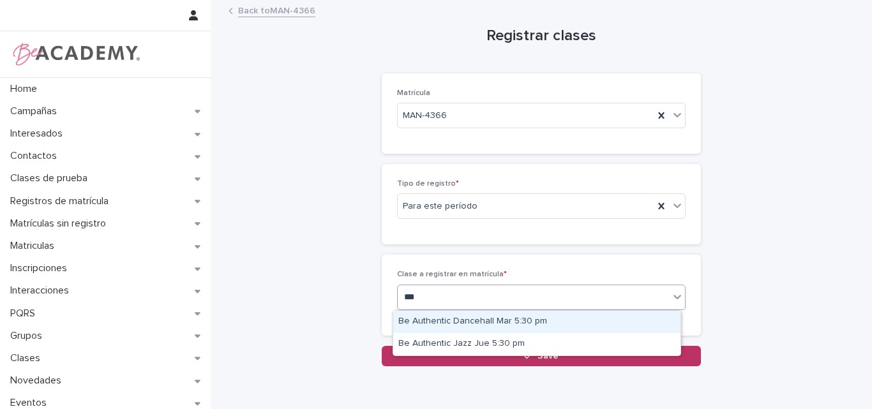
type input "****"
click at [482, 296] on div "**** auth" at bounding box center [521, 297] width 246 height 21
click at [499, 323] on div "Be Authentic Dancehall Mar 5:30 pm" at bounding box center [536, 322] width 287 height 22
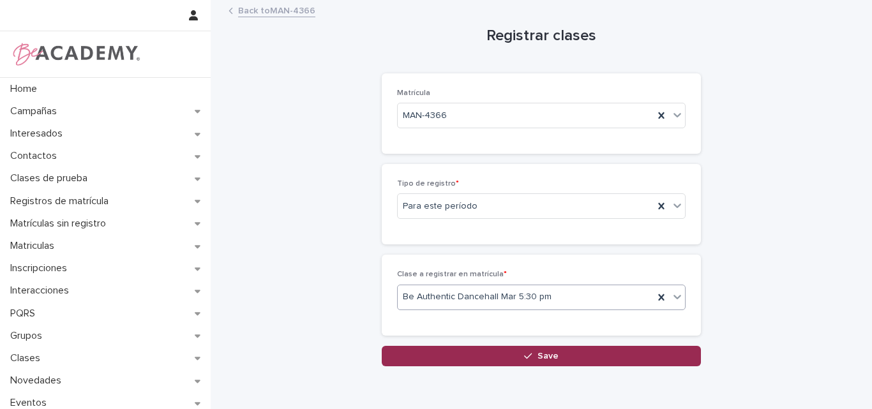
click at [538, 354] on span "Save" at bounding box center [548, 356] width 21 height 9
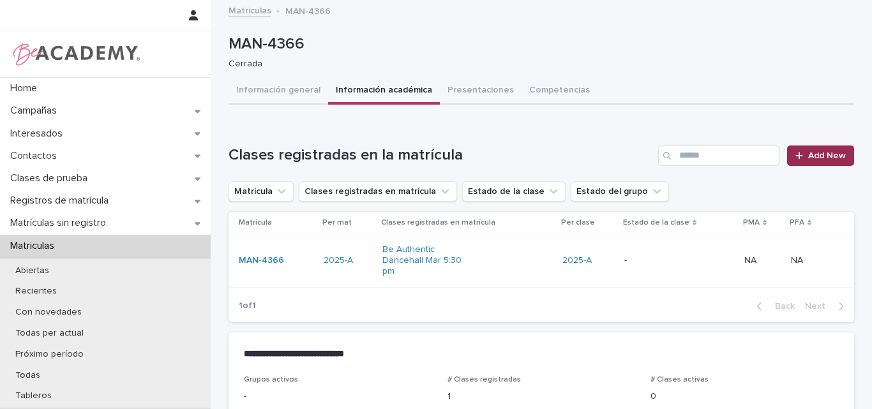
click at [808, 151] on span "Add New" at bounding box center [827, 155] width 38 height 9
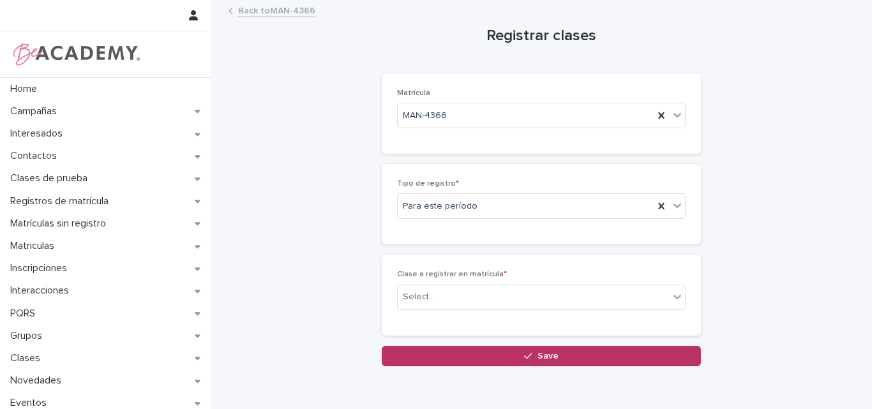
click at [262, 14] on link "Back to MAN-4366" at bounding box center [276, 10] width 77 height 15
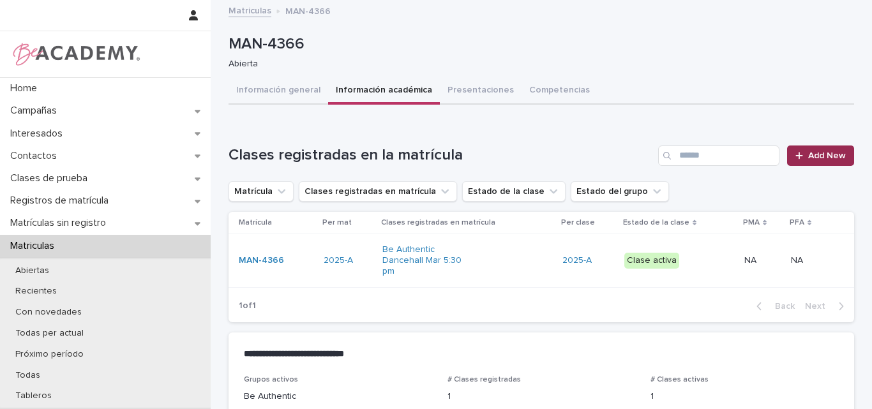
click at [804, 148] on link "Add New" at bounding box center [820, 156] width 67 height 20
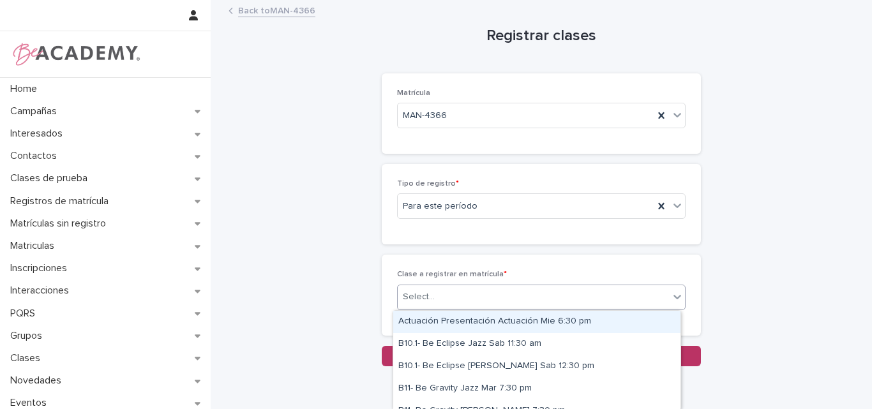
click at [561, 292] on div "Select..." at bounding box center [533, 297] width 271 height 21
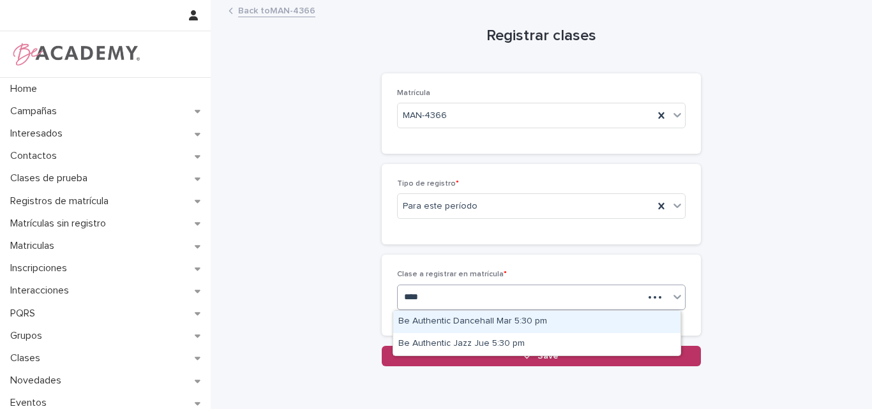
type input "*****"
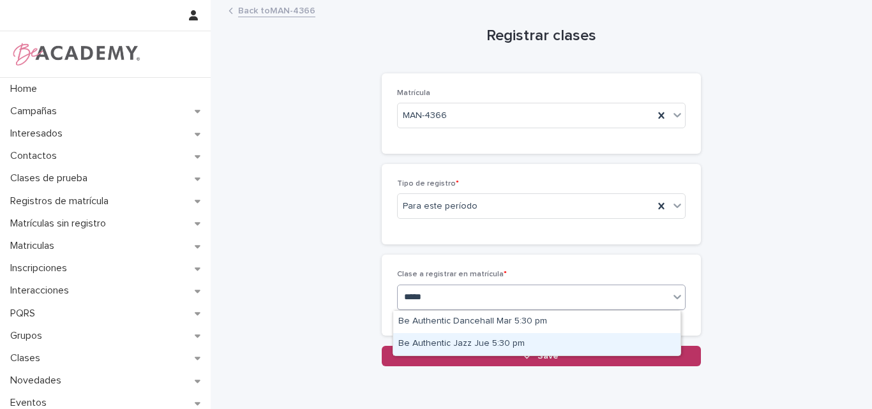
click at [514, 340] on div "Be Authentic Jazz Jue 5:30 pm" at bounding box center [536, 344] width 287 height 22
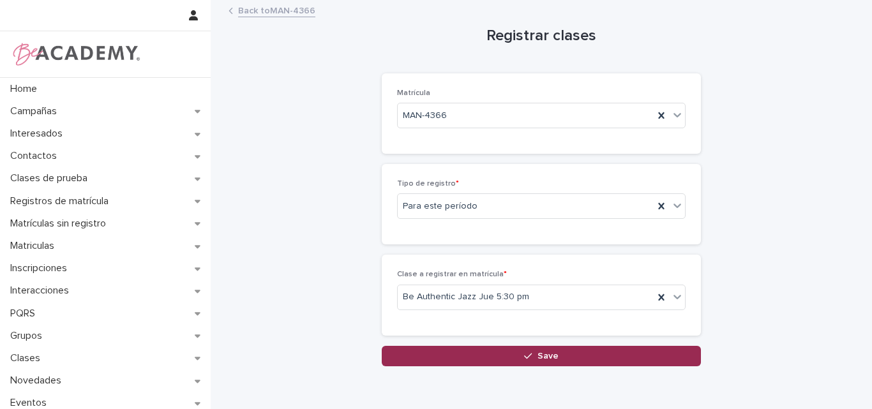
click at [530, 354] on div "button" at bounding box center [530, 356] width 13 height 9
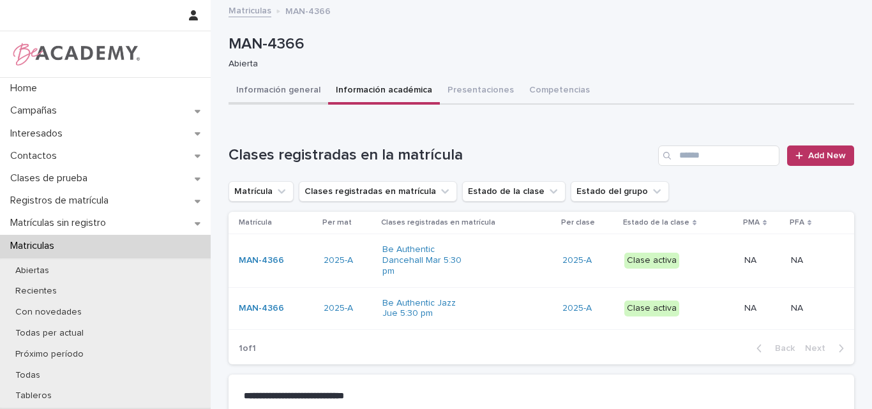
click at [266, 87] on button "Información general" at bounding box center [279, 91] width 100 height 27
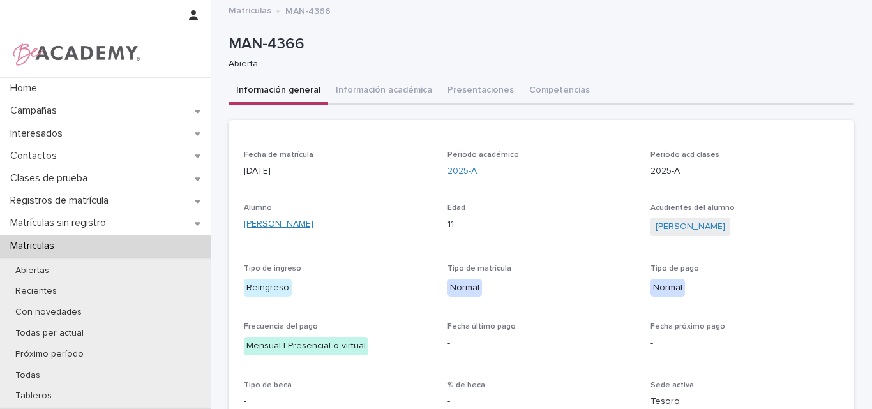
click at [273, 225] on link "Isabella Balbin Torres" at bounding box center [279, 224] width 70 height 13
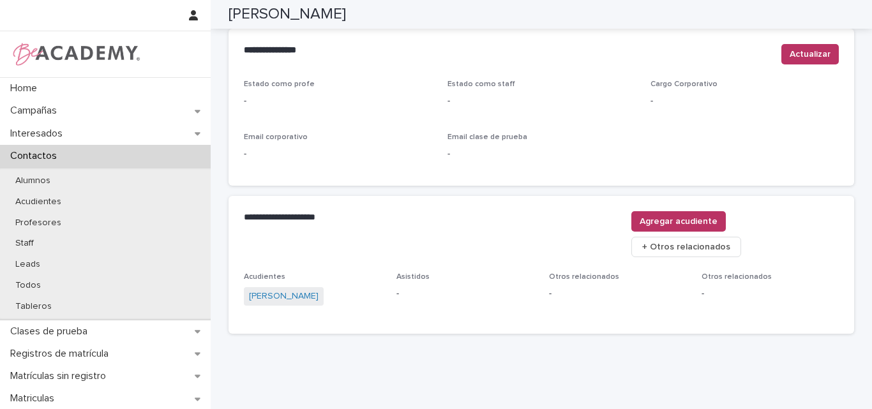
scroll to position [541, 0]
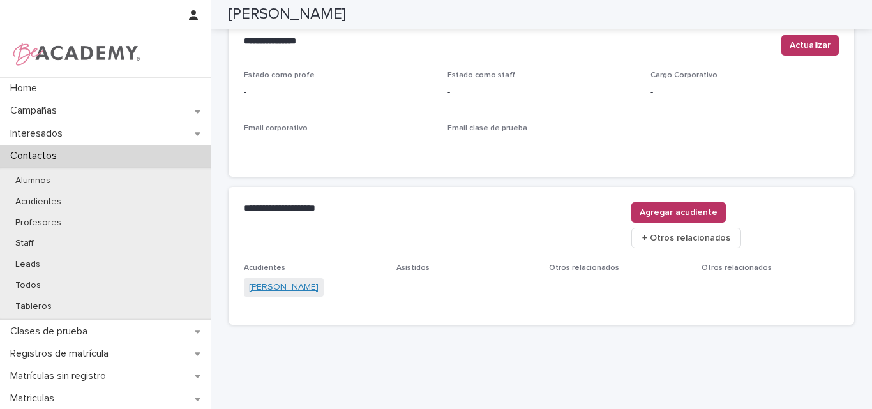
click at [303, 281] on link "Bernardo Balbin Quiros" at bounding box center [284, 287] width 70 height 13
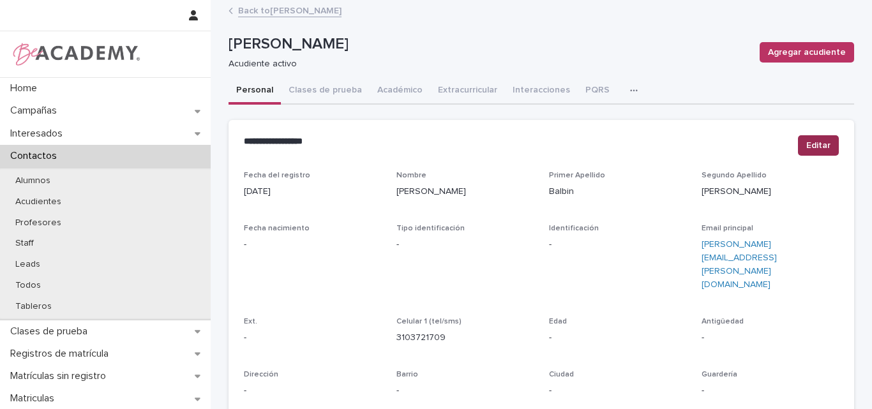
click at [814, 140] on span "Editar" at bounding box center [818, 145] width 24 height 13
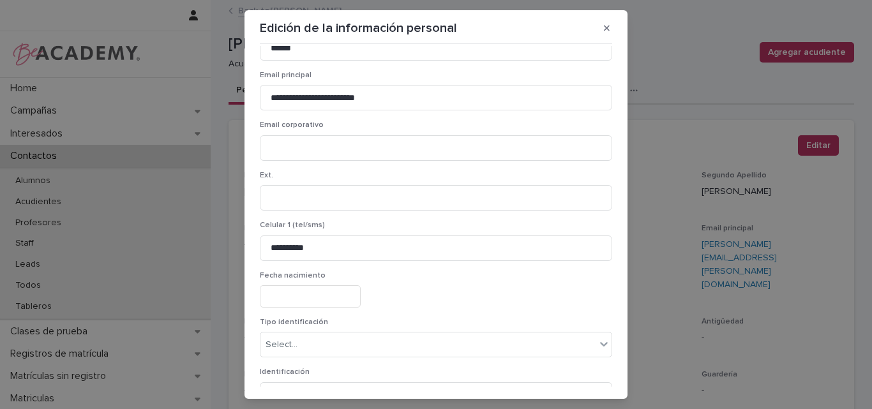
scroll to position [192, 0]
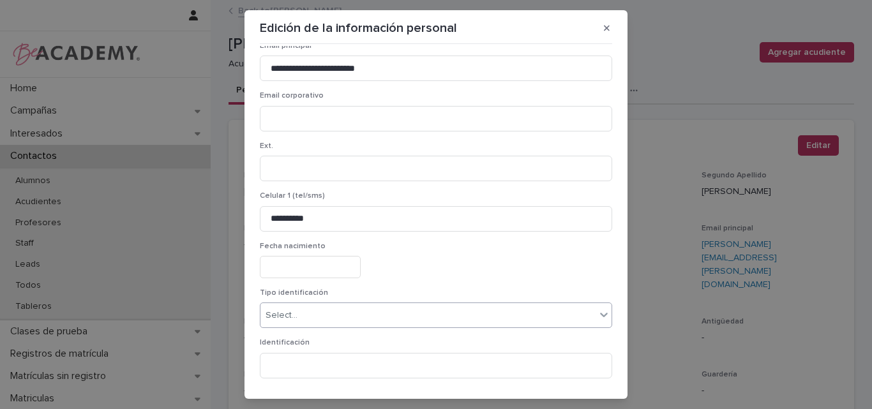
click at [314, 313] on div "Select..." at bounding box center [427, 315] width 335 height 21
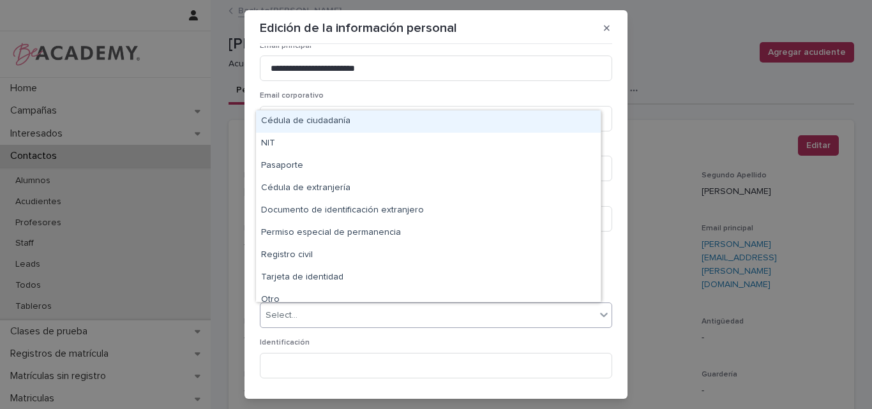
click at [345, 125] on div "Cédula de ciudadanía" at bounding box center [428, 121] width 345 height 22
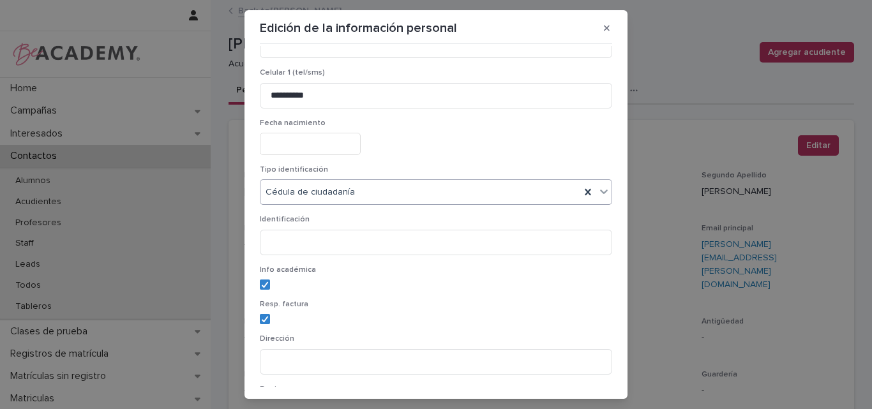
scroll to position [319, 0]
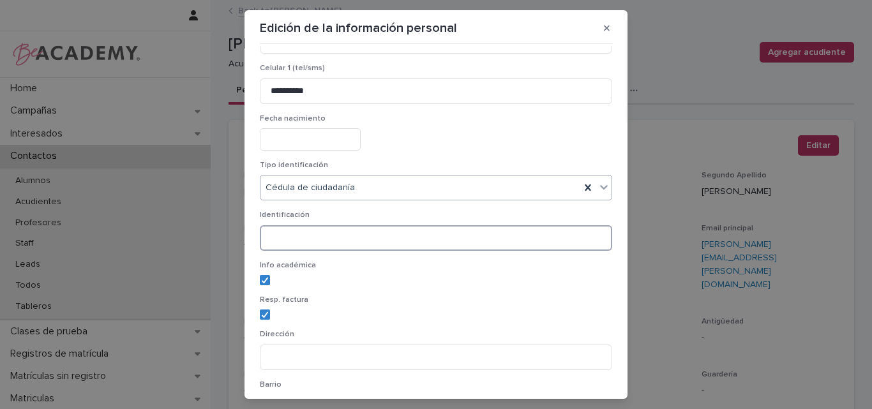
click at [333, 241] on input at bounding box center [436, 238] width 352 height 26
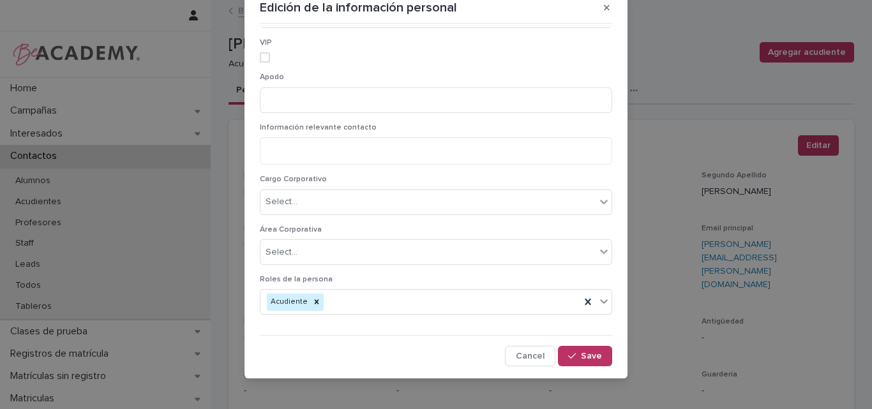
scroll to position [28, 0]
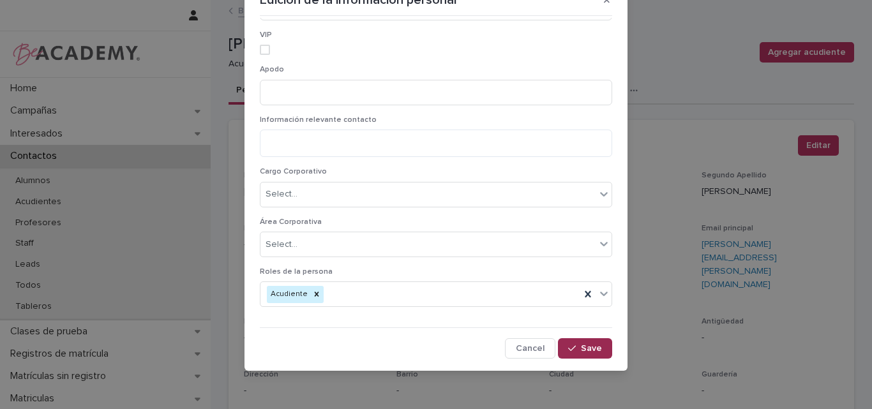
type input "********"
click at [585, 346] on span "Save" at bounding box center [591, 348] width 21 height 9
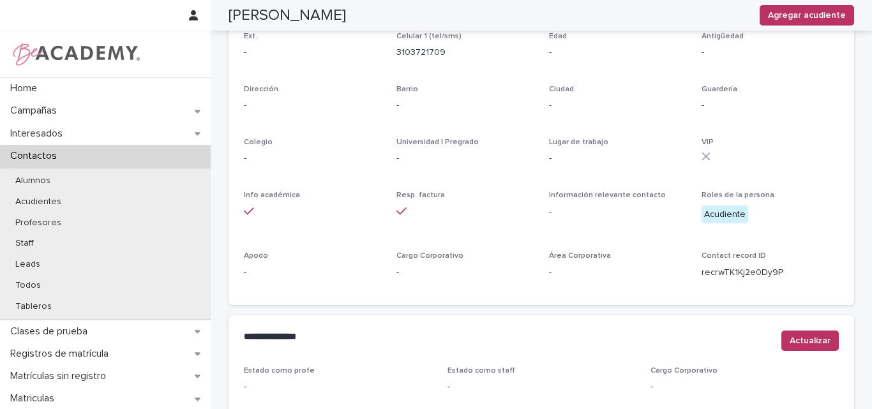
scroll to position [0, 0]
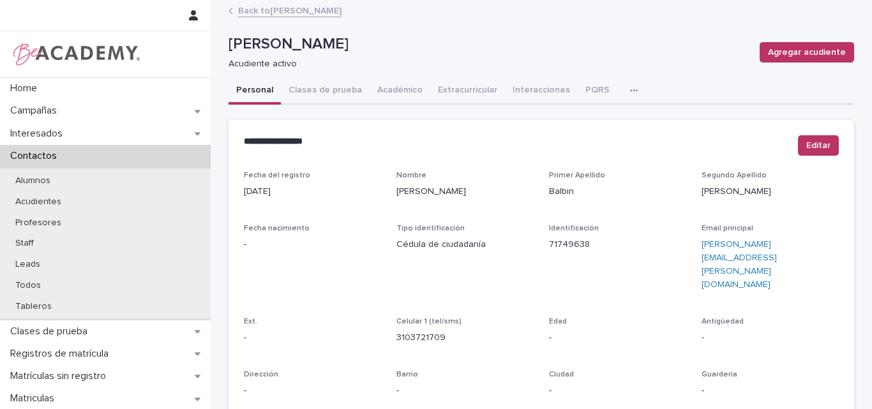
click at [308, 3] on link "Back to Isabella Balbin Torres" at bounding box center [289, 10] width 103 height 15
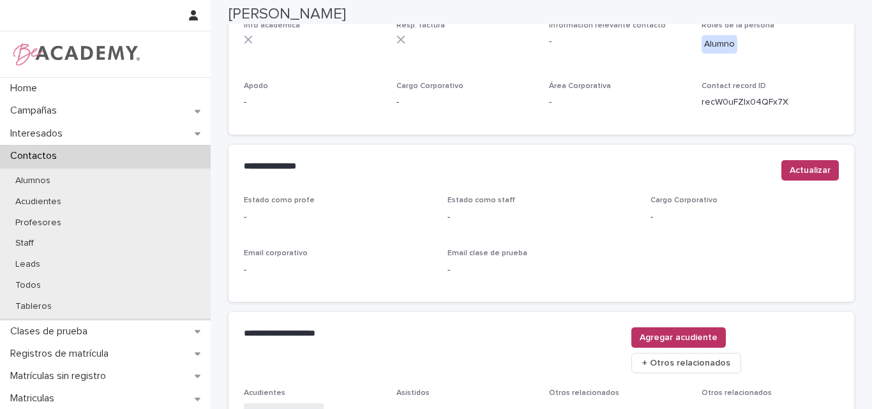
scroll to position [541, 0]
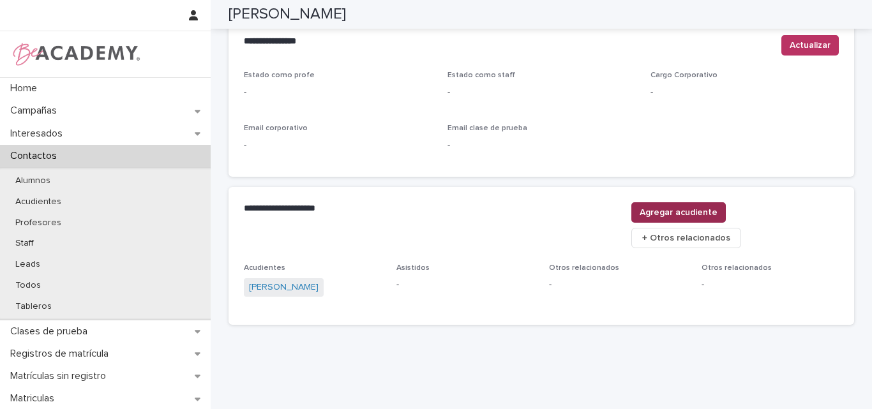
click at [718, 207] on span "Agregar acudiente" at bounding box center [679, 212] width 78 height 13
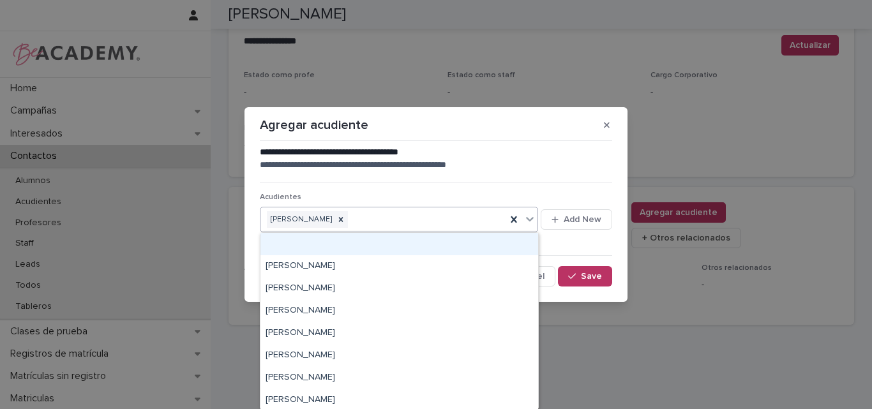
click at [433, 220] on div "Bernardo Balbin Quiros" at bounding box center [383, 220] width 246 height 22
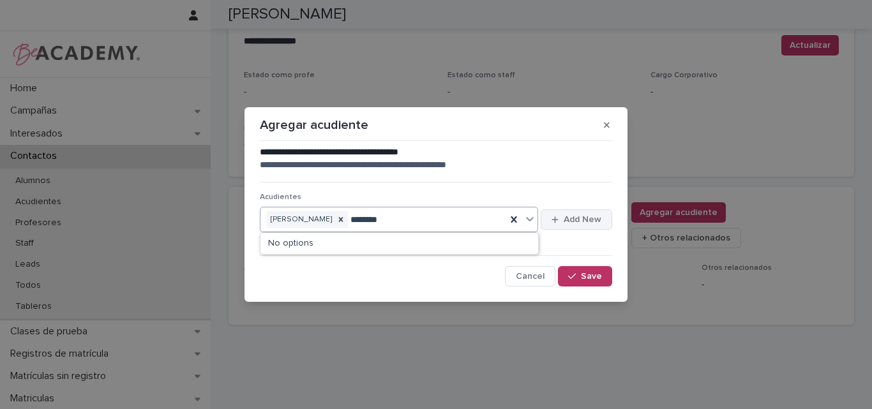
type input "********"
click at [605, 217] on button "Add New" at bounding box center [576, 219] width 71 height 20
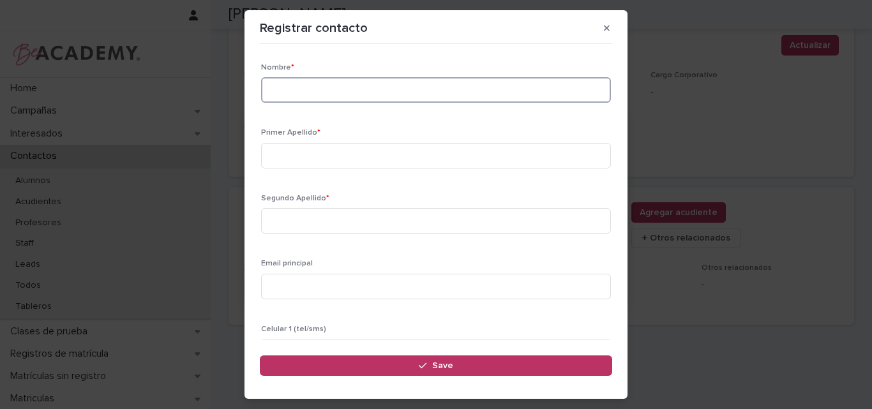
click at [436, 100] on input at bounding box center [436, 90] width 350 height 26
type input "*****"
type input "******"
type input "**********"
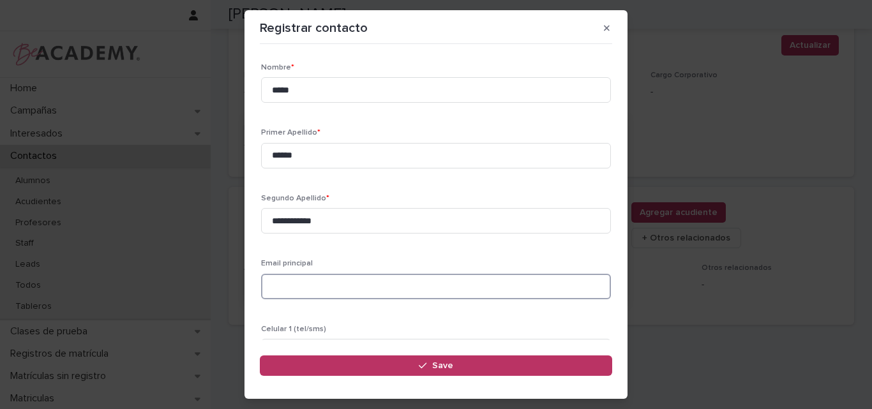
click at [352, 283] on input at bounding box center [436, 287] width 350 height 26
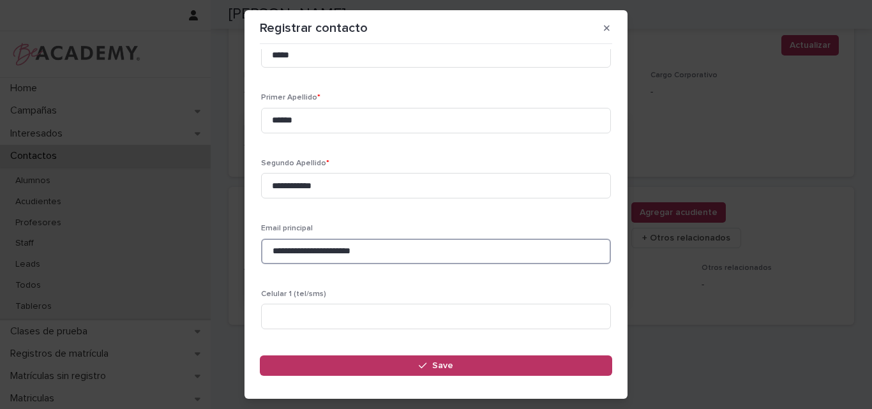
scroll to position [64, 0]
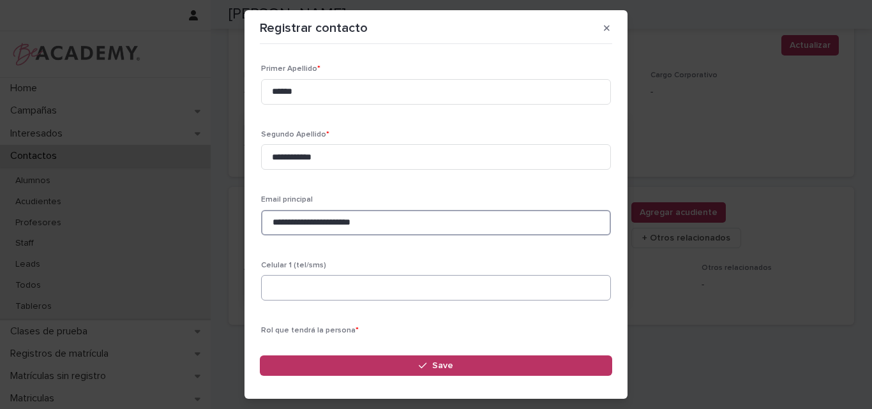
type input "**********"
click at [332, 287] on input at bounding box center [436, 288] width 350 height 26
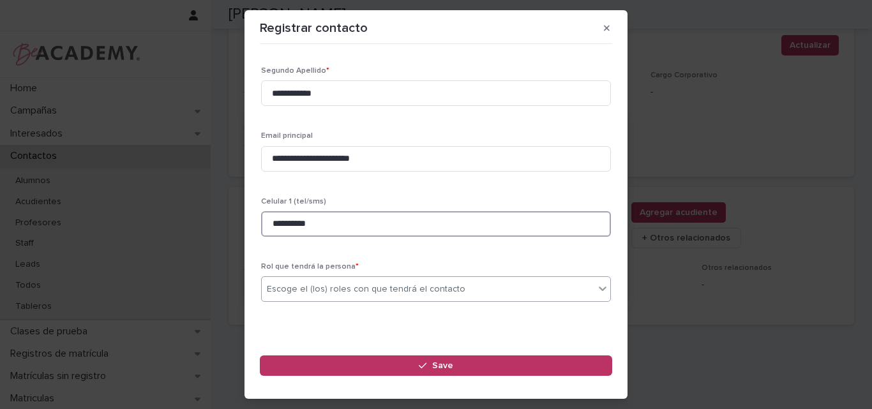
type input "**********"
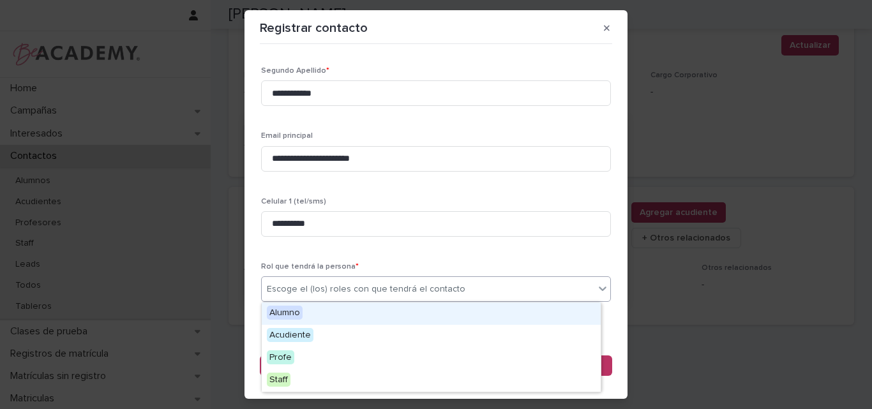
click at [393, 286] on div "Escoge el (los) roles con que tendrá el contacto" at bounding box center [366, 289] width 199 height 13
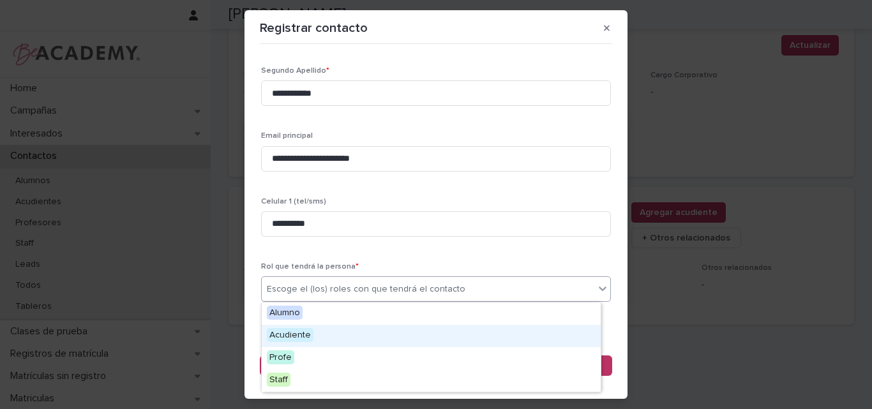
click at [310, 330] on span "Acudiente" at bounding box center [290, 335] width 47 height 14
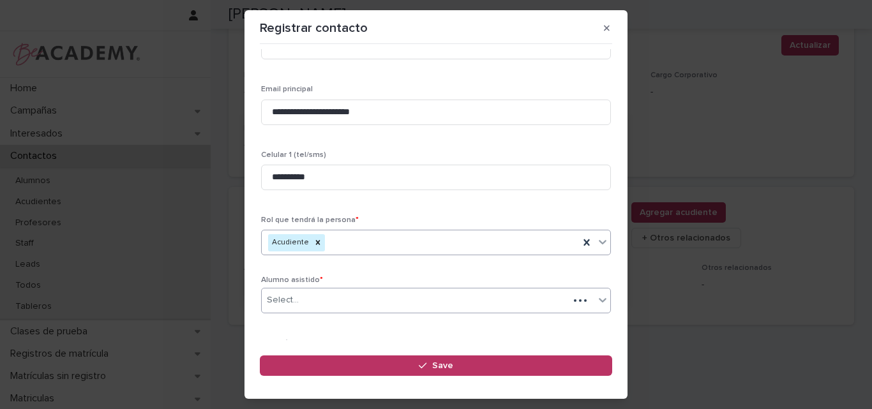
scroll to position [189, 0]
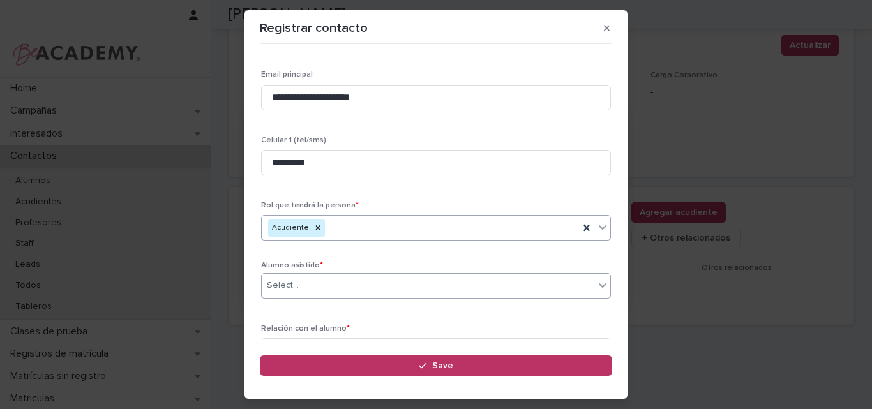
click at [373, 283] on div "Select..." at bounding box center [428, 285] width 333 height 21
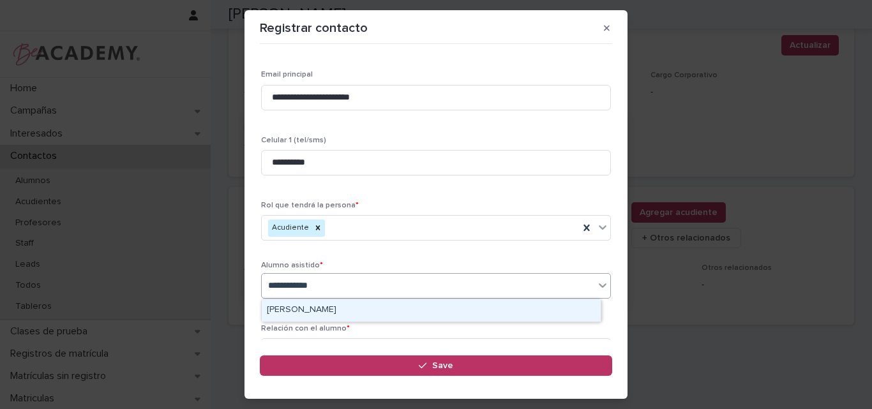
type input "**********"
click at [357, 308] on div "Isabella Balbin Torres" at bounding box center [431, 310] width 339 height 22
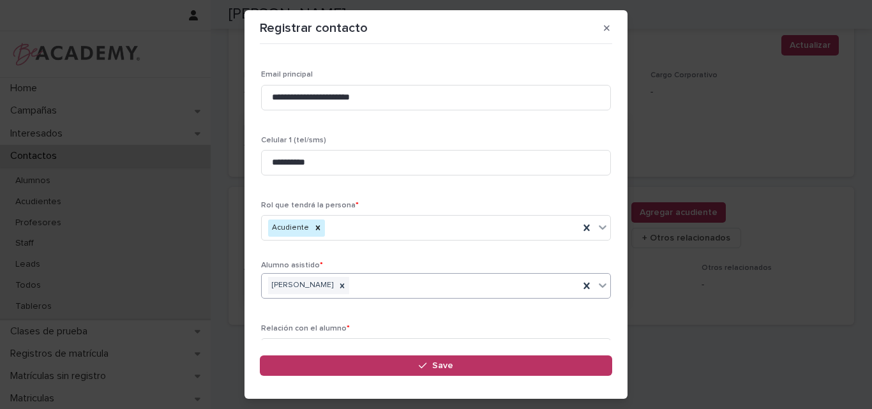
scroll to position [253, 0]
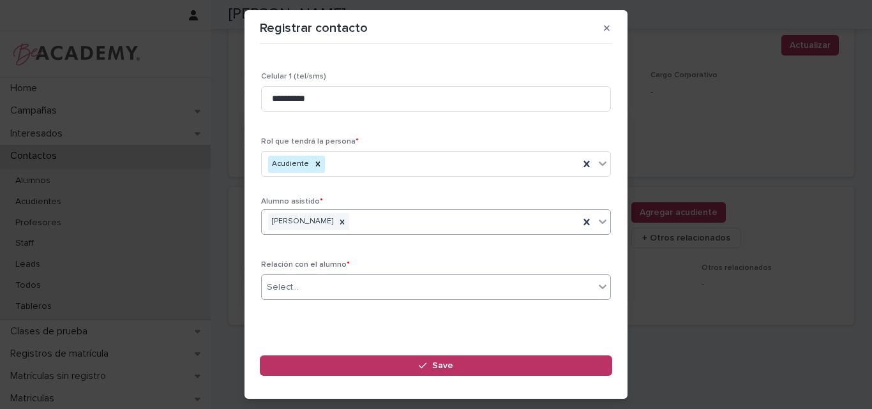
click at [385, 289] on div "Select..." at bounding box center [428, 287] width 333 height 21
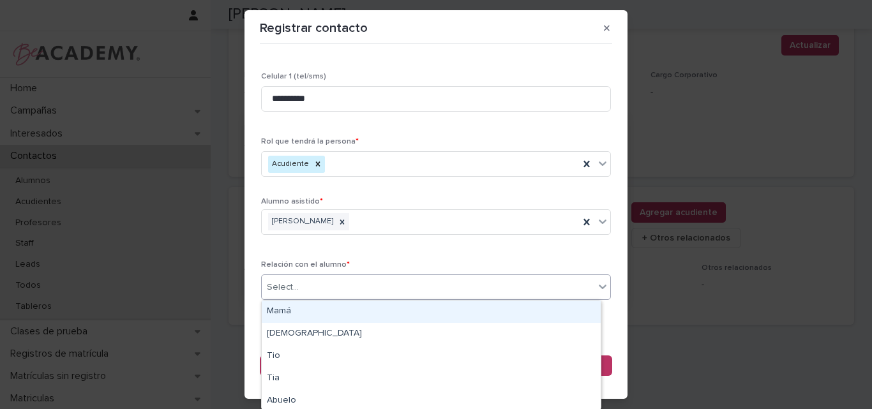
click at [327, 308] on div "Mamá" at bounding box center [431, 312] width 339 height 22
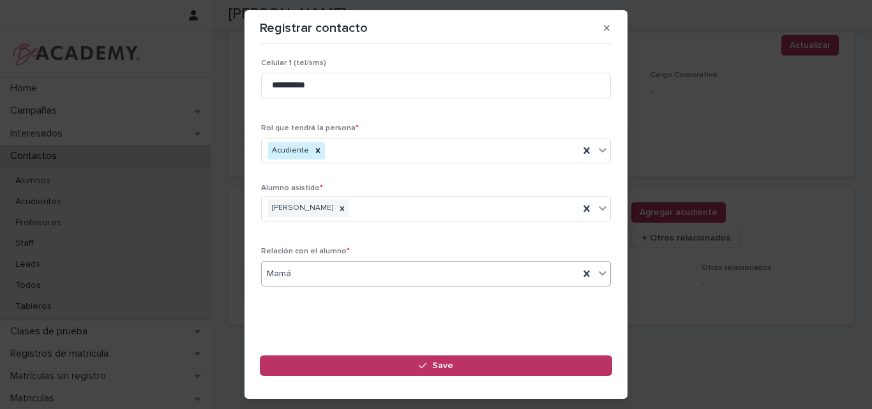
scroll to position [269, 0]
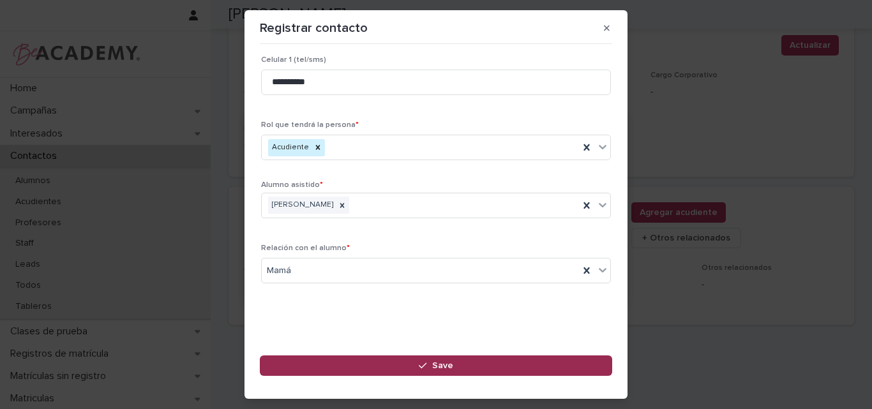
click at [421, 365] on icon "button" at bounding box center [423, 365] width 8 height 9
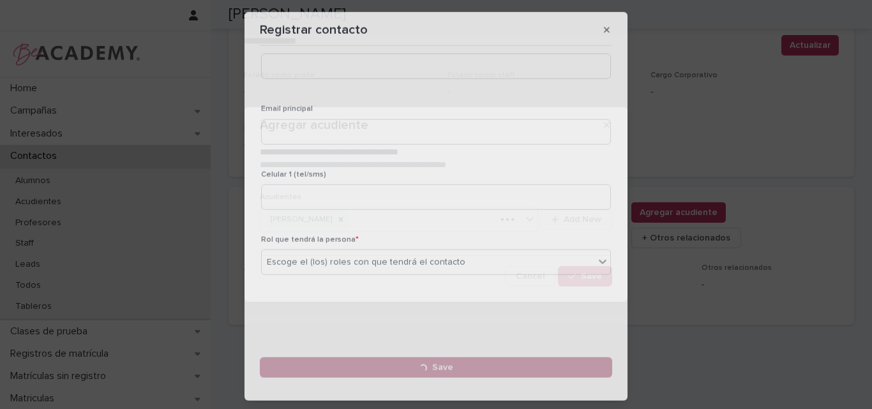
scroll to position [156, 0]
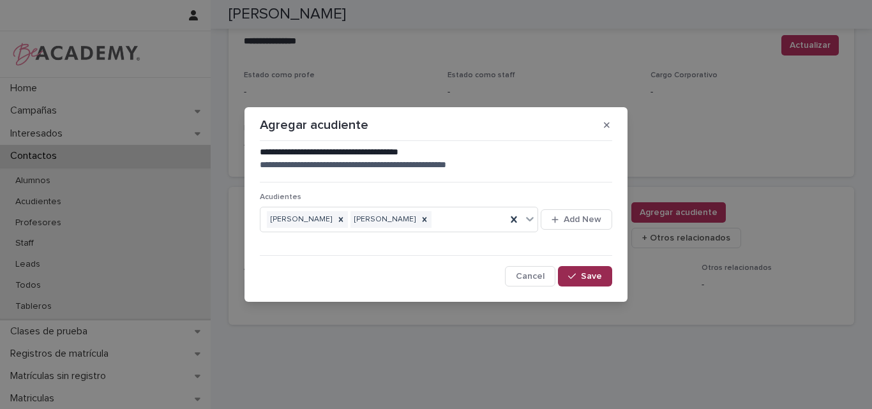
click at [594, 280] on span "Save" at bounding box center [591, 276] width 21 height 9
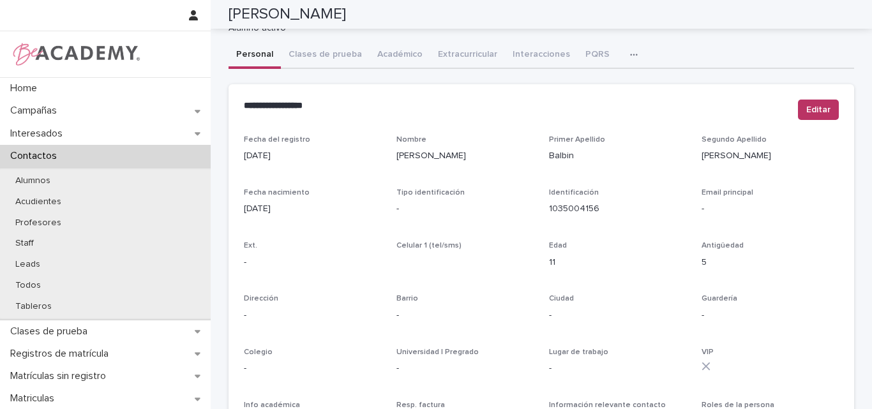
scroll to position [0, 0]
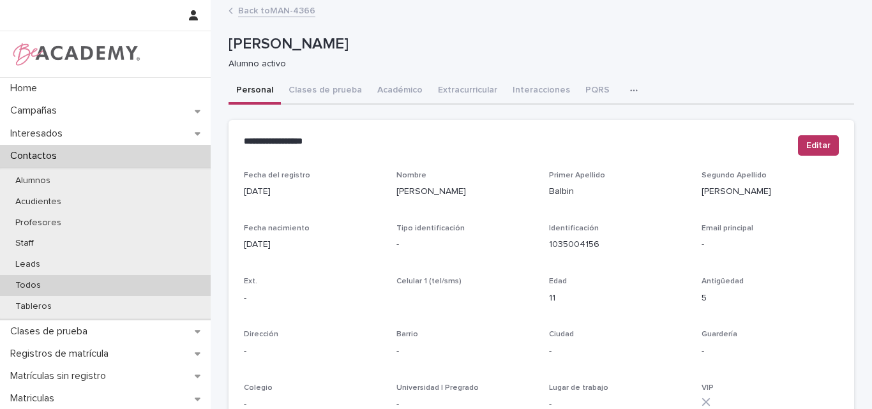
click at [41, 285] on p "Todos" at bounding box center [28, 285] width 46 height 11
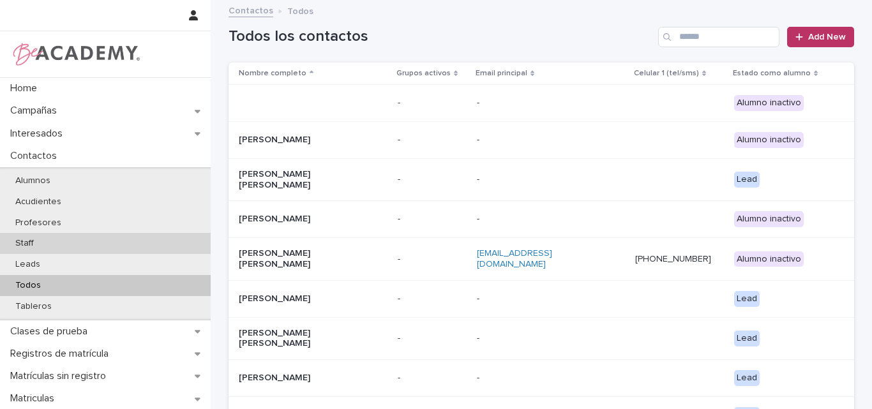
scroll to position [225, 0]
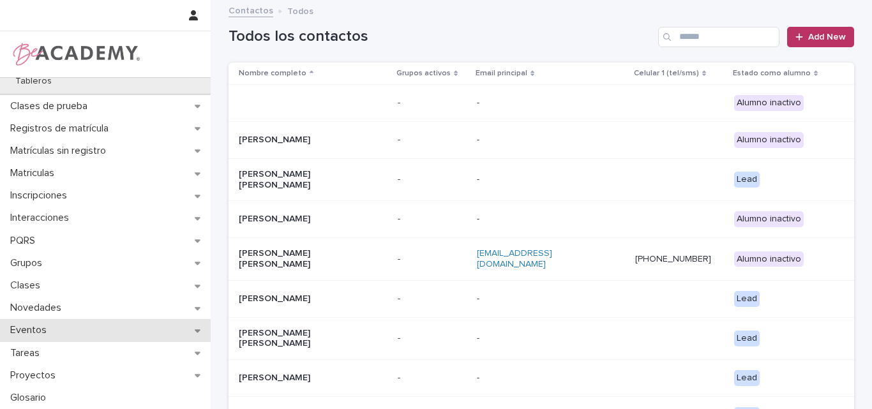
click at [43, 328] on p "Eventos" at bounding box center [31, 330] width 52 height 12
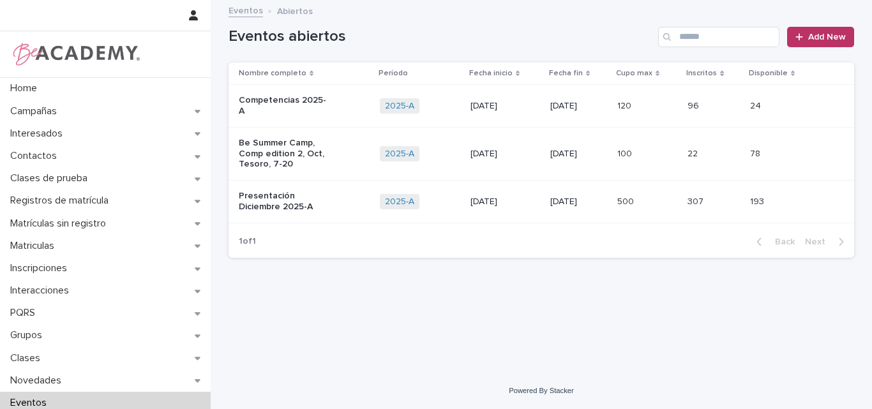
click at [292, 191] on p "Presentación Diciembre 2025-A" at bounding box center [284, 202] width 91 height 22
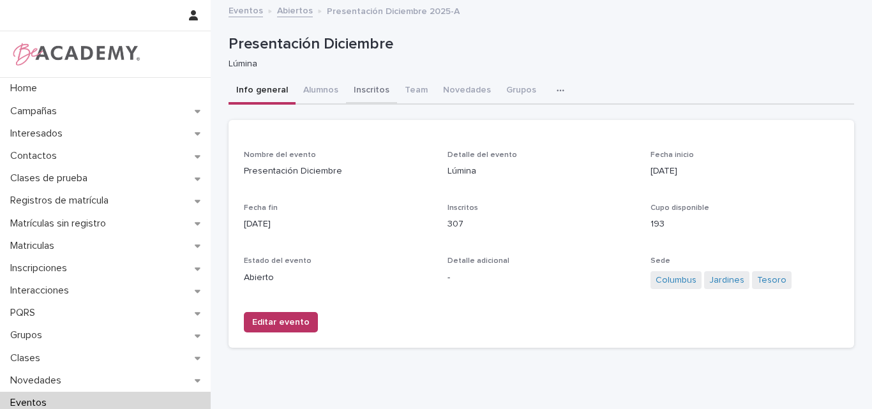
click at [362, 93] on button "Inscritos" at bounding box center [371, 91] width 51 height 27
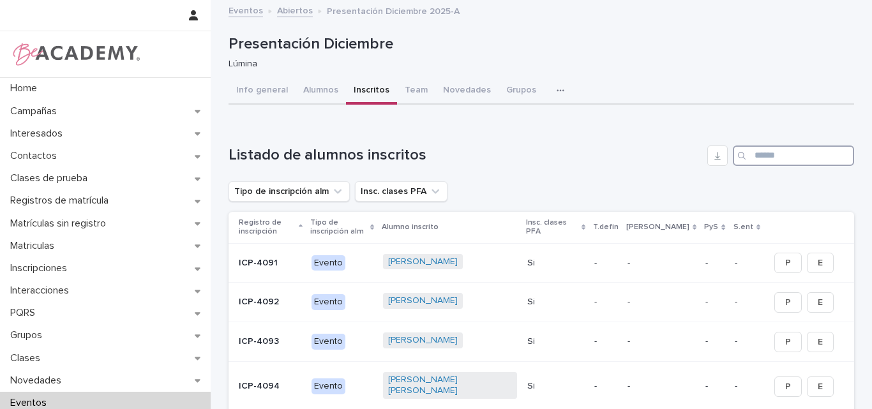
click at [776, 152] on input "Search" at bounding box center [793, 156] width 121 height 20
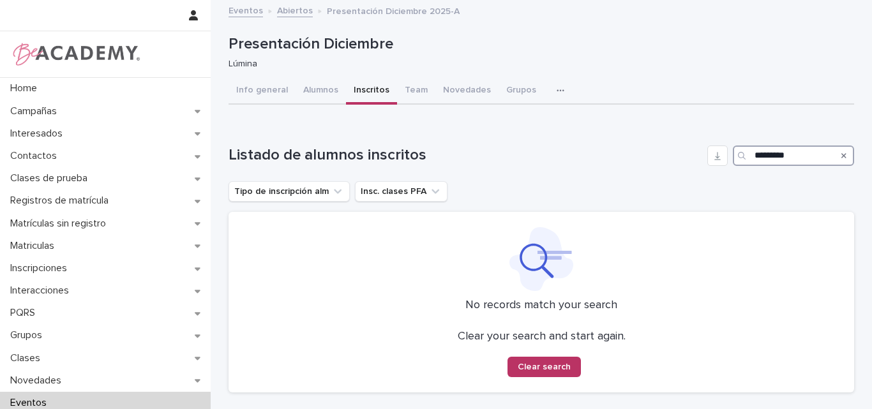
type input "*********"
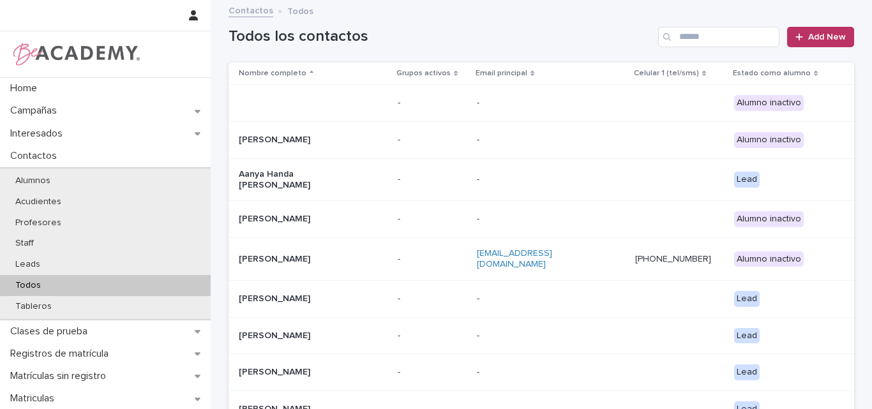
click at [693, 36] on input "Search" at bounding box center [718, 37] width 121 height 20
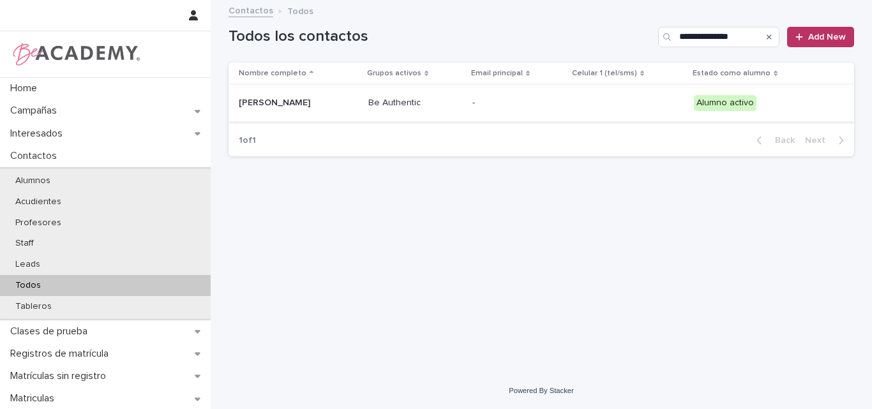
type input "**********"
click at [275, 109] on div "[PERSON_NAME]" at bounding box center [298, 103] width 119 height 21
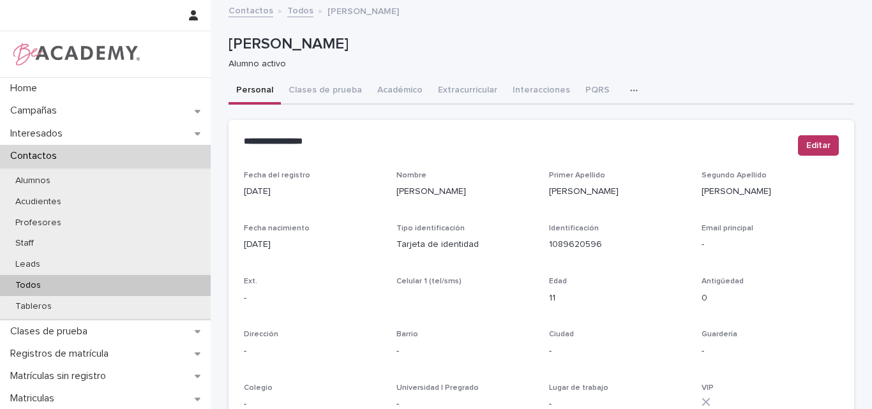
click at [70, 282] on div "Todos" at bounding box center [105, 285] width 211 height 21
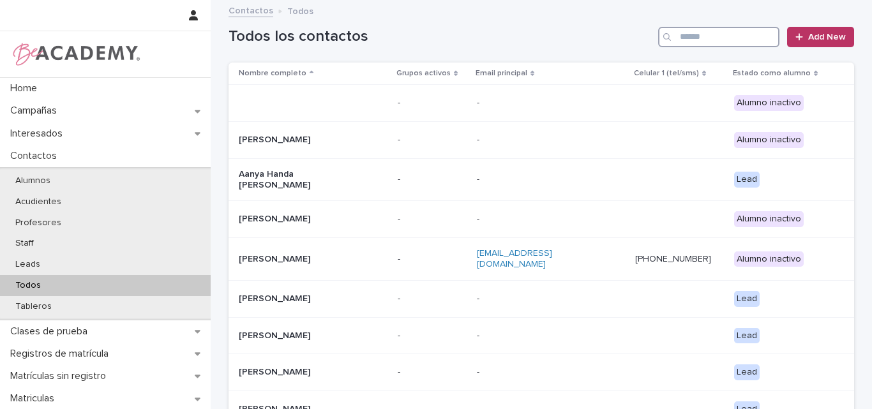
click at [729, 37] on input "Search" at bounding box center [718, 37] width 121 height 20
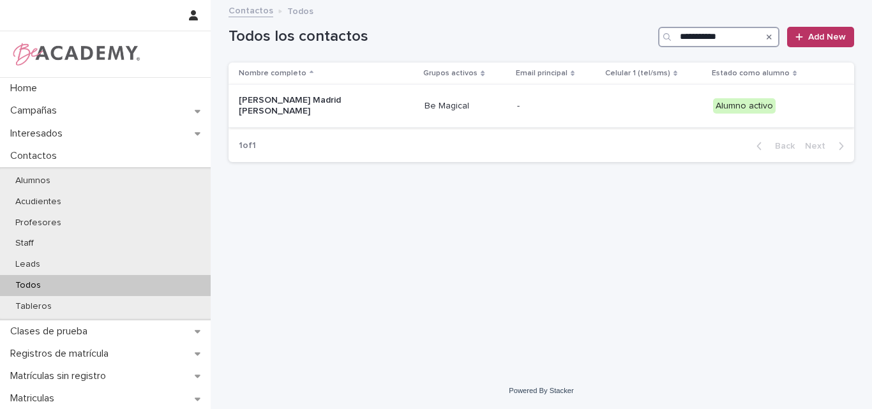
type input "**********"
click at [299, 105] on p "Alicia Madrid Restrepo" at bounding box center [303, 106] width 128 height 22
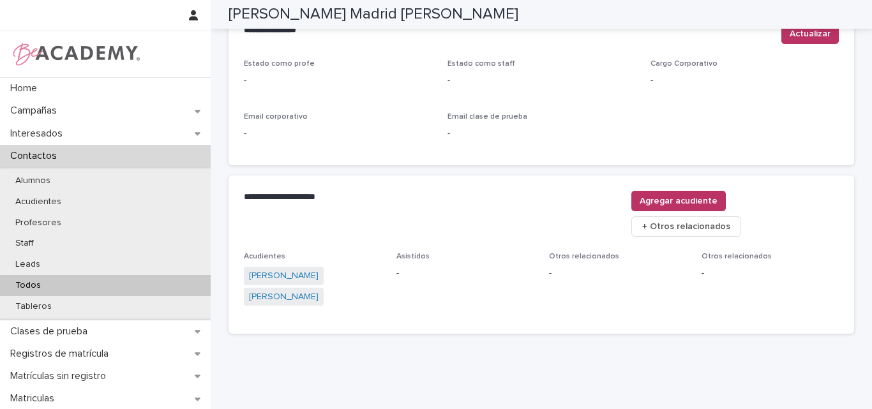
scroll to position [562, 0]
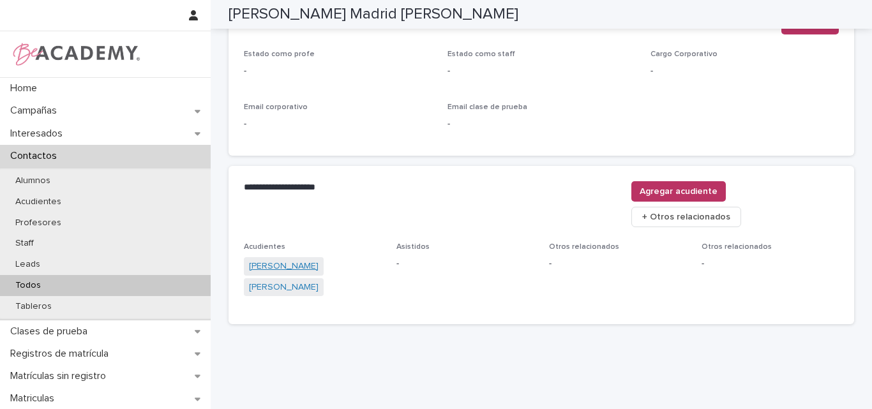
click at [298, 260] on link "Catalina Restrepo Restrepo" at bounding box center [284, 266] width 70 height 13
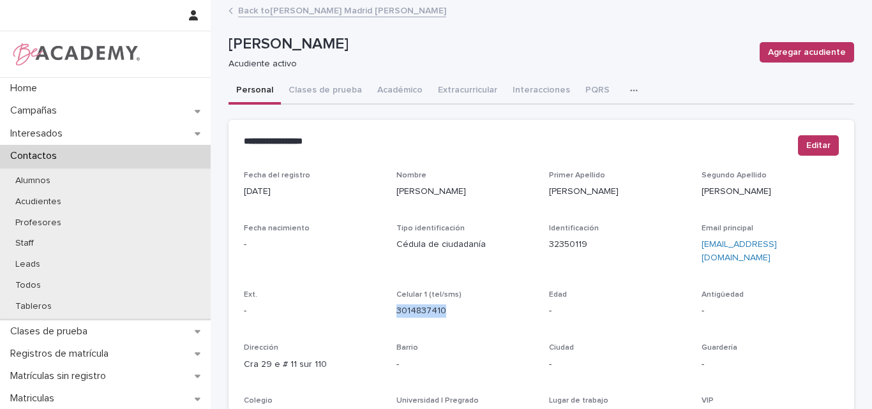
drag, startPoint x: 453, startPoint y: 304, endPoint x: 384, endPoint y: 303, distance: 68.9
click at [384, 303] on div "Fecha del registro 21/09/2022 Nombre Catalina Primer Apellido Restrepo Segundo …" at bounding box center [541, 359] width 595 height 377
copy link "3014837410"
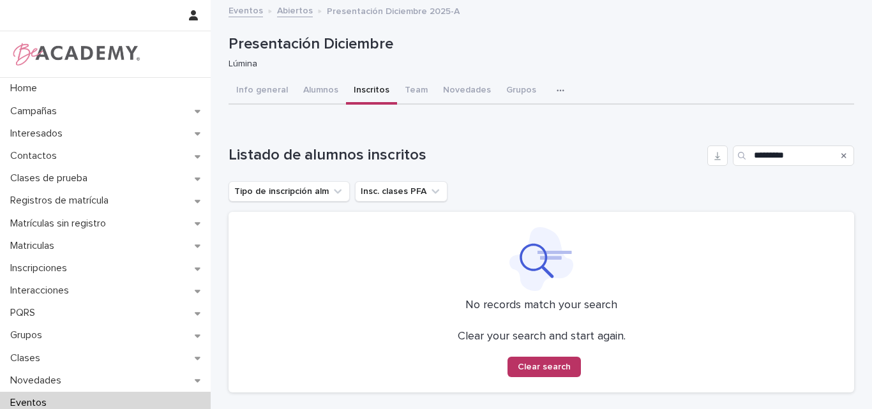
drag, startPoint x: 802, startPoint y: 158, endPoint x: 709, endPoint y: 174, distance: 94.5
click at [709, 174] on div "Listado de alumnos inscritos ********* Tipo de inscripción alm Insc. clases PFA…" at bounding box center [542, 269] width 626 height 247
type input "**********"
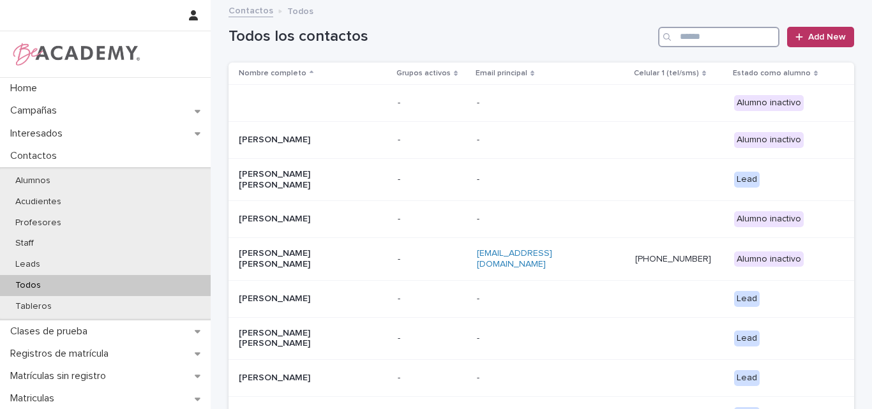
click at [721, 36] on input "Search" at bounding box center [718, 37] width 121 height 20
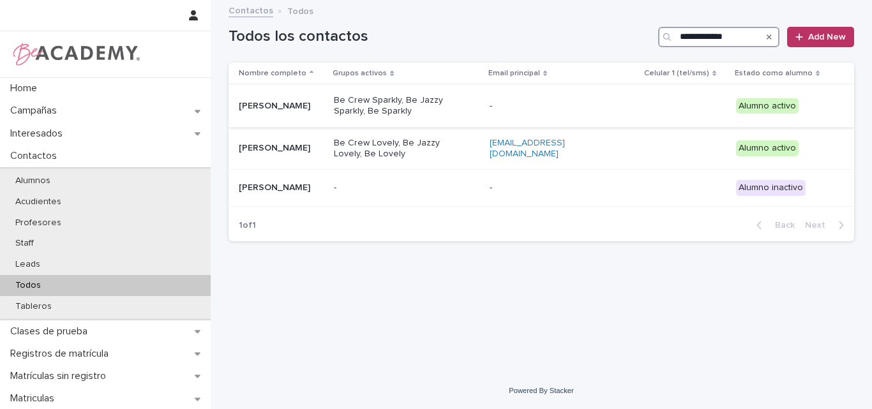
type input "**********"
click at [302, 110] on p "[PERSON_NAME]" at bounding box center [281, 106] width 85 height 11
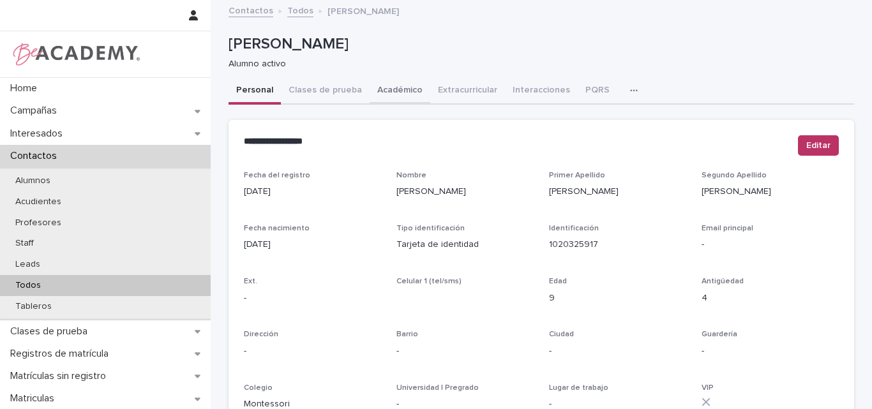
click at [391, 92] on button "Académico" at bounding box center [400, 91] width 61 height 27
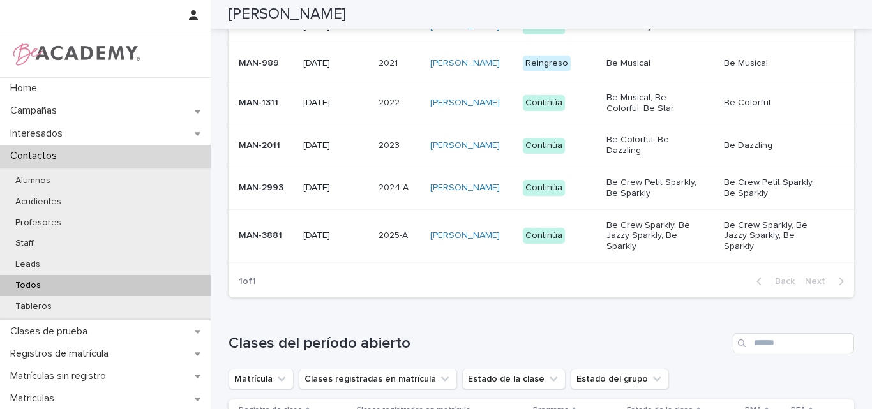
scroll to position [447, 0]
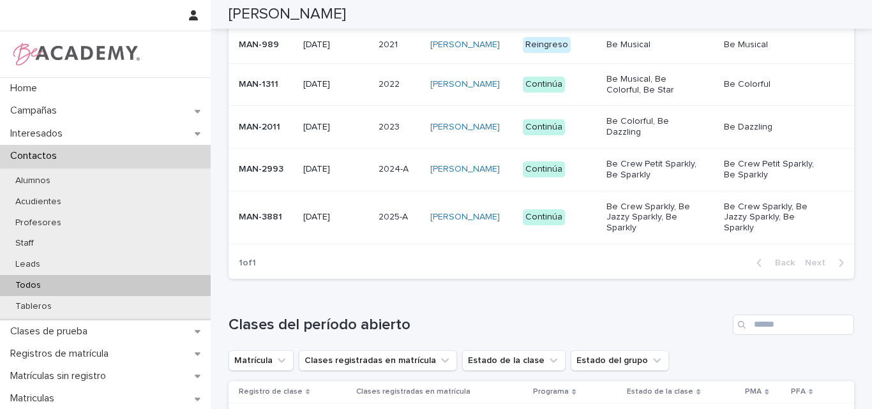
click at [264, 243] on td "MAN-3881" at bounding box center [264, 217] width 70 height 53
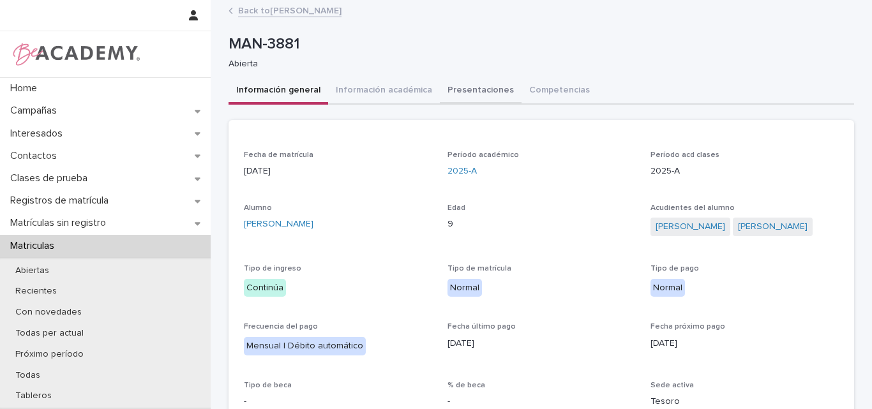
click at [474, 92] on button "Presentaciones" at bounding box center [481, 91] width 82 height 27
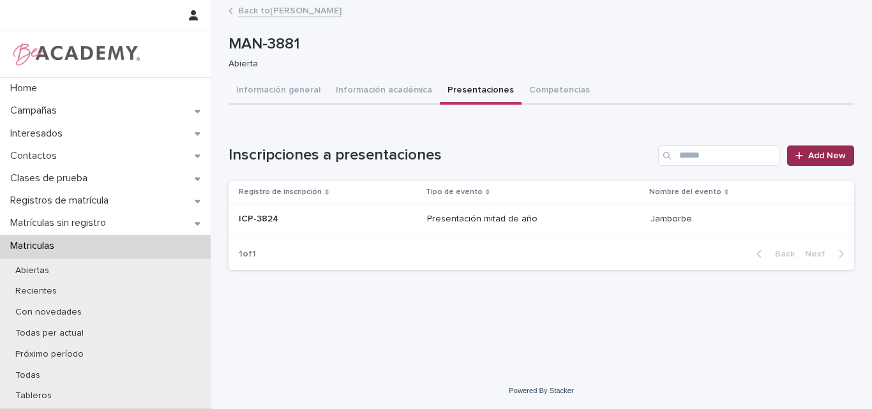
click at [809, 160] on span "Add New" at bounding box center [827, 155] width 38 height 9
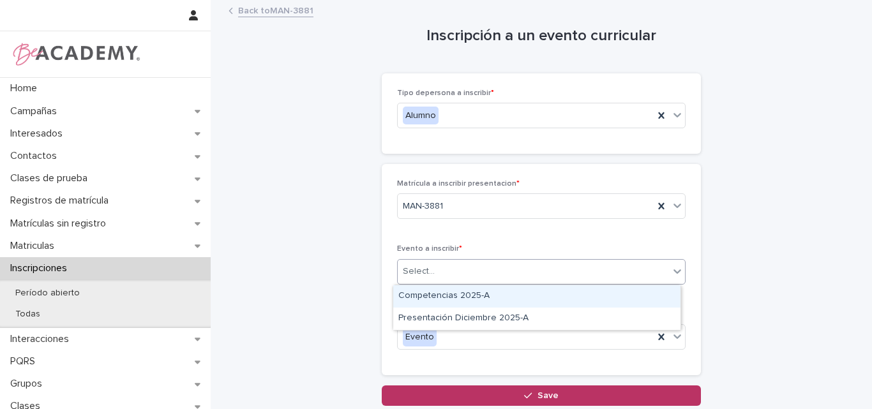
click at [583, 271] on div "Select..." at bounding box center [533, 271] width 271 height 21
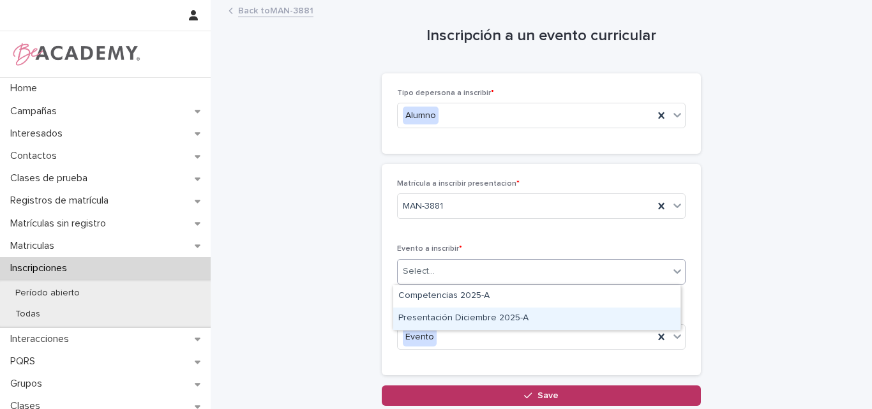
click at [525, 319] on div "Presentación Diciembre 2025-A" at bounding box center [536, 319] width 287 height 22
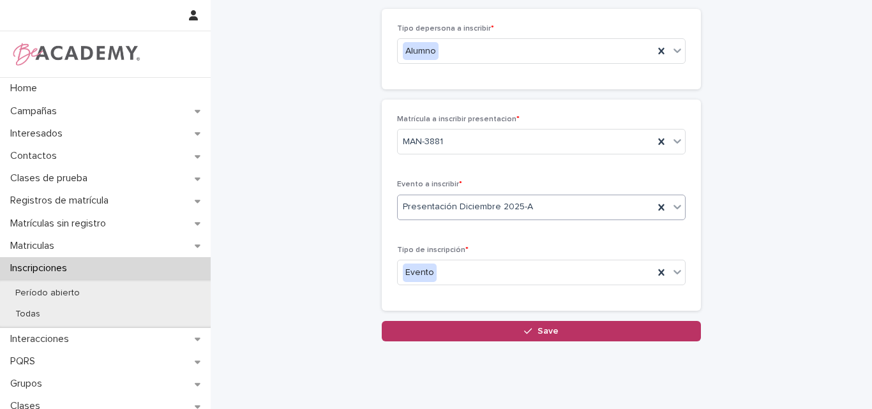
scroll to position [97, 0]
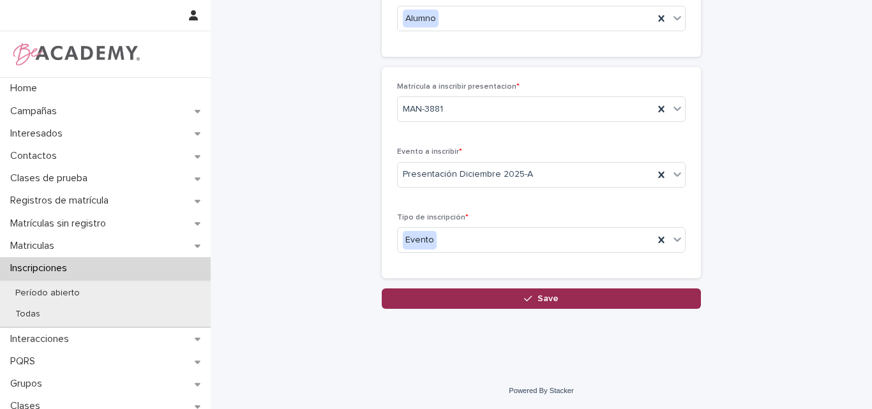
click at [543, 297] on span "Save" at bounding box center [548, 298] width 21 height 9
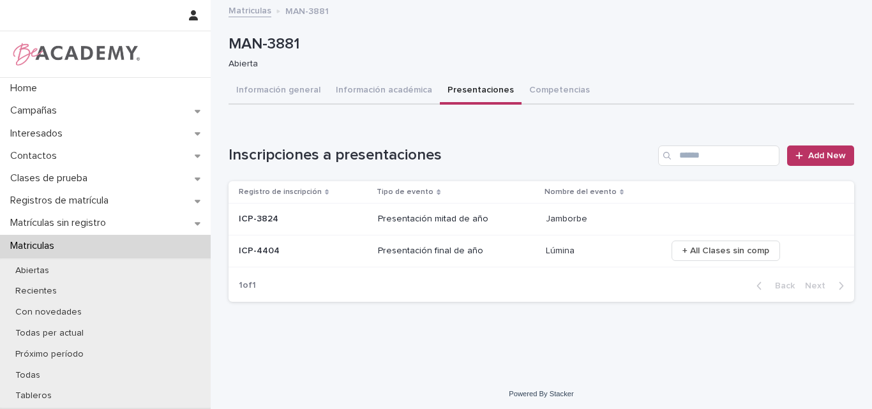
click at [333, 252] on p at bounding box center [303, 251] width 129 height 11
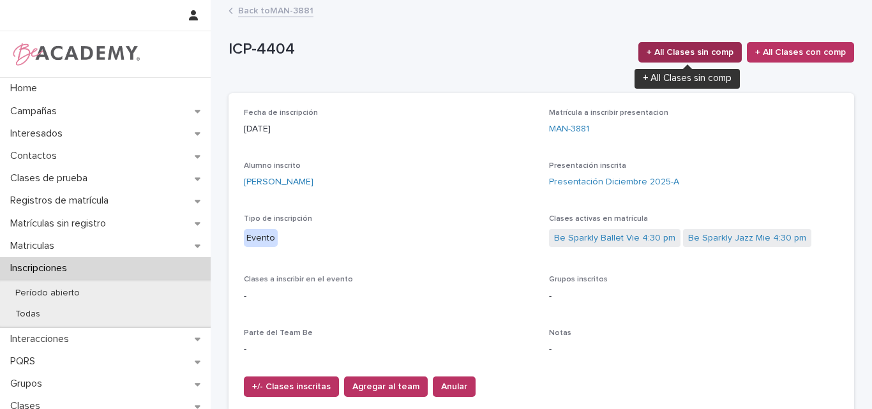
click at [702, 52] on span "+ All Clases sin comp" at bounding box center [690, 52] width 87 height 13
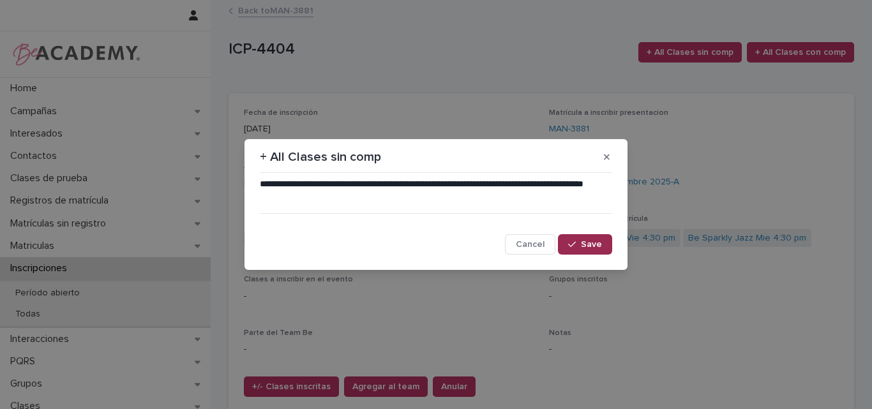
click at [591, 245] on span "Save" at bounding box center [591, 244] width 21 height 9
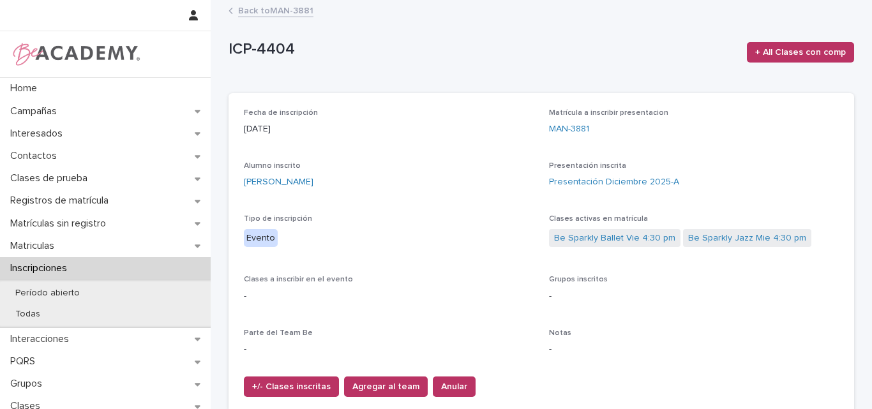
drag, startPoint x: 647, startPoint y: 45, endPoint x: 572, endPoint y: 85, distance: 85.4
click at [647, 45] on p "ICP-4404" at bounding box center [483, 49] width 508 height 19
